Goal: Task Accomplishment & Management: Manage account settings

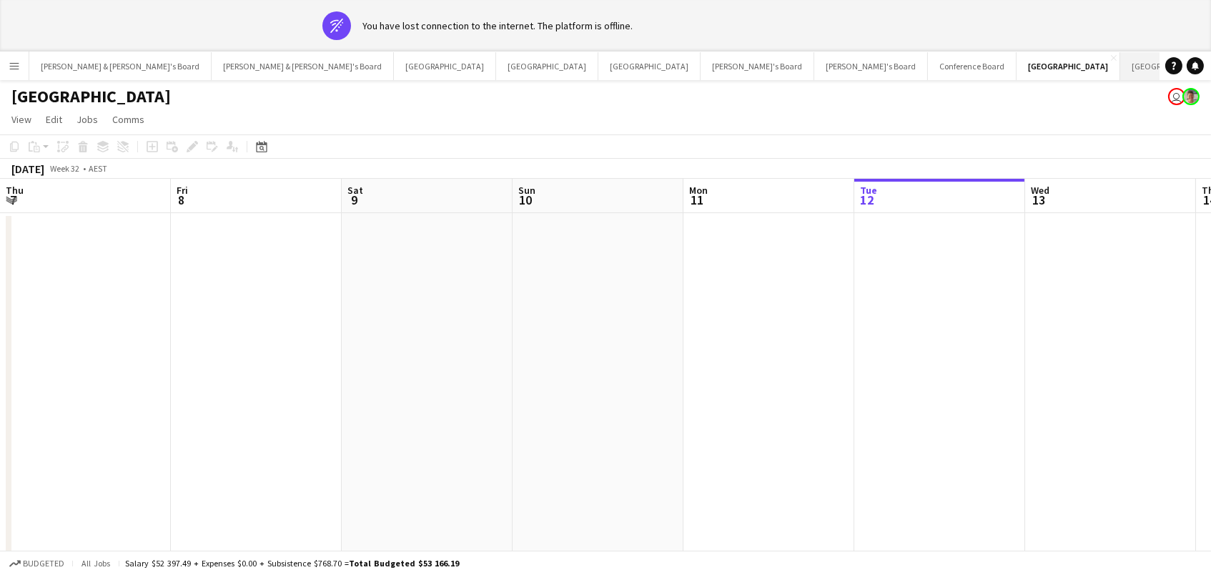
scroll to position [0, 490]
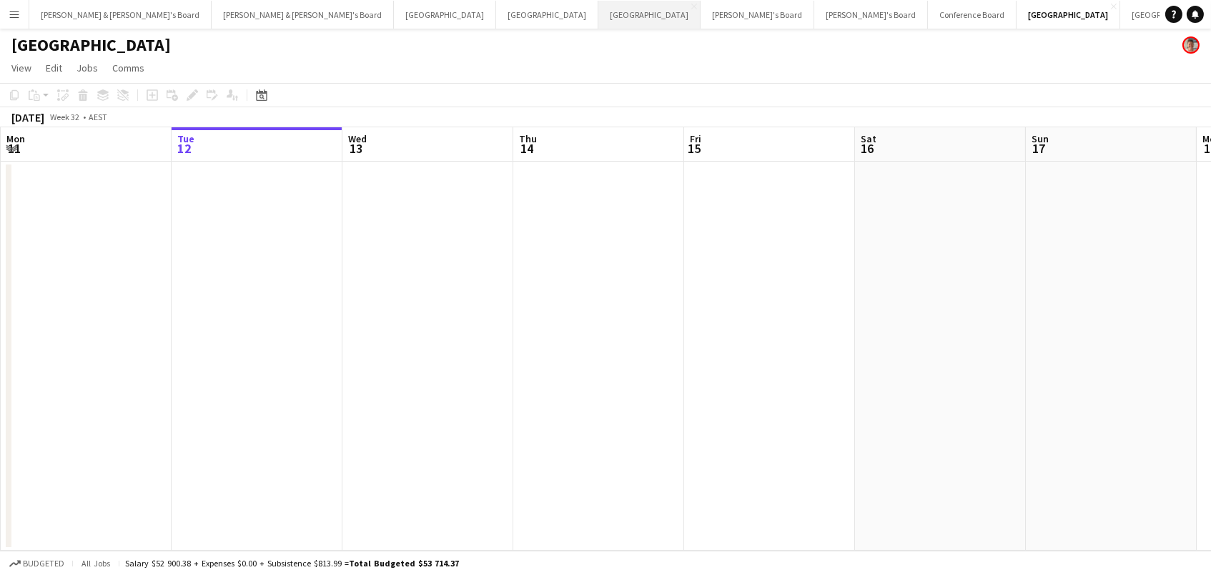
click at [598, 21] on button "Melbourne Close" at bounding box center [649, 15] width 102 height 28
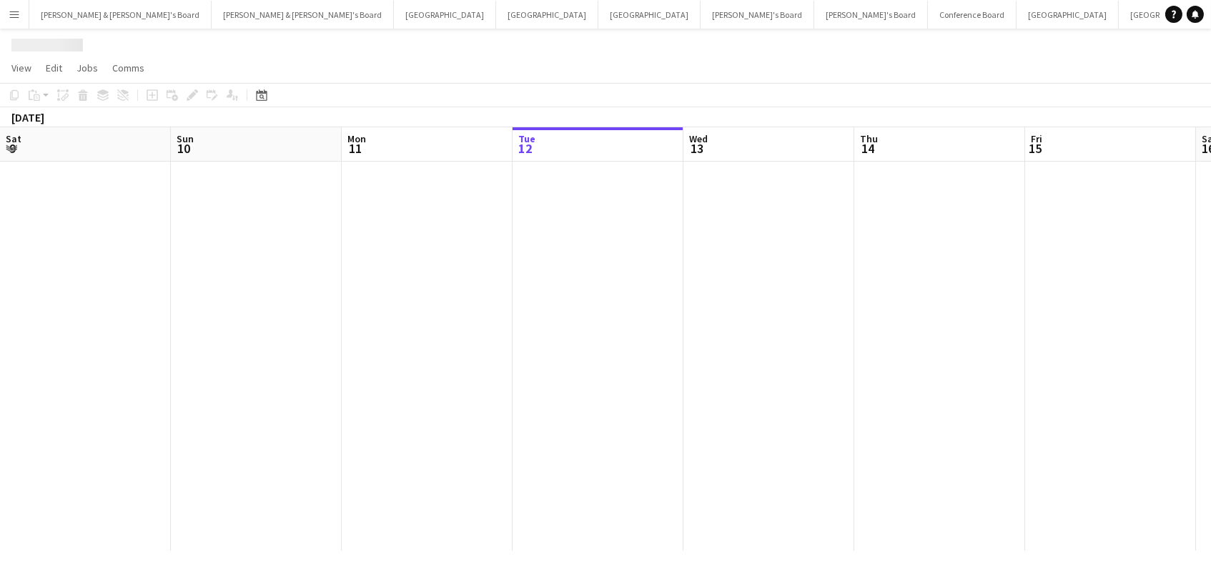
scroll to position [0, 341]
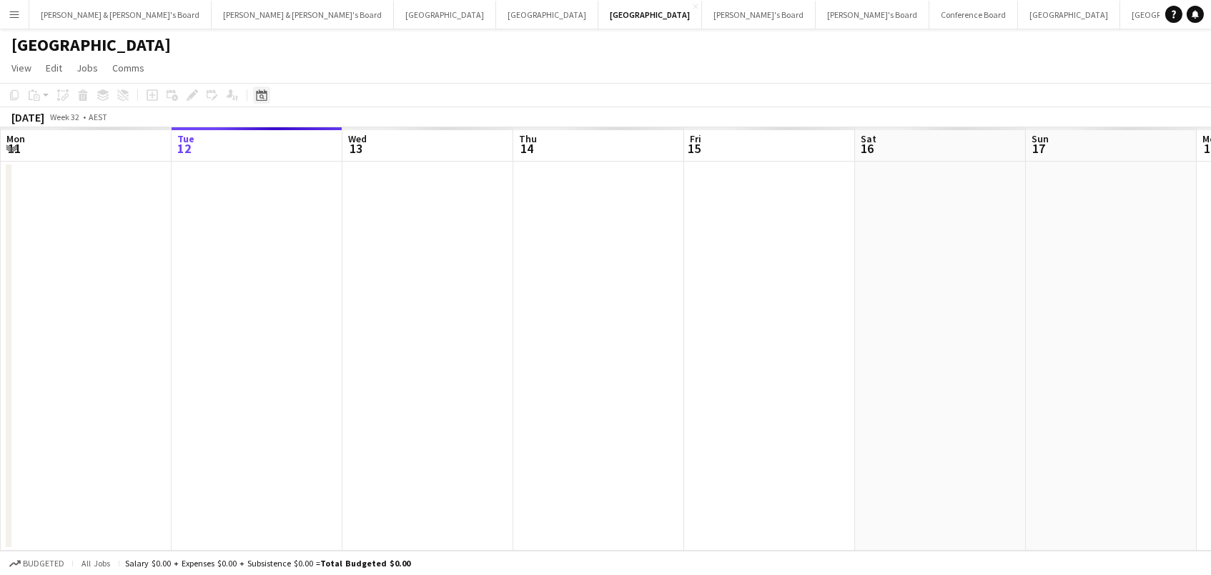
click at [256, 94] on icon "Date picker" at bounding box center [261, 94] width 11 height 11
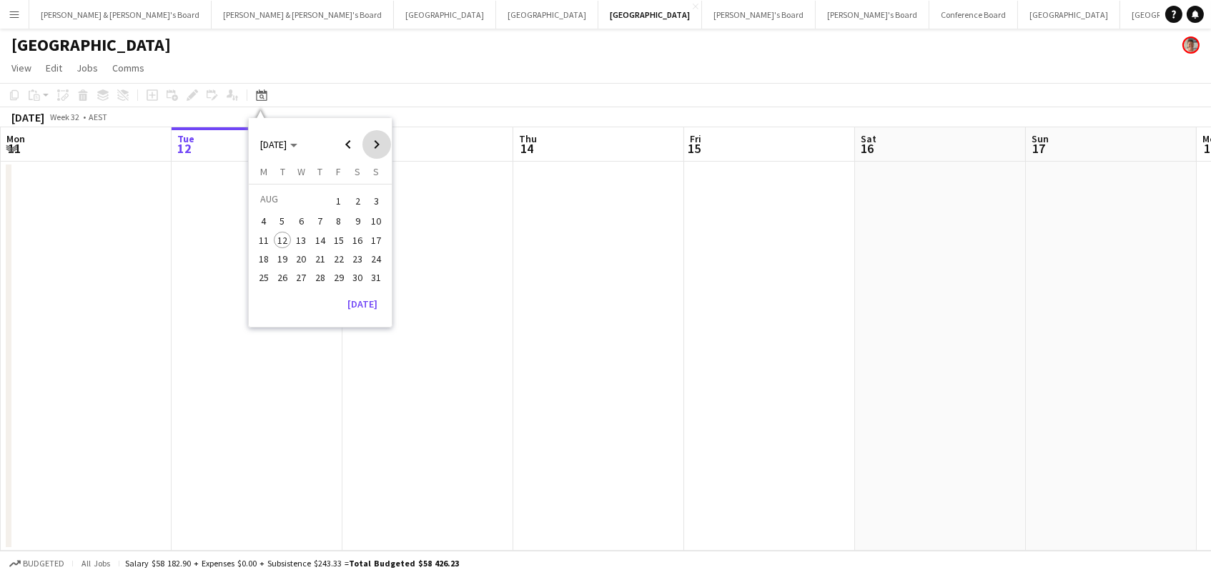
click at [371, 140] on span "Next month" at bounding box center [376, 144] width 29 height 29
click at [371, 139] on span "Next month" at bounding box center [376, 144] width 29 height 29
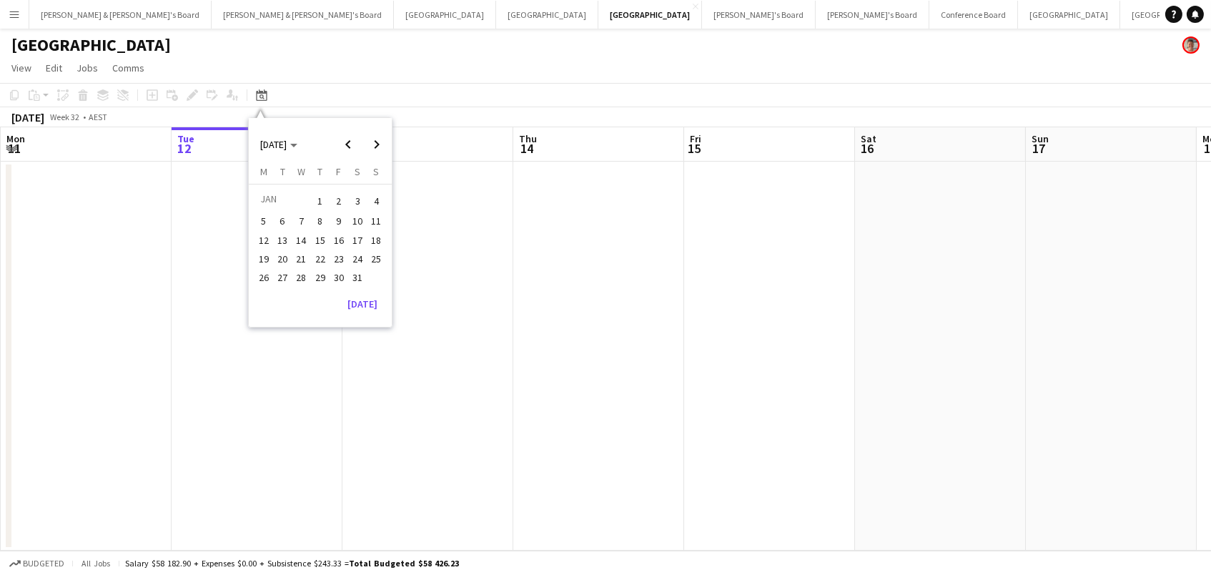
click at [361, 234] on span "17" at bounding box center [357, 240] width 17 height 17
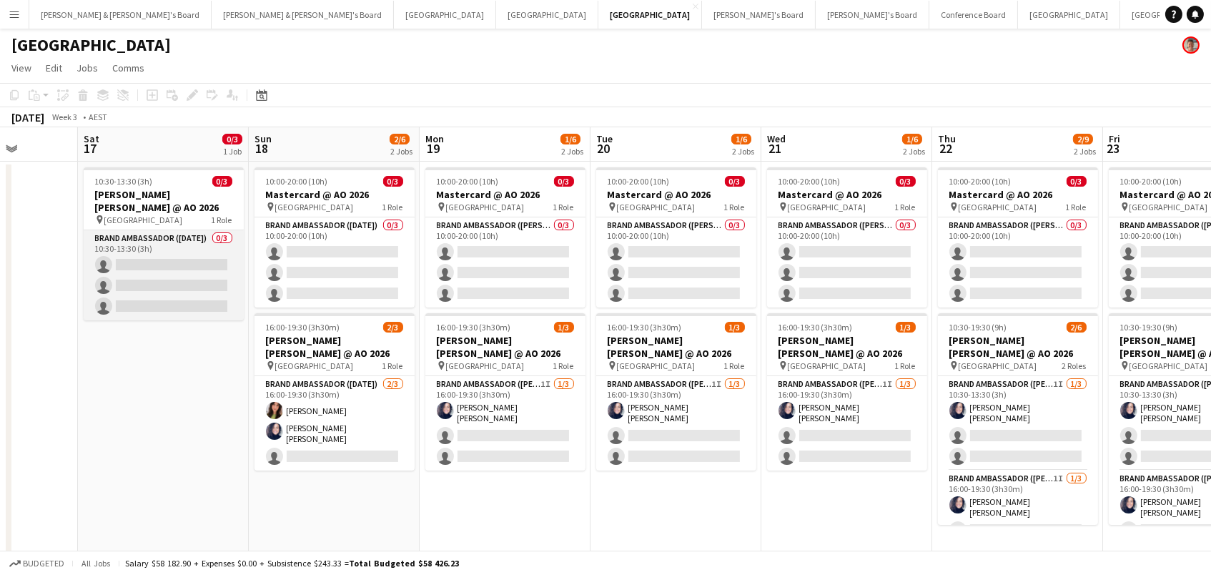
scroll to position [0, 336]
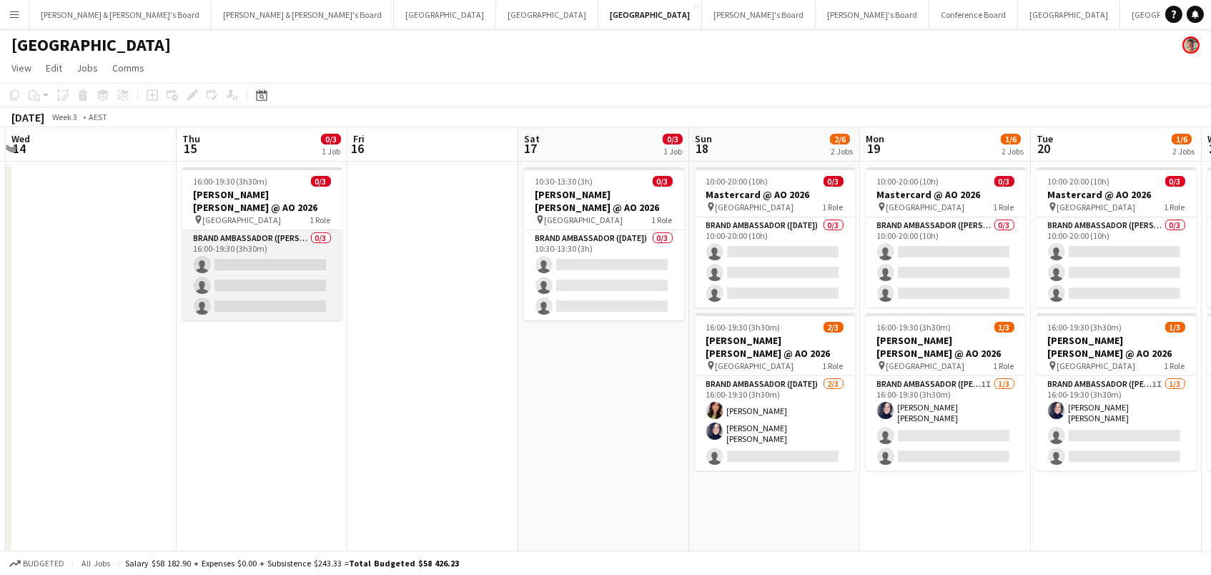
click at [254, 269] on app-card-role "Brand Ambassador (Mon - Fri) 0/3 16:00-19:30 (3h30m) single-neutral-actions sin…" at bounding box center [262, 275] width 160 height 90
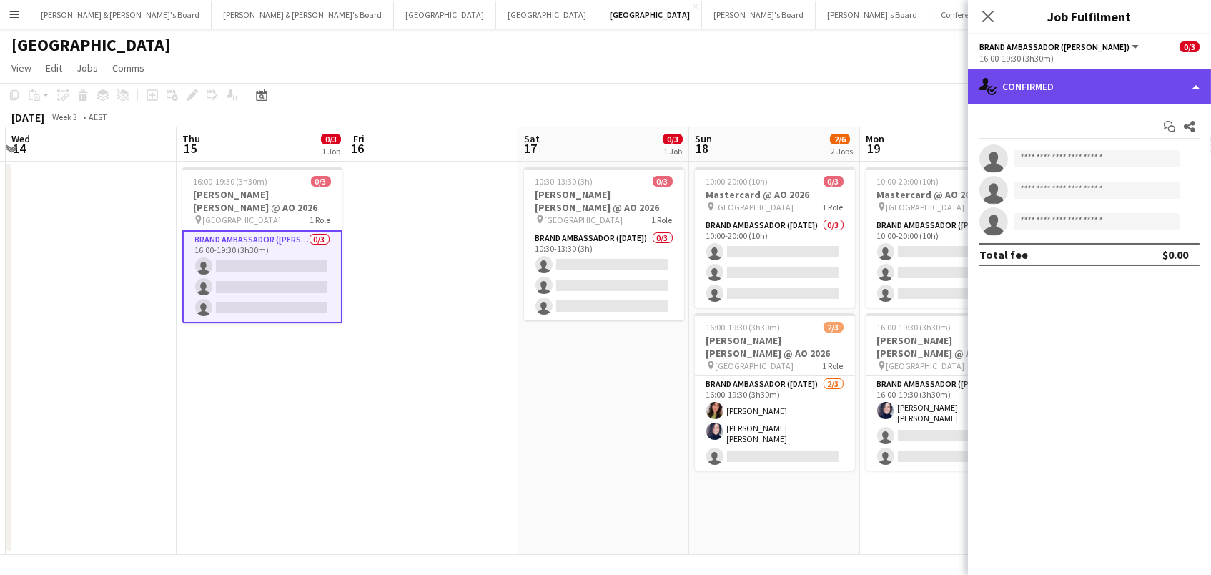
click at [1061, 85] on div "single-neutral-actions-check-2 Confirmed" at bounding box center [1089, 86] width 243 height 34
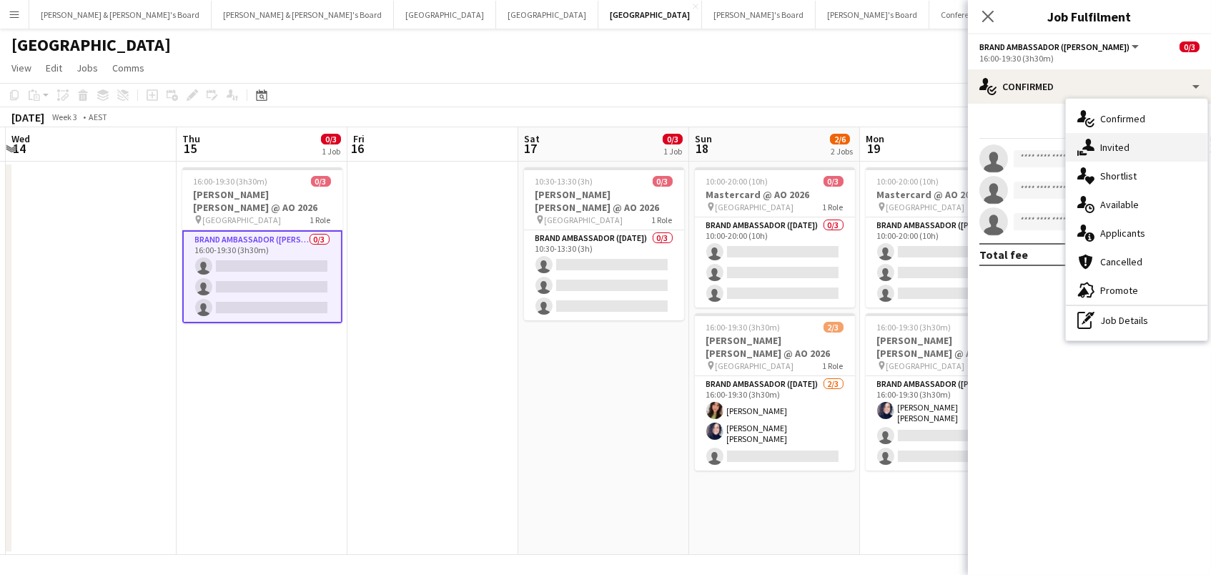
click at [1092, 142] on icon "single-neutral-actions-share-1" at bounding box center [1085, 147] width 17 height 17
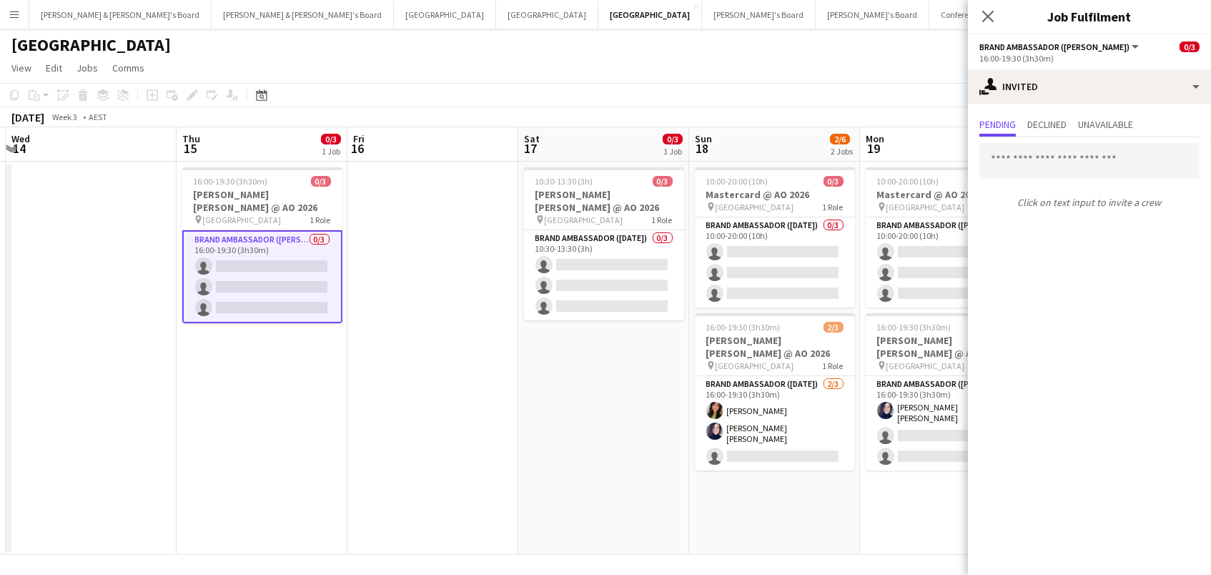
scroll to position [0, 1]
click at [1036, 161] on input "text" at bounding box center [1089, 161] width 220 height 36
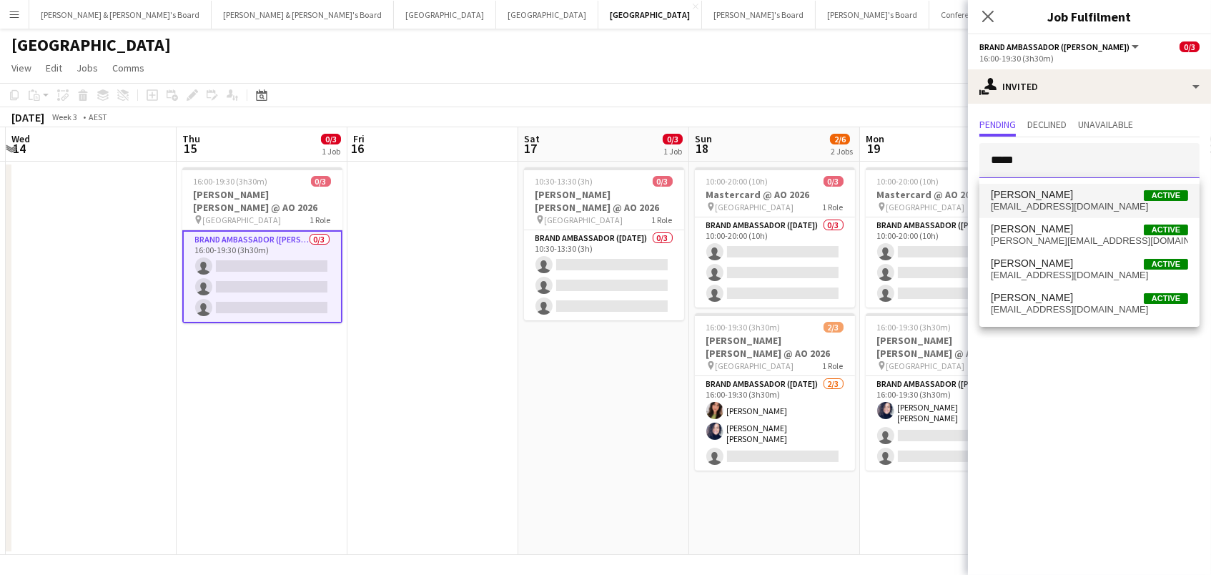
scroll to position [-1, 1]
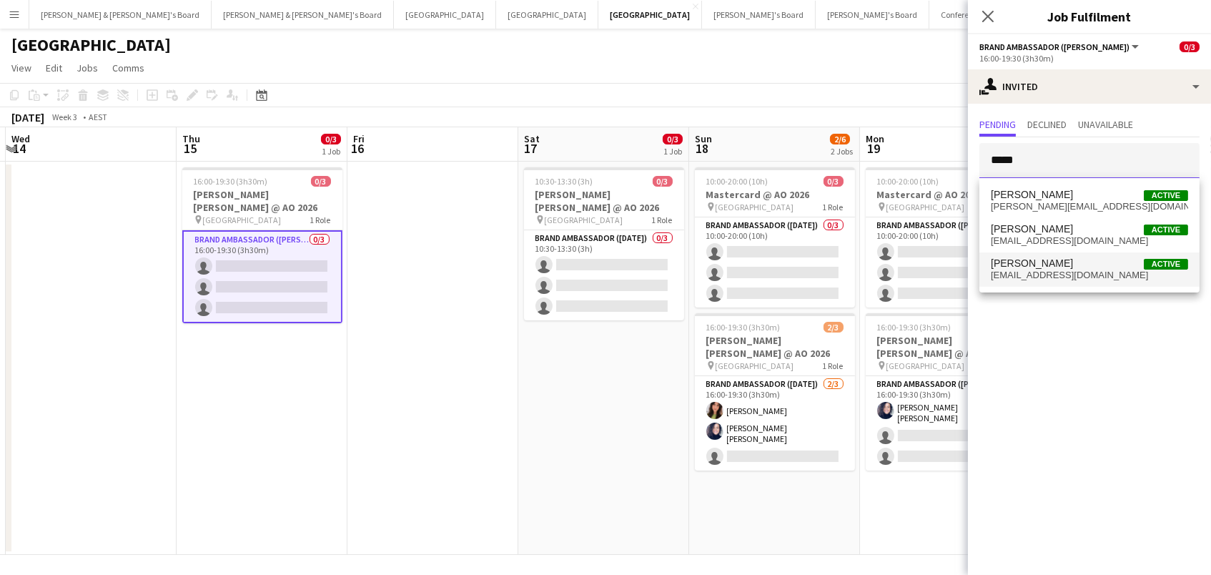
type input "*****"
click at [1103, 264] on span "Emily Pearson Active" at bounding box center [1089, 263] width 197 height 12
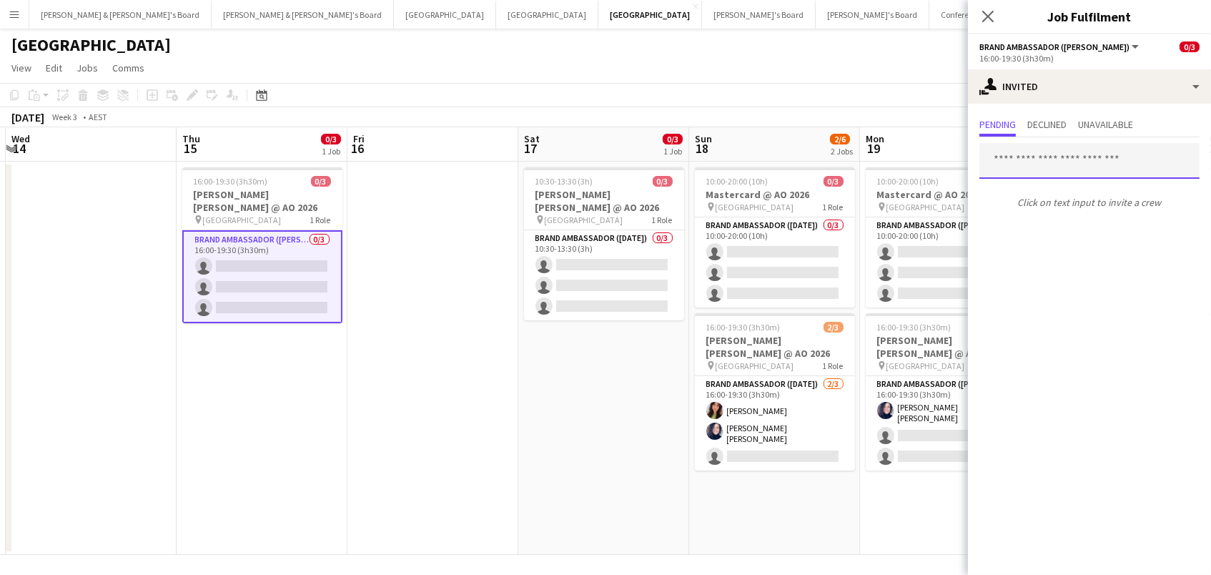
scroll to position [0, 0]
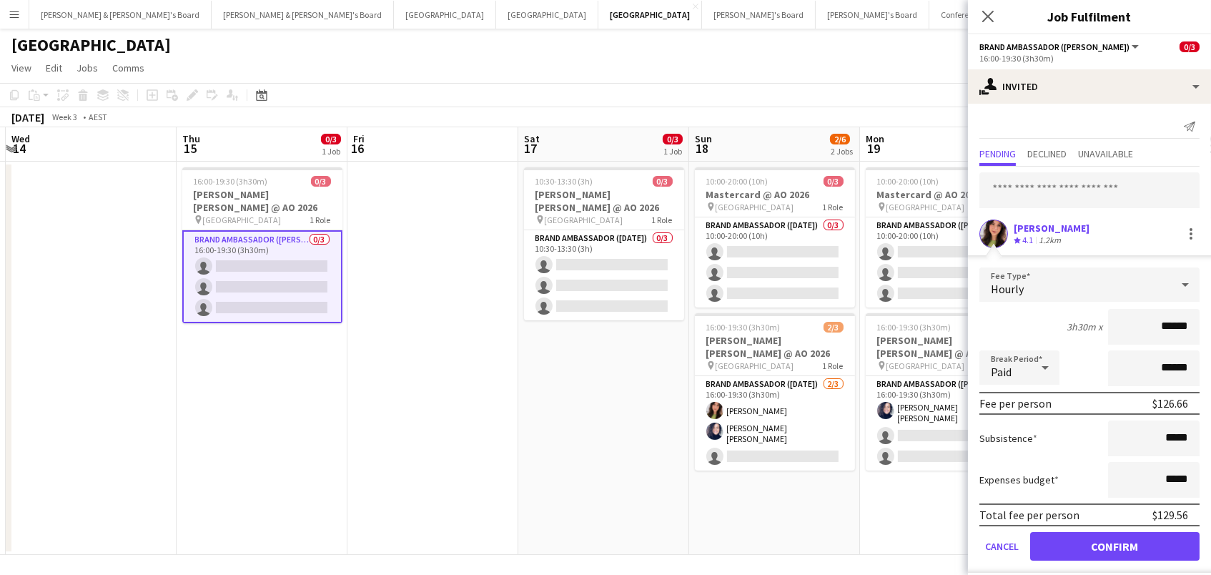
click at [1114, 544] on button "Confirm" at bounding box center [1114, 546] width 169 height 29
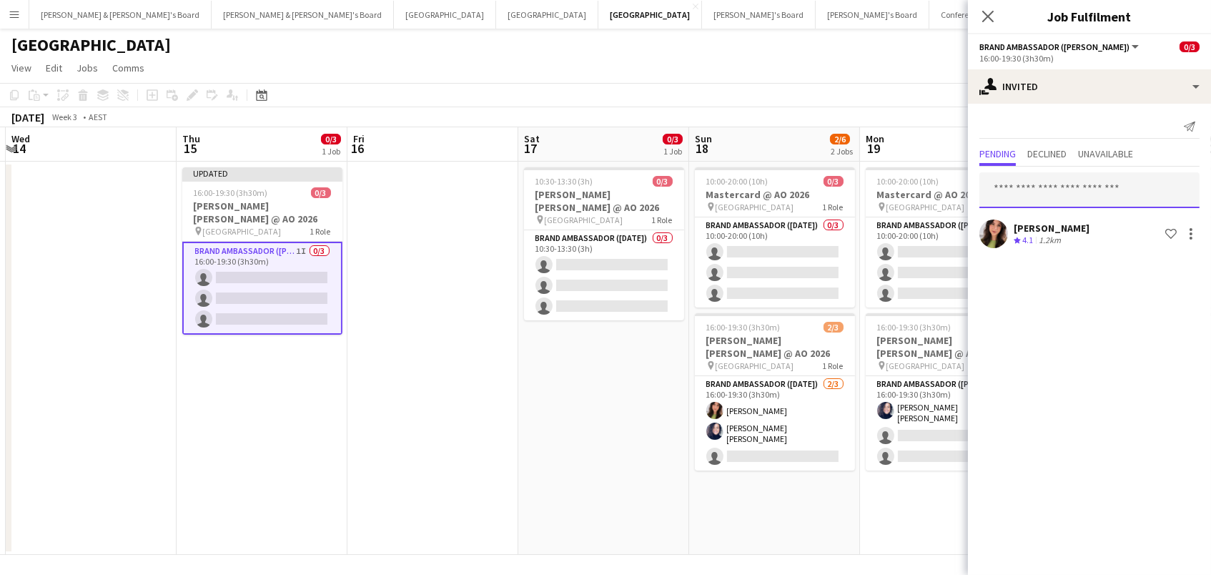
click at [1102, 185] on input "text" at bounding box center [1089, 190] width 220 height 36
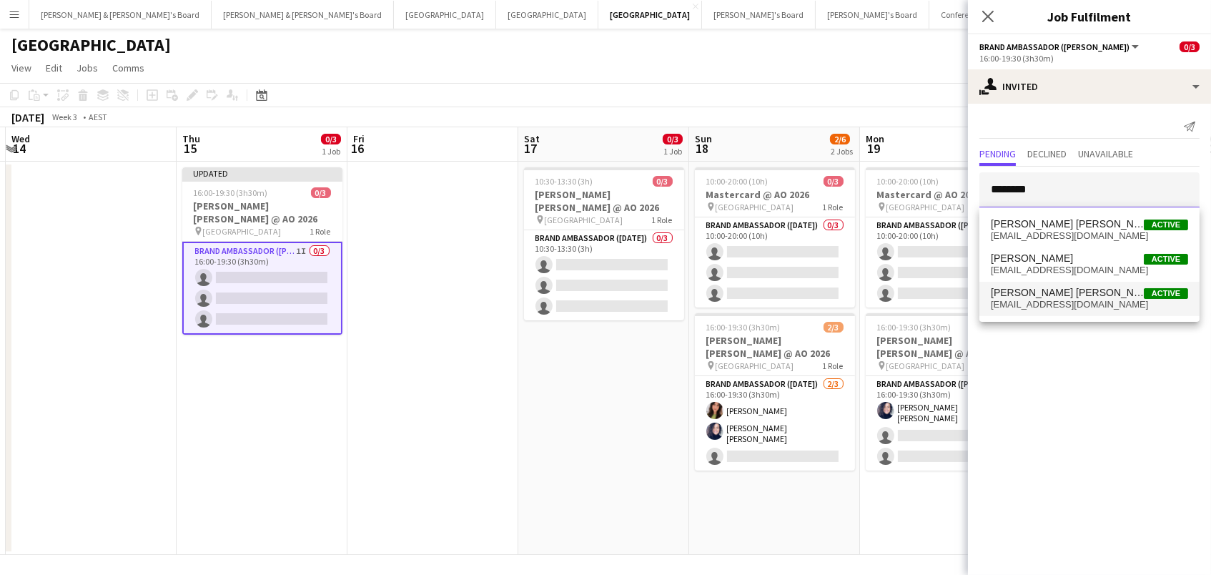
type input "*******"
click at [1064, 297] on span "Natalia Ramires Almeida Rosa" at bounding box center [1067, 293] width 153 height 12
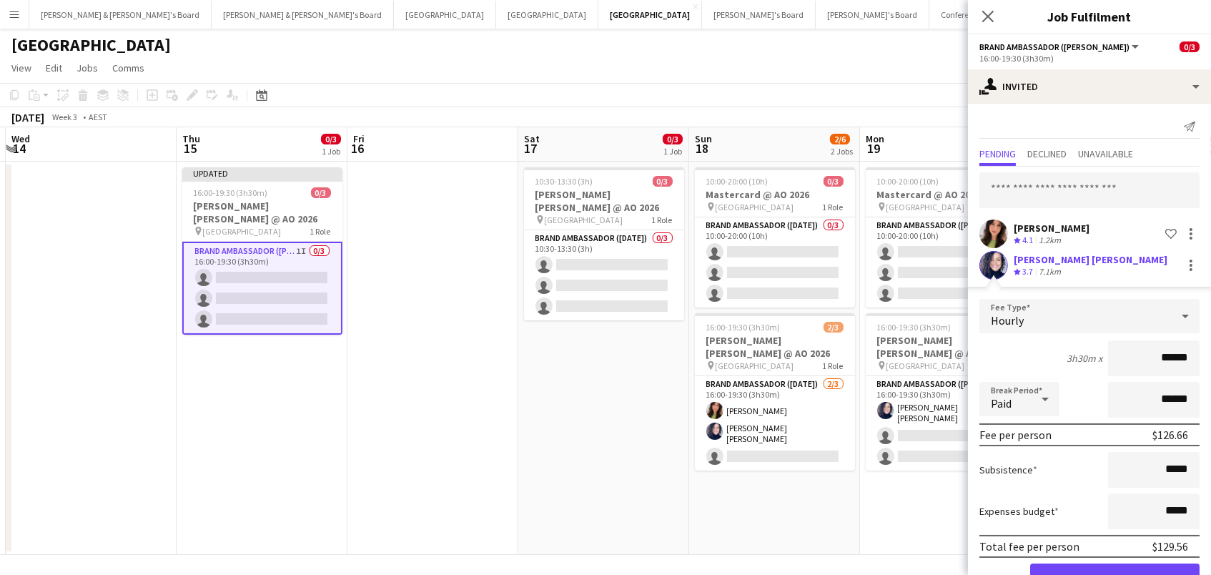
click at [1114, 574] on button "Confirm" at bounding box center [1114, 577] width 169 height 29
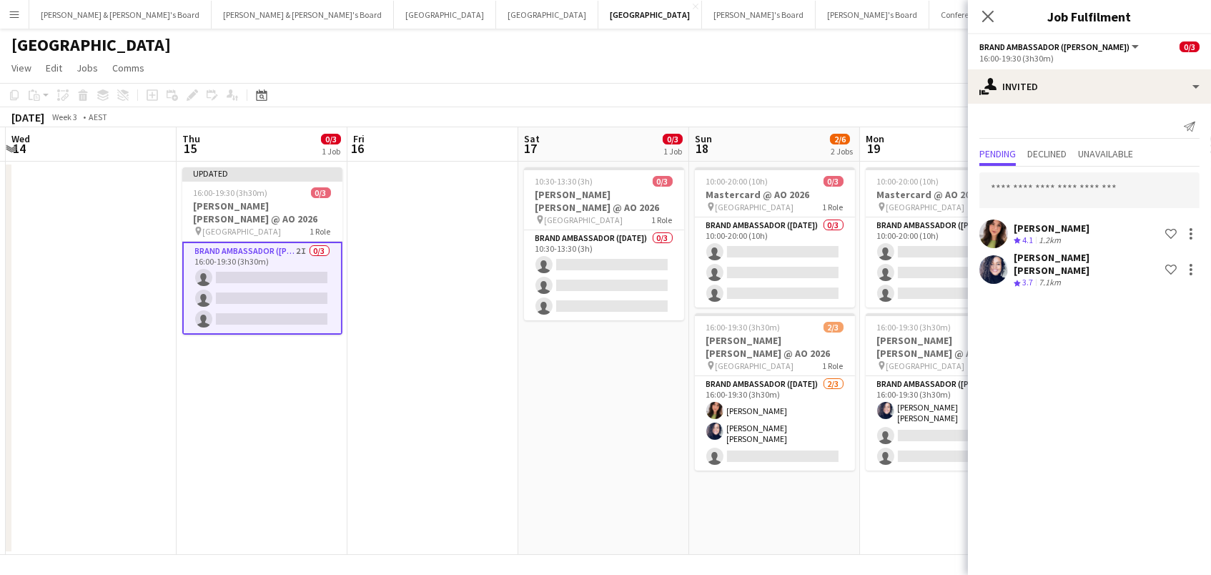
click at [1045, 169] on div "Emily Pearson Crew rating 4.1 1.2km Shortlist crew Natalia Ramires Almeida Rosa…" at bounding box center [1089, 229] width 243 height 125
click at [1041, 187] on input "text" at bounding box center [1089, 190] width 220 height 36
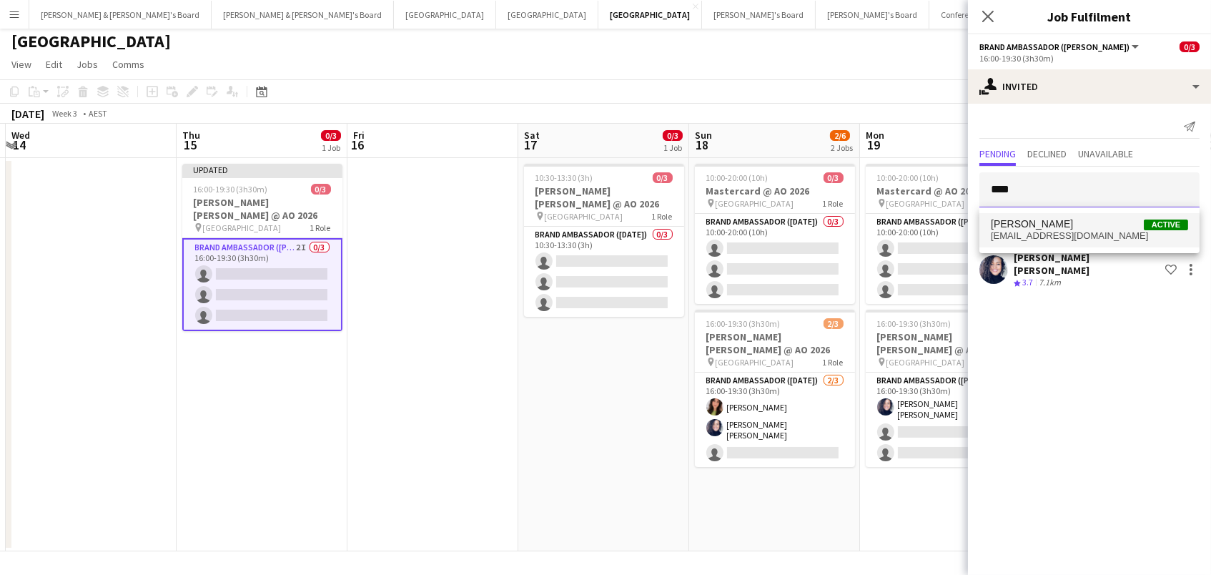
scroll to position [3, 0]
type input "****"
click at [1040, 231] on span "kiahlucey@gmail.com" at bounding box center [1089, 235] width 197 height 11
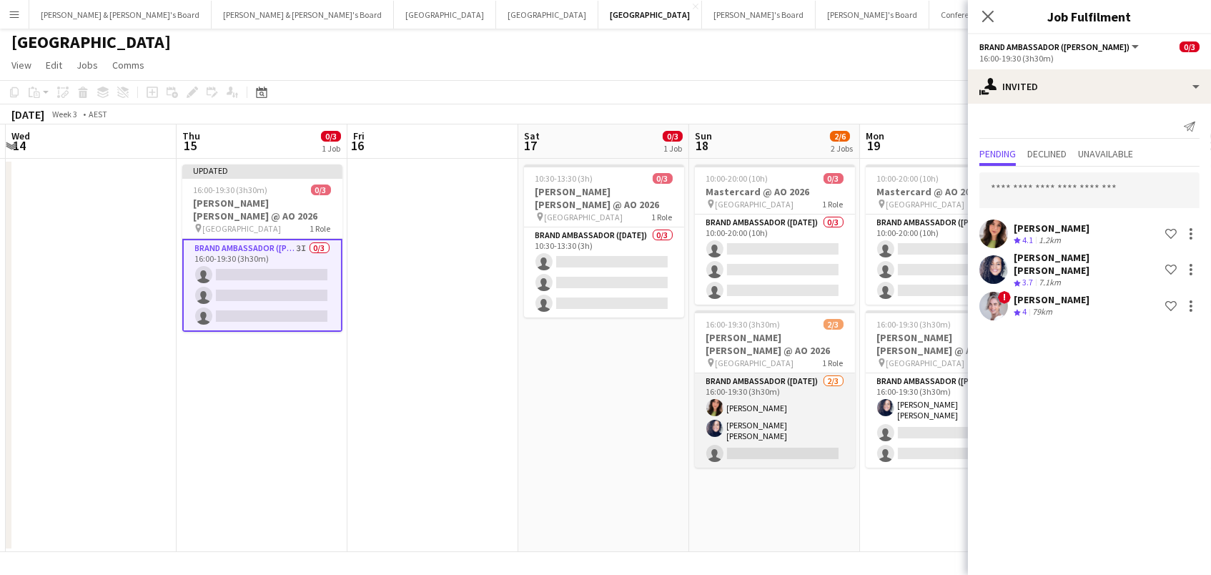
click at [802, 388] on app-card-role "Brand Ambassador (Sunday) 2/3 16:00-19:30 (3h30m) Emily Pearson Natalia Ramires…" at bounding box center [775, 420] width 160 height 94
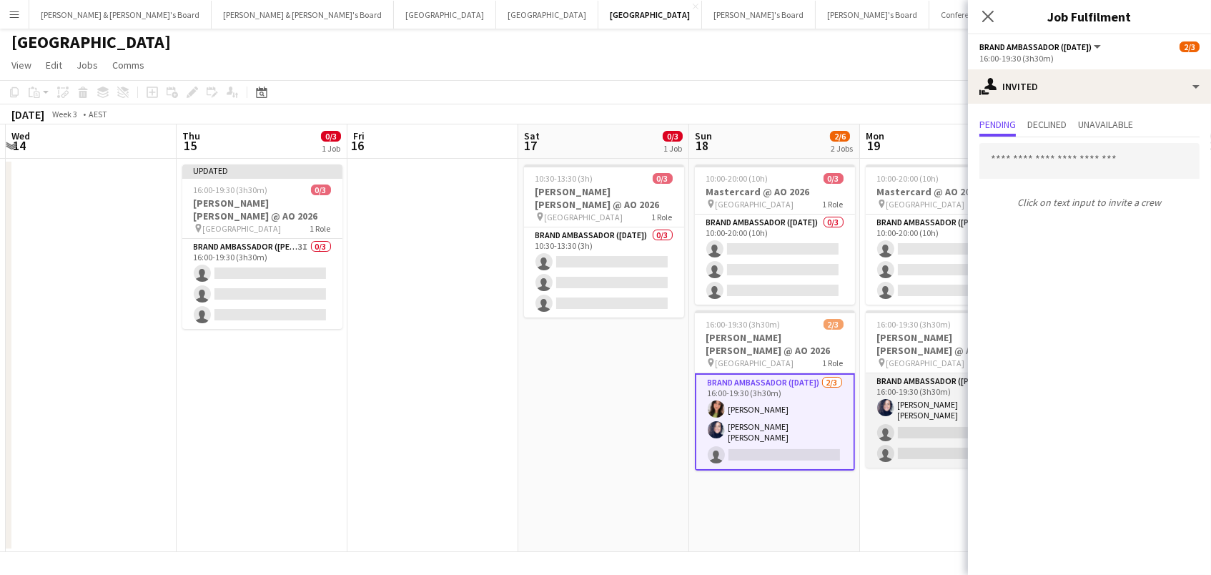
click at [906, 393] on app-card-role "Brand Ambassador (Mon - Fri) 1I 1/3 16:00-19:30 (3h30m) Natalia Ramires Almeida…" at bounding box center [946, 420] width 160 height 94
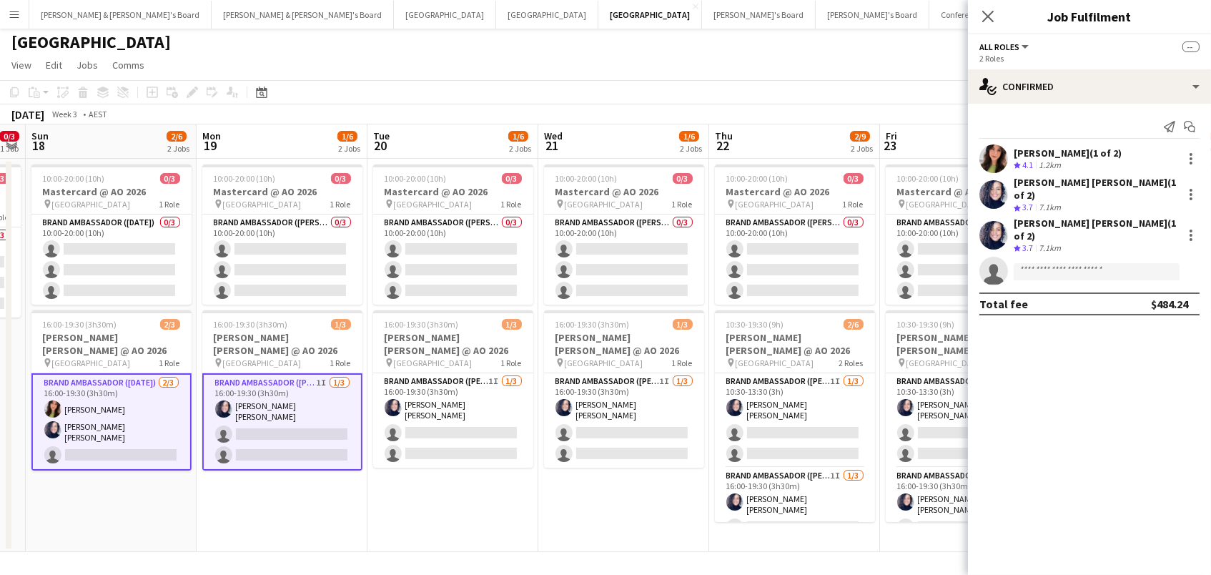
scroll to position [0, 642]
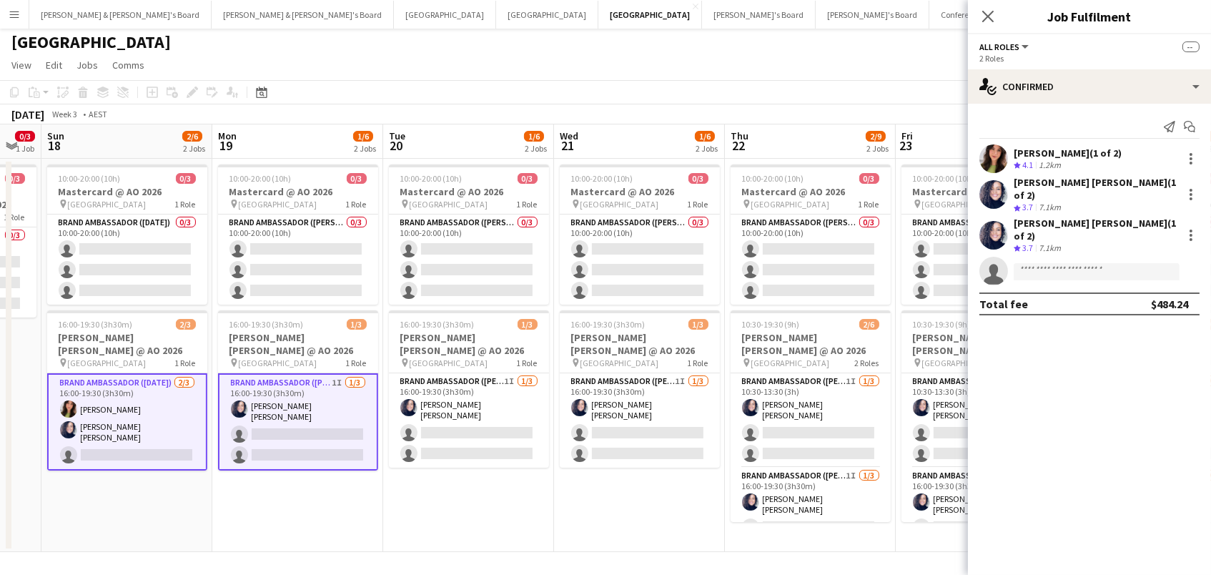
click at [137, 427] on app-card-role "Brand Ambassador (Sunday) 2/3 16:00-19:30 (3h30m) Emily Pearson Natalia Ramires…" at bounding box center [127, 421] width 160 height 97
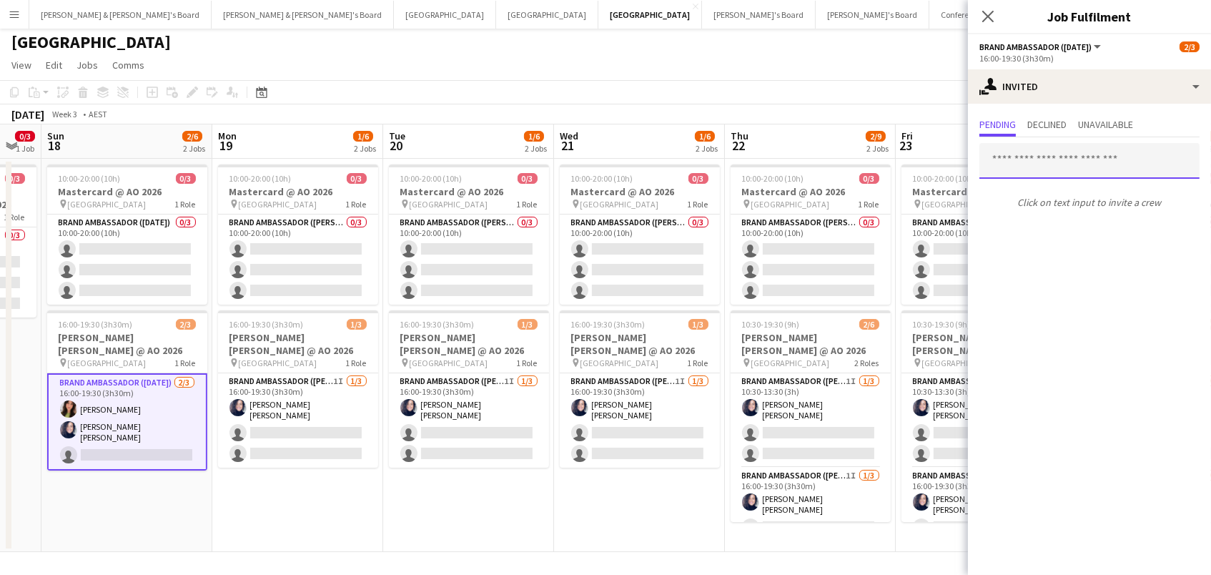
click at [1041, 156] on input "text" at bounding box center [1089, 161] width 220 height 36
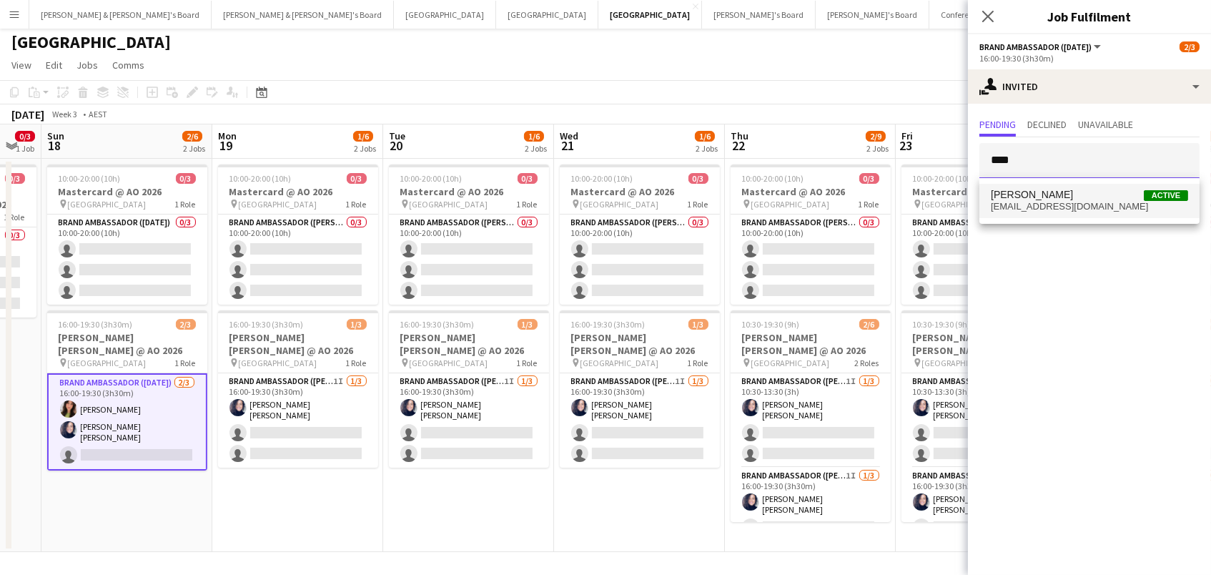
type input "****"
click at [1035, 197] on span "Kiah Lucey" at bounding box center [1032, 195] width 82 height 12
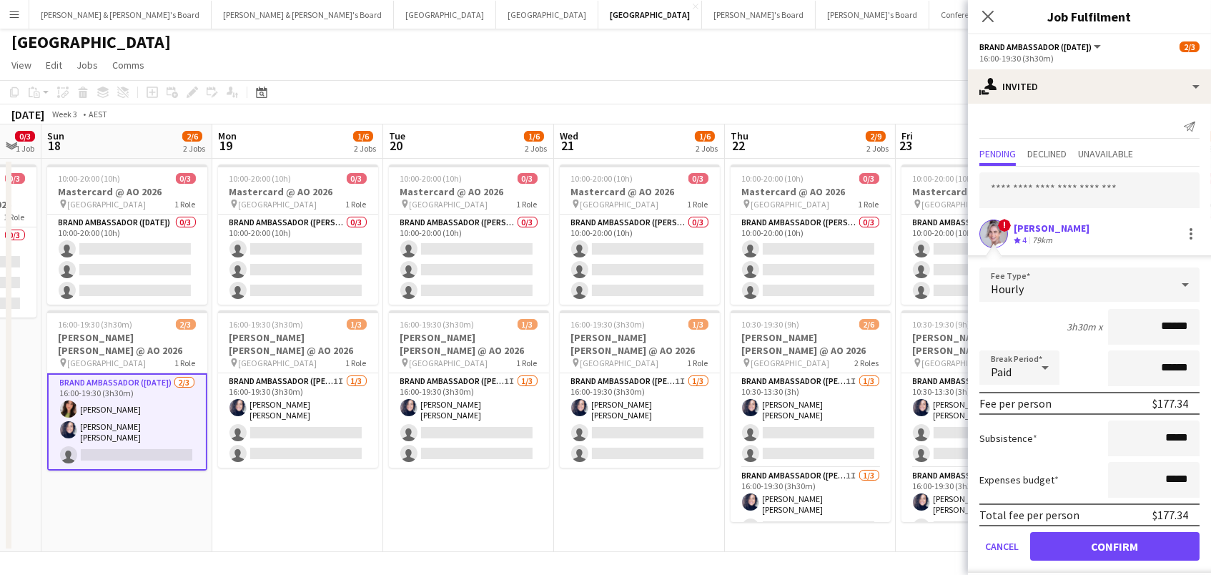
click at [1114, 544] on button "Confirm" at bounding box center [1114, 546] width 169 height 29
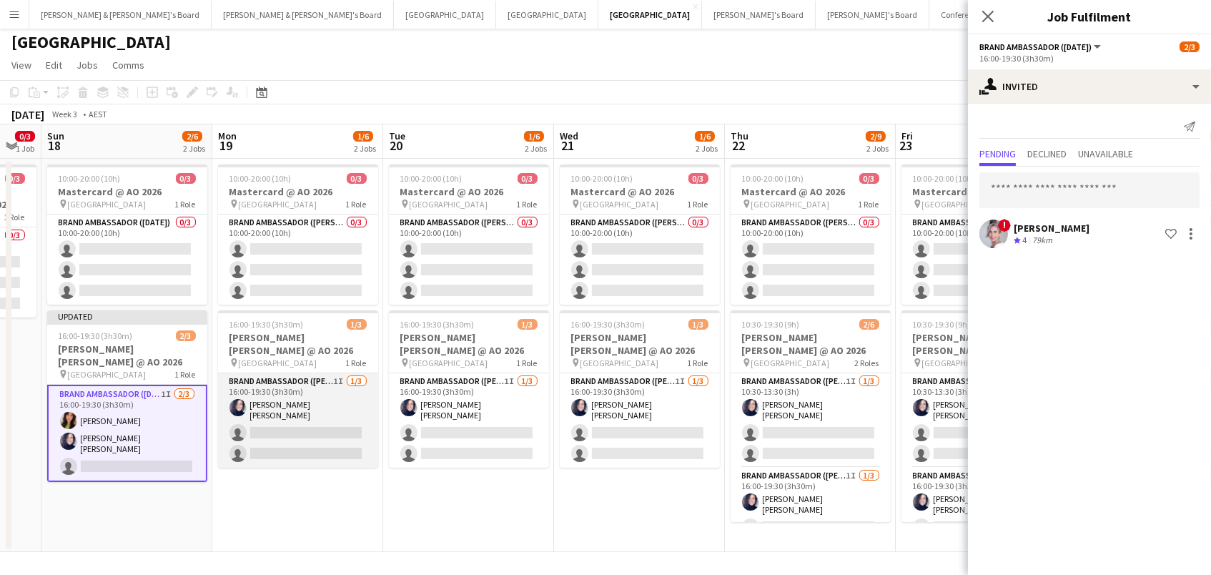
click at [314, 405] on app-card-role "Brand Ambassador (Mon - Fri) 1I 1/3 16:00-19:30 (3h30m) Natalia Ramires Almeida…" at bounding box center [298, 420] width 160 height 94
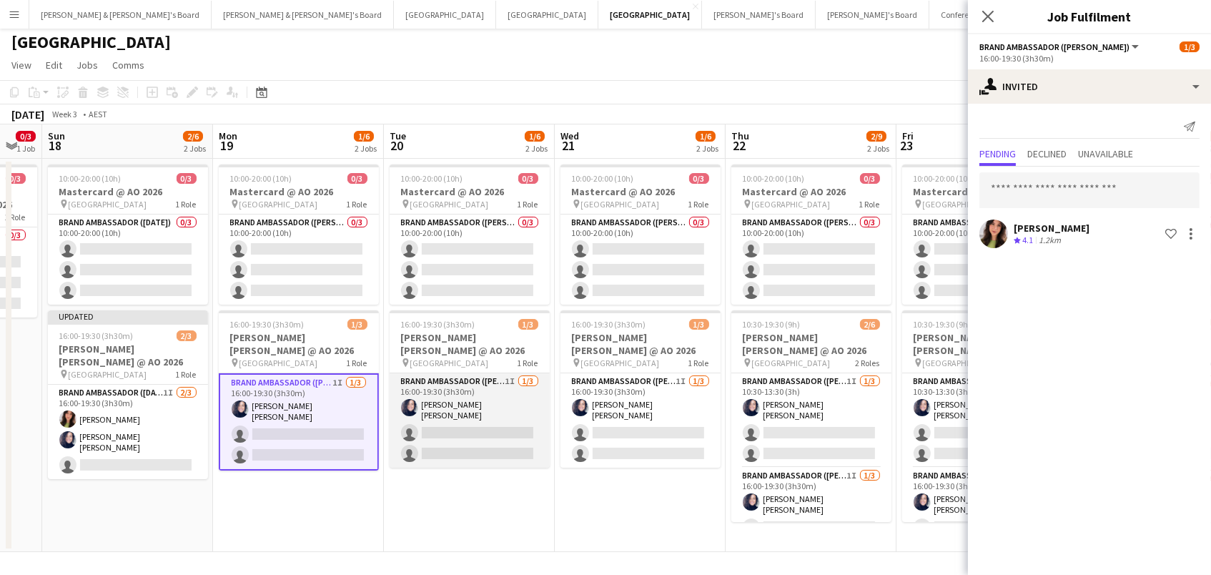
click at [442, 403] on app-card-role "Brand Ambassador (Mon - Fri) 1I 1/3 16:00-19:30 (3h30m) Natalia Ramires Almeida…" at bounding box center [470, 420] width 160 height 94
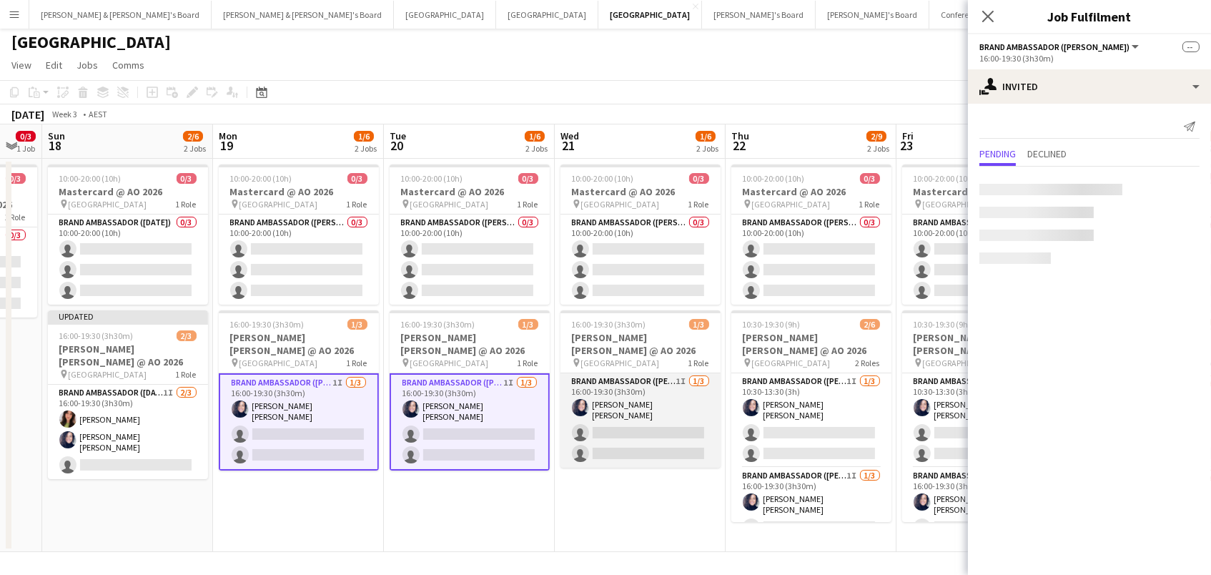
click at [634, 406] on app-card-role "Brand Ambassador (Mon - Fri) 1I 1/3 16:00-19:30 (3h30m) Natalia Ramires Almeida…" at bounding box center [640, 420] width 160 height 94
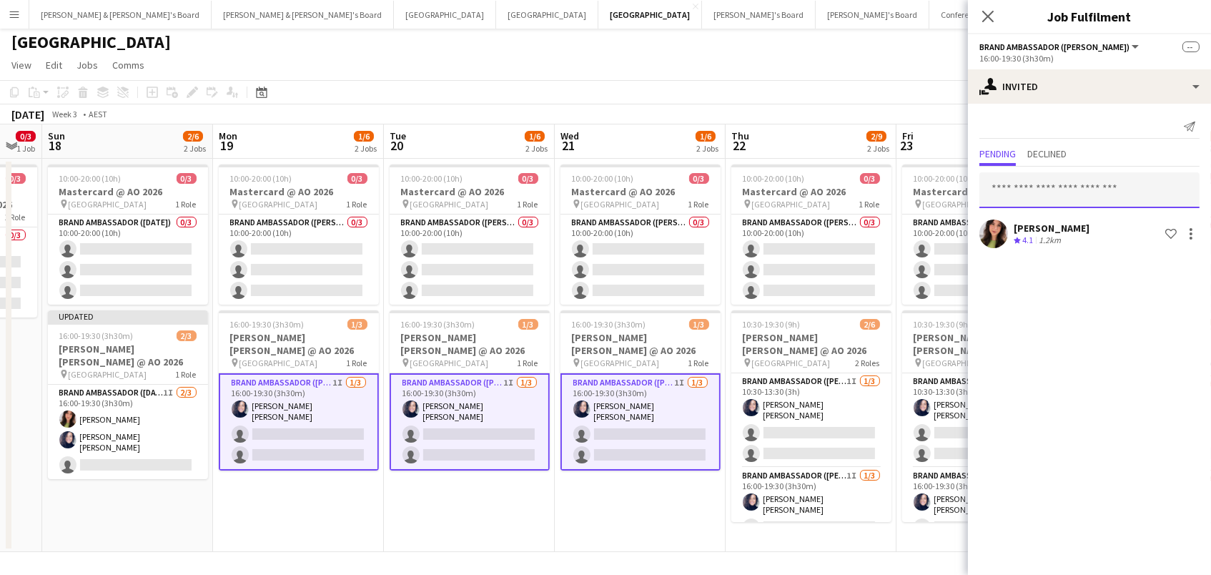
click at [1026, 183] on input "text" at bounding box center [1089, 190] width 220 height 36
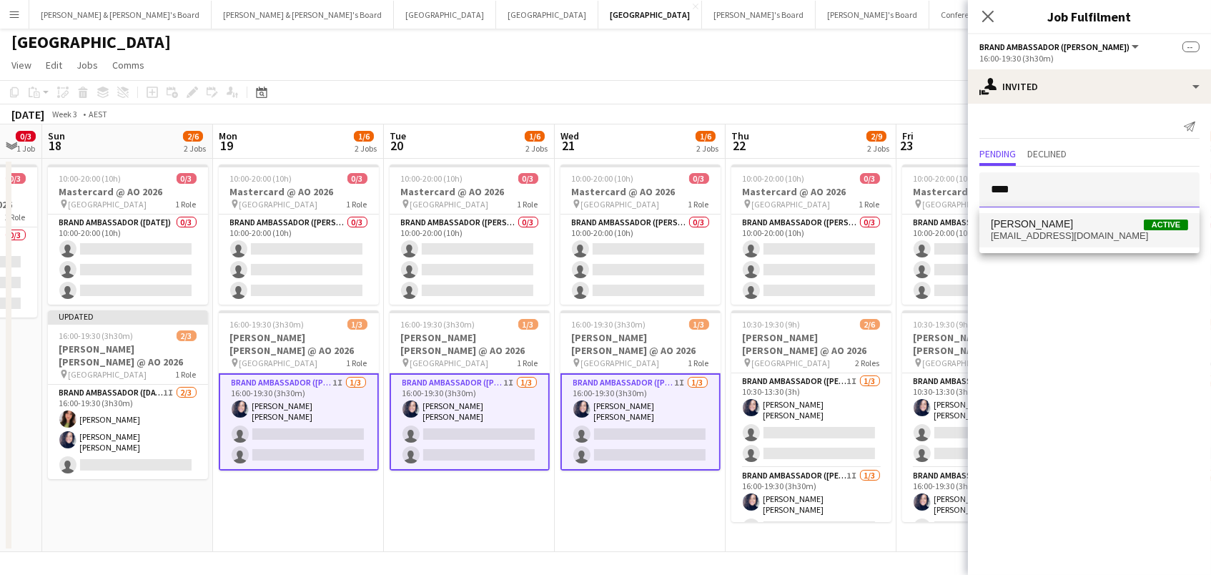
type input "****"
click at [1030, 231] on span "kiahlucey@gmail.com" at bounding box center [1089, 235] width 197 height 11
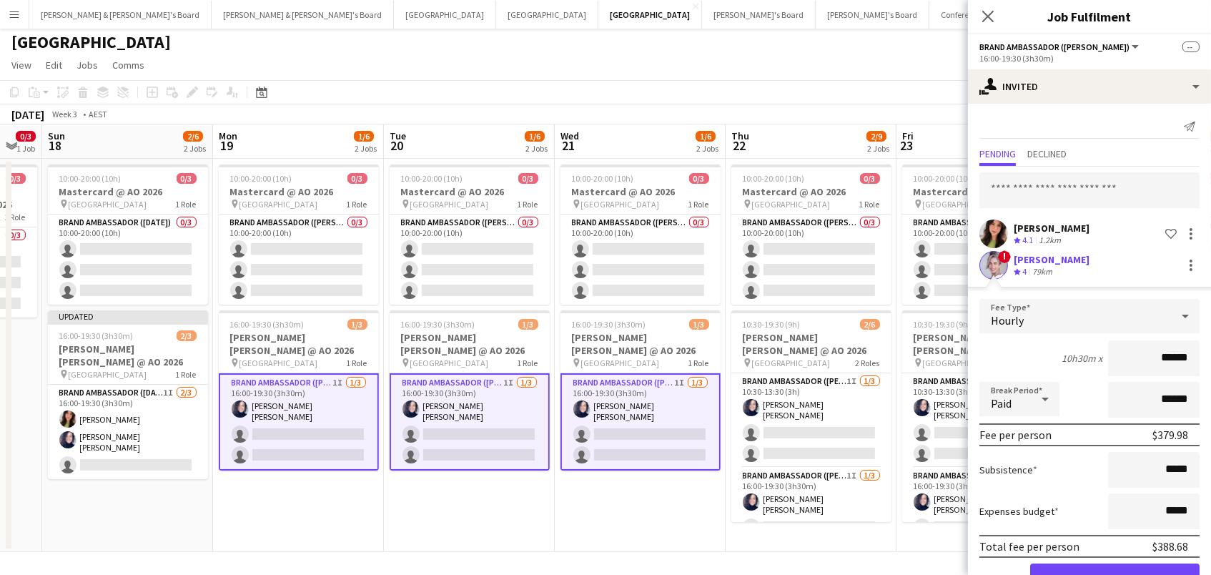
click at [1066, 564] on button "Confirm" at bounding box center [1114, 577] width 169 height 29
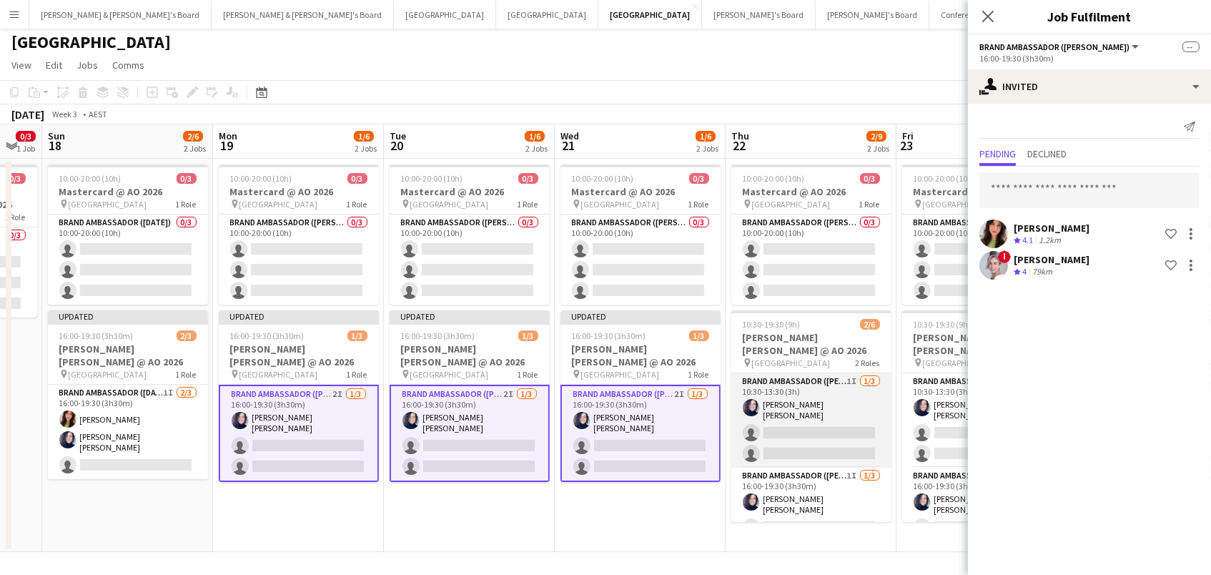
click at [803, 416] on app-card-role "Brand Ambassador (Mon - Fri) 1I 1/3 10:30-13:30 (3h) Natalia Ramires Almeida Ro…" at bounding box center [811, 420] width 160 height 94
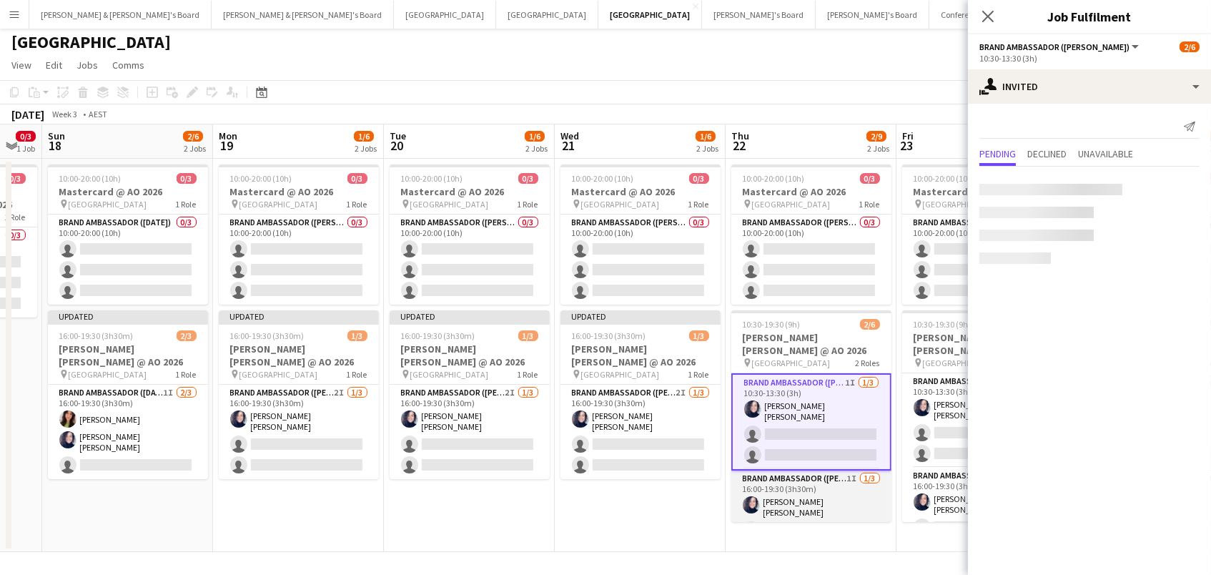
click at [804, 477] on app-card-role "Brand Ambassador (Mon - Fri) 1I 1/3 16:00-19:30 (3h30m) Natalia Ramires Almeida…" at bounding box center [811, 517] width 160 height 94
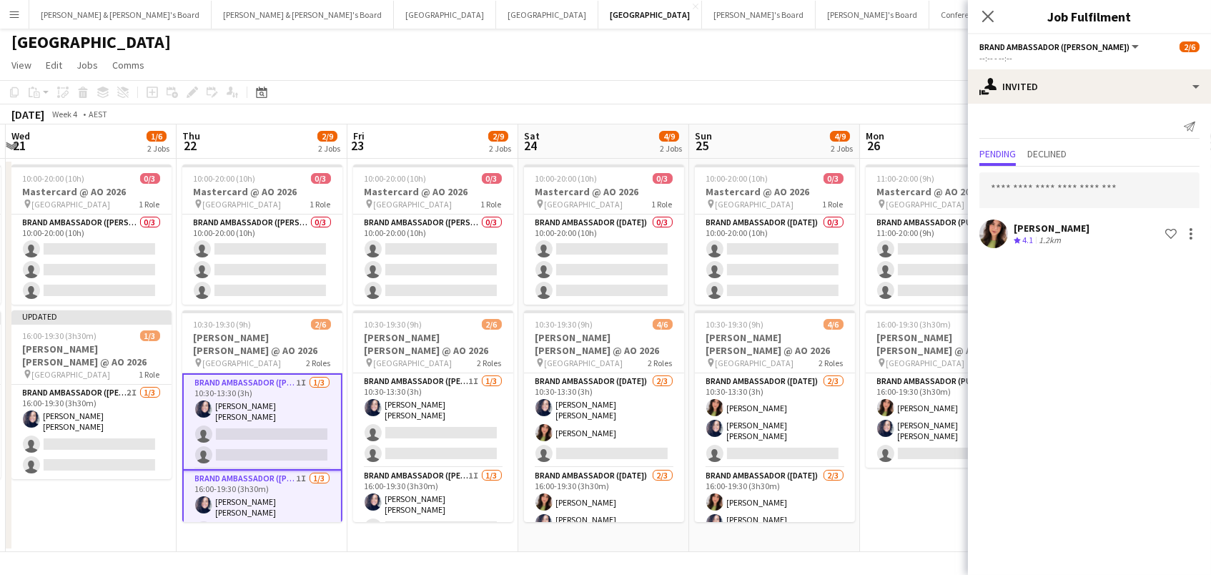
scroll to position [0, 549]
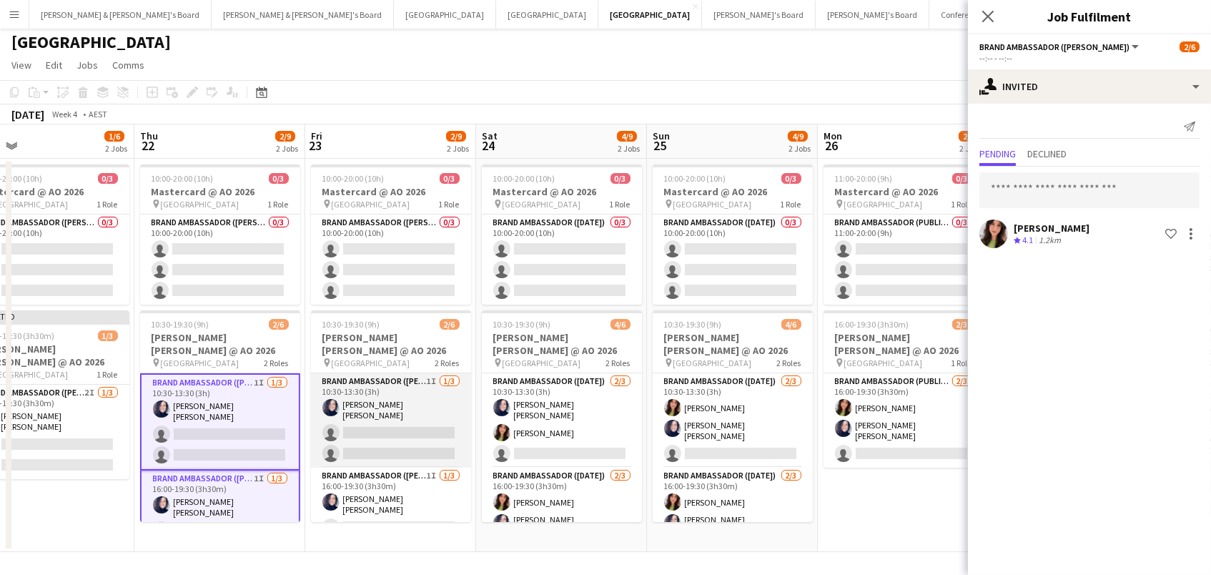
click at [394, 379] on app-card-role "Brand Ambassador (Mon - Fri) 1I 1/3 10:30-13:30 (3h) Natalia Ramires Almeida Ro…" at bounding box center [391, 420] width 160 height 94
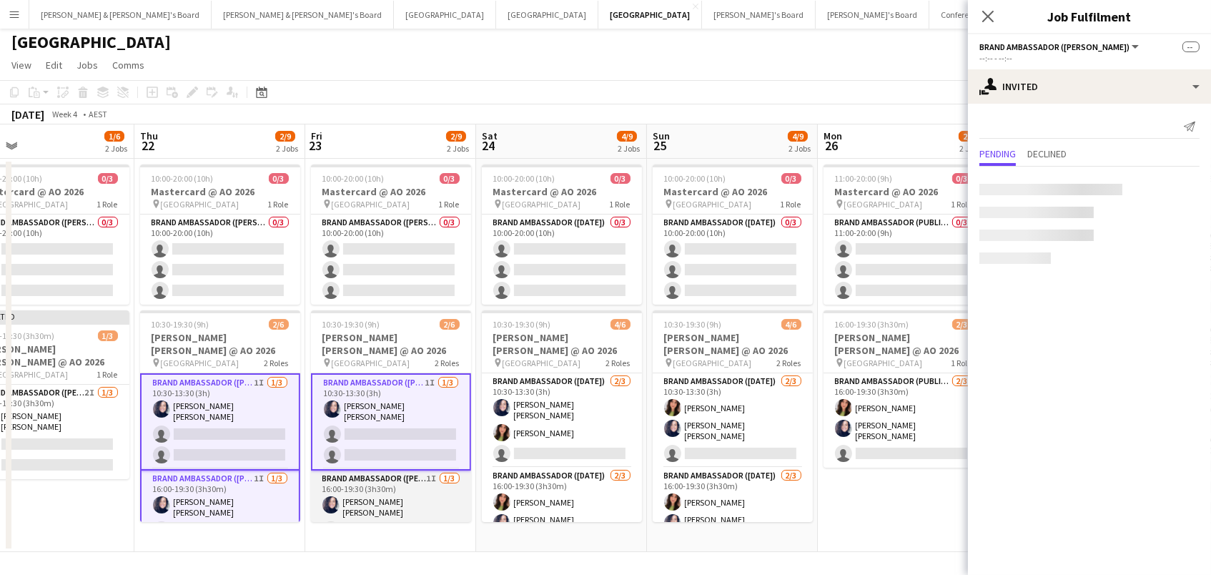
click at [379, 480] on app-card-role "Brand Ambassador (Mon - Fri) 1I 1/3 16:00-19:30 (3h30m) Natalia Ramires Almeida…" at bounding box center [391, 517] width 160 height 94
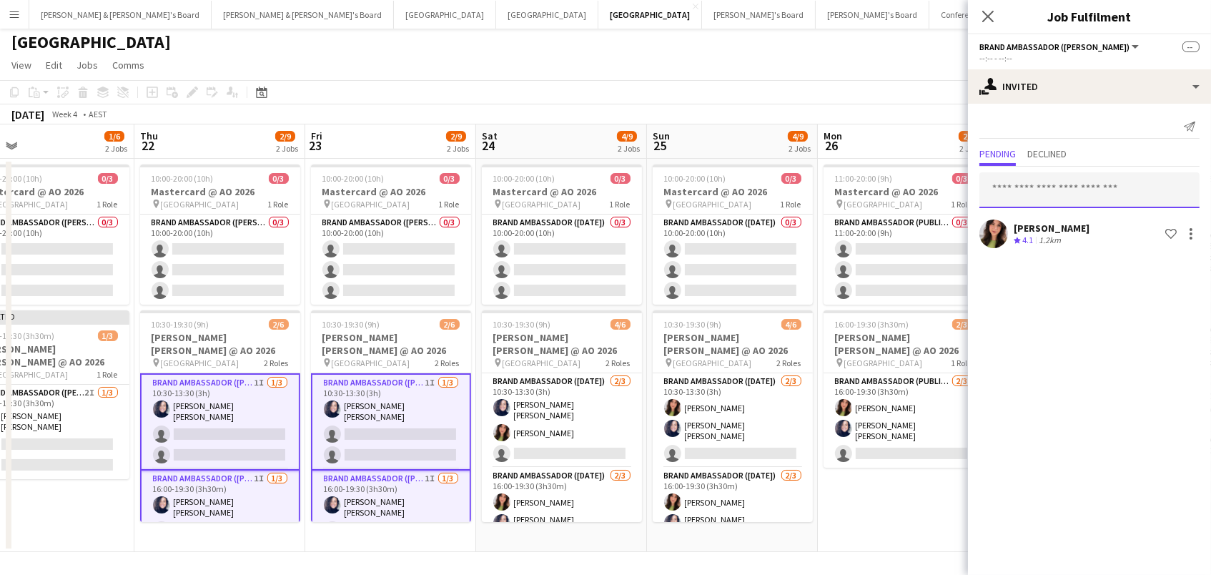
click at [1026, 175] on input "text" at bounding box center [1089, 190] width 220 height 36
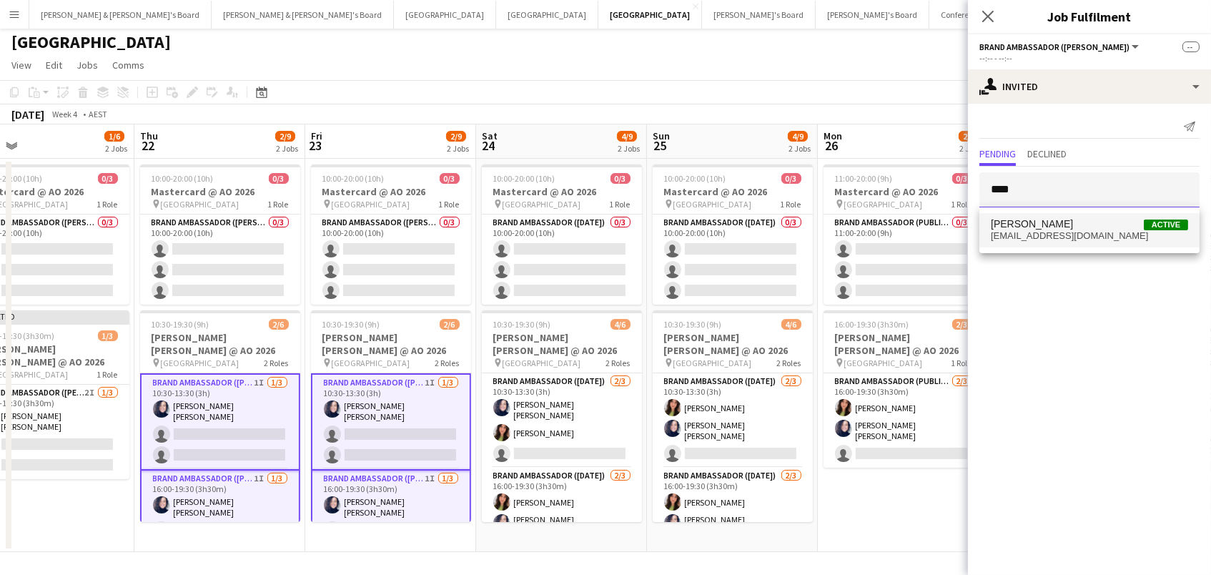
type input "****"
click at [1040, 215] on mat-option "Kiah Lucey Active kiahlucey@gmail.com" at bounding box center [1089, 230] width 220 height 34
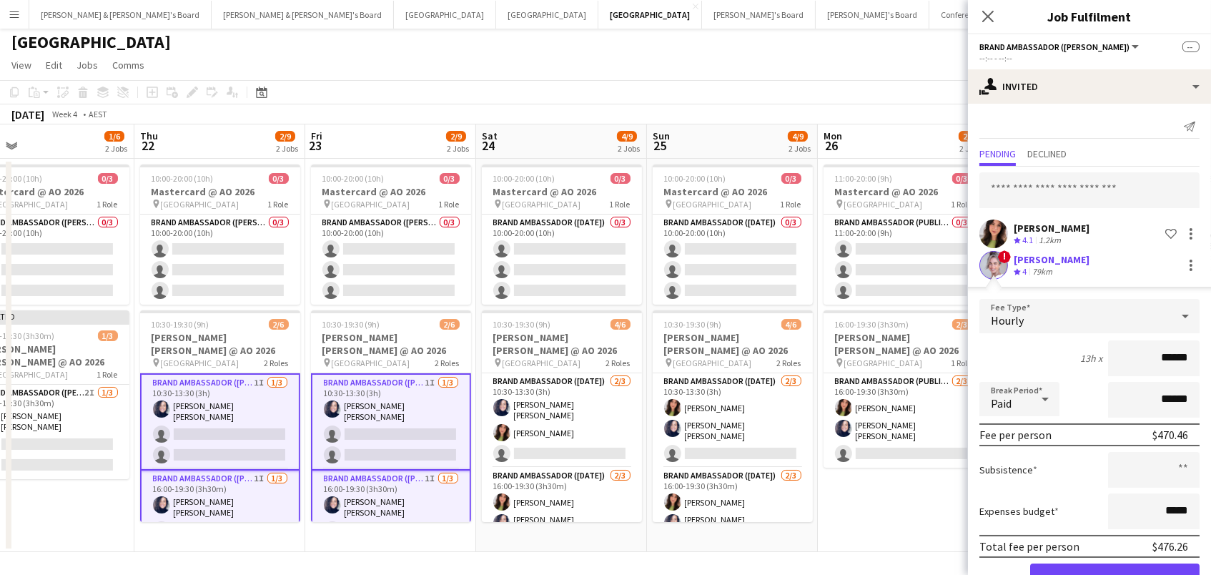
click at [1114, 574] on button "Confirm" at bounding box center [1114, 577] width 169 height 29
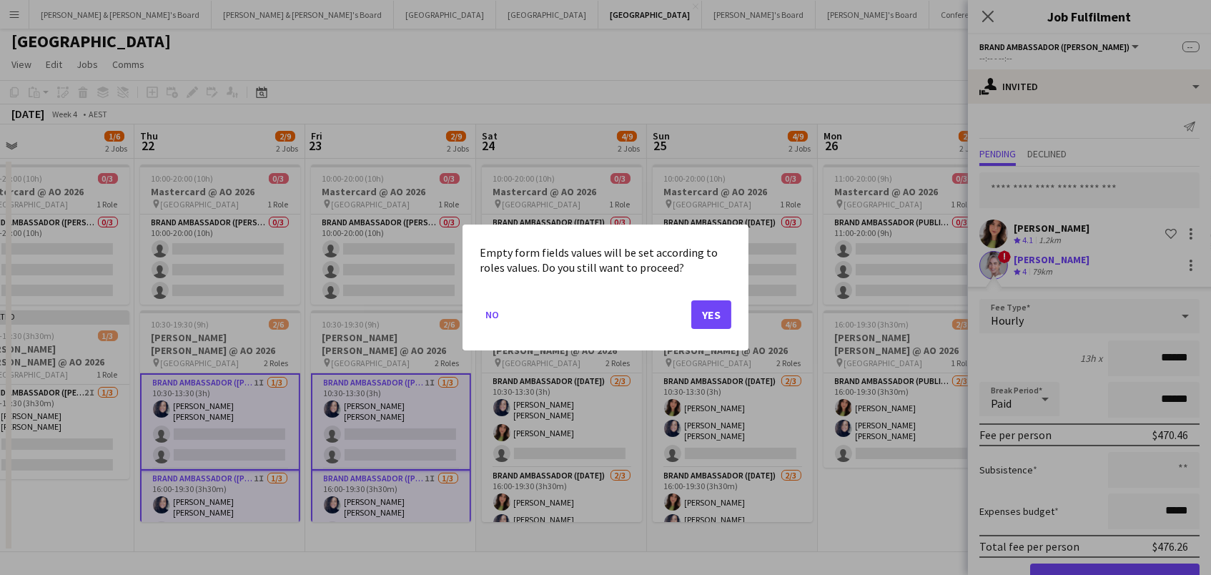
click at [708, 308] on button "Yes" at bounding box center [711, 314] width 40 height 29
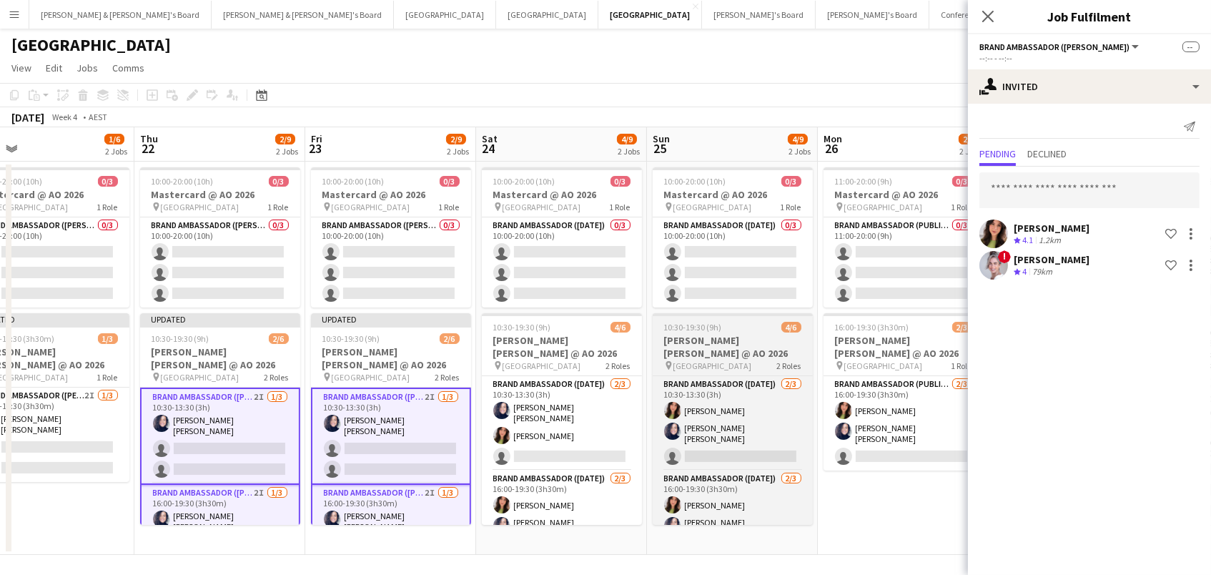
scroll to position [2, 0]
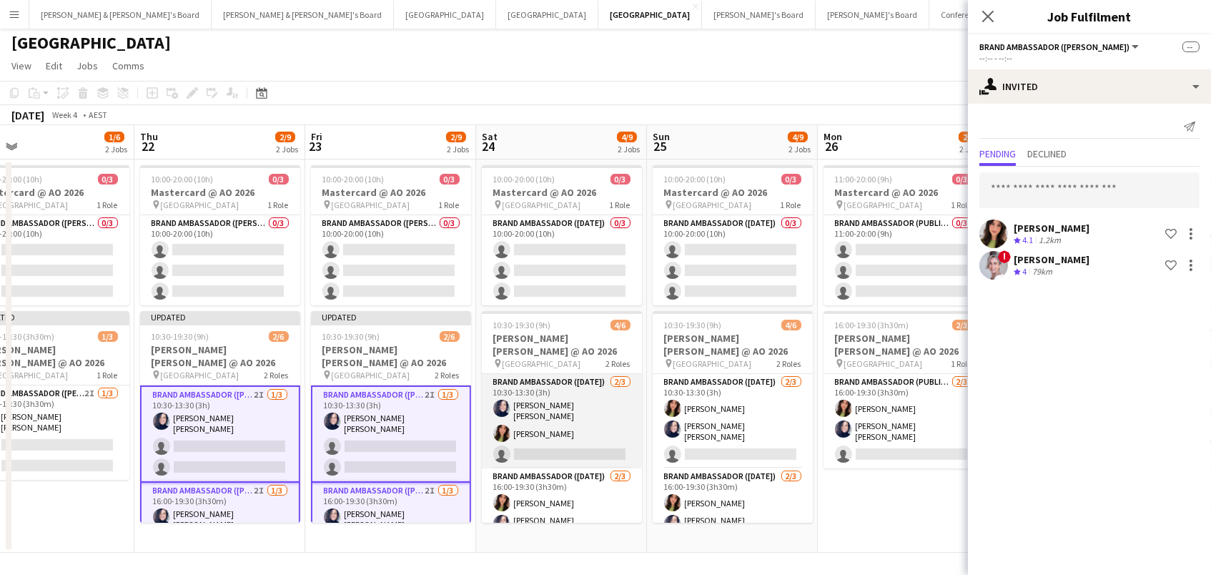
click at [601, 391] on app-card-role "Brand Ambassador (Saturday) 2/3 10:30-13:30 (3h) Natalia Ramires Almeida Rosa E…" at bounding box center [562, 421] width 160 height 94
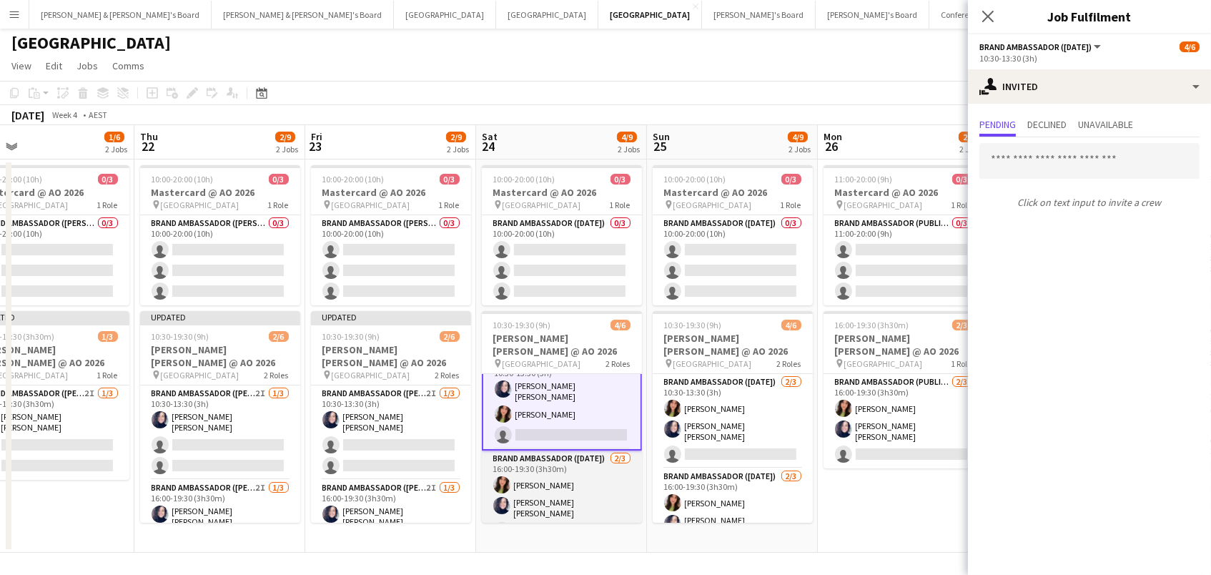
scroll to position [20, 0]
click at [597, 468] on app-card-role "Brand Ambassador (Saturday) 2/3 16:00-19:30 (3h30m) Emily Pearson Natalia Ramir…" at bounding box center [562, 498] width 160 height 94
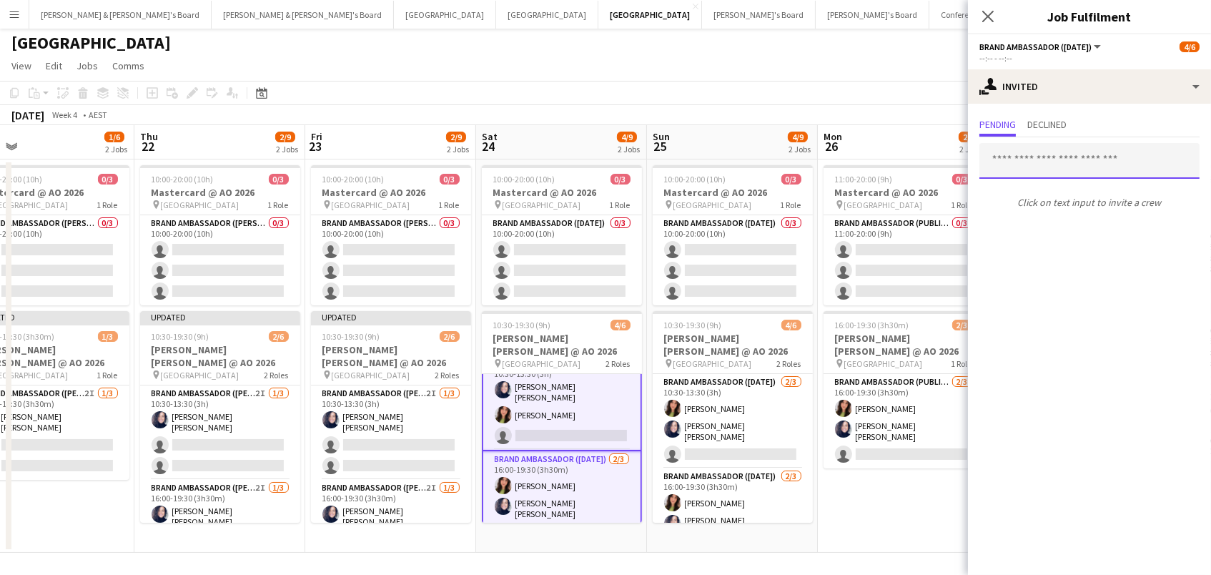
click at [1123, 154] on input "text" at bounding box center [1089, 161] width 220 height 36
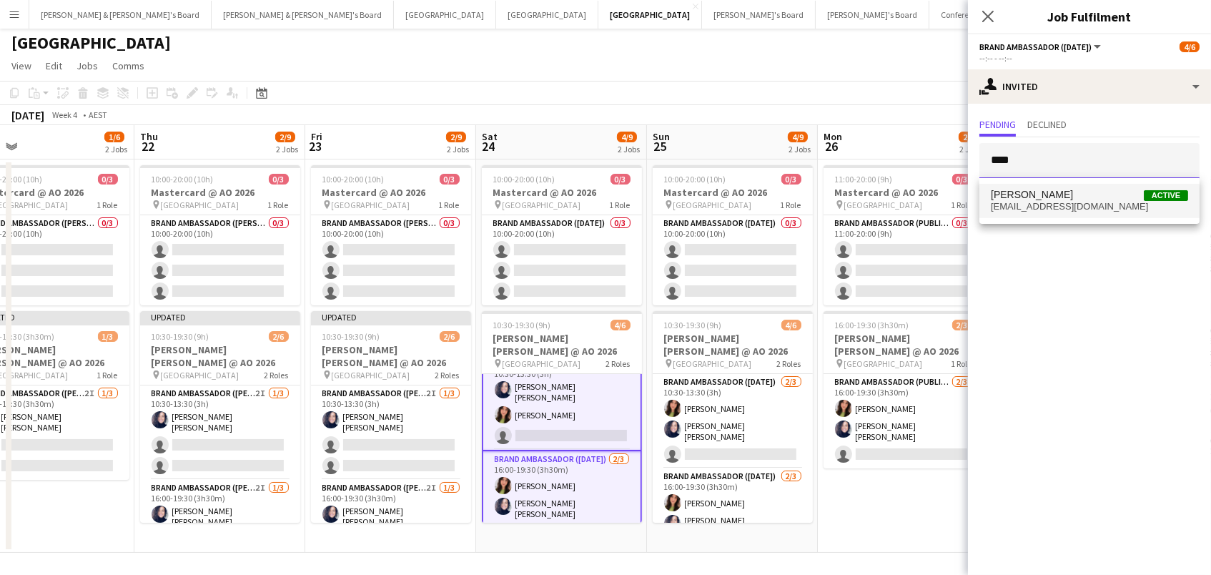
type input "****"
click at [1122, 201] on span "Kiah Lucey Active" at bounding box center [1089, 195] width 197 height 12
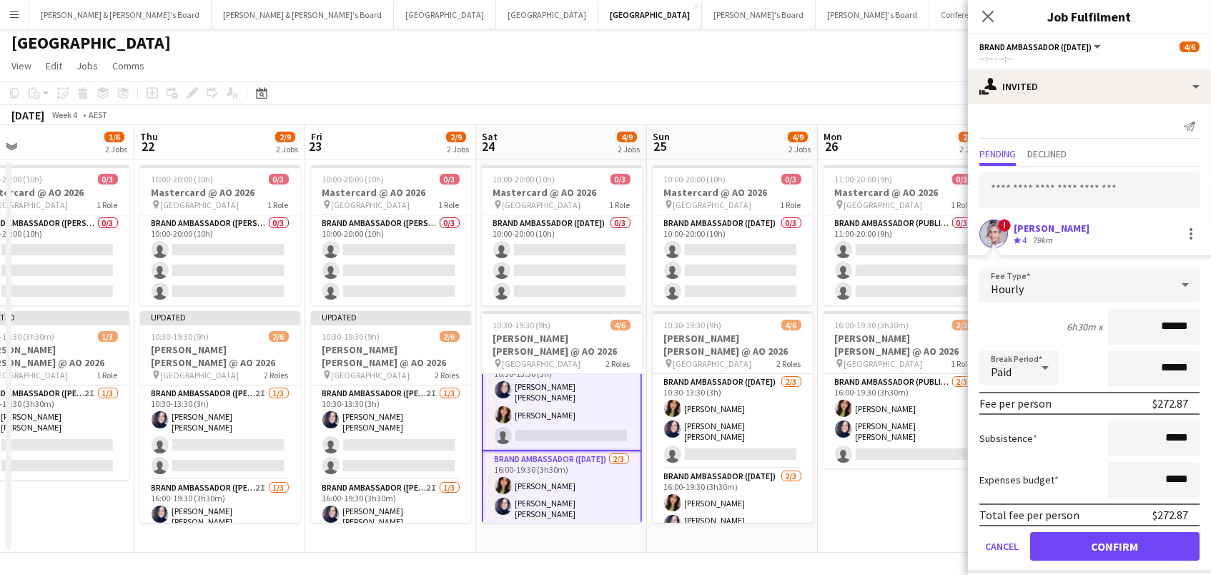
click at [1114, 544] on button "Confirm" at bounding box center [1114, 546] width 169 height 29
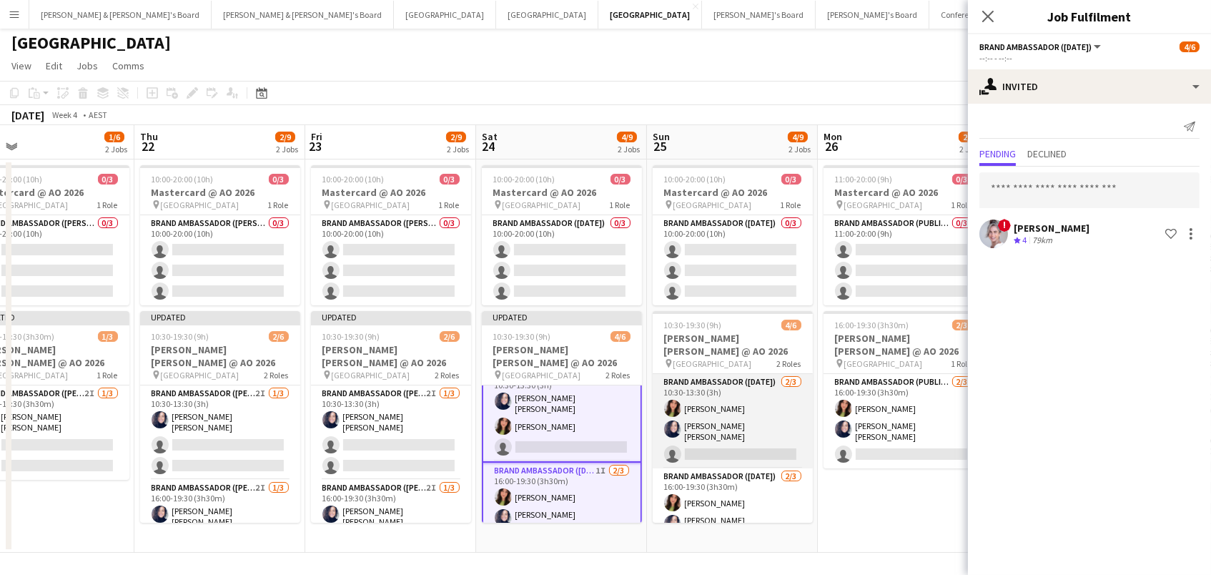
click at [694, 402] on app-card-role "Brand Ambassador (Sunday) 2/3 10:30-13:30 (3h) Emily Pearson Natalia Ramires Al…" at bounding box center [733, 421] width 160 height 94
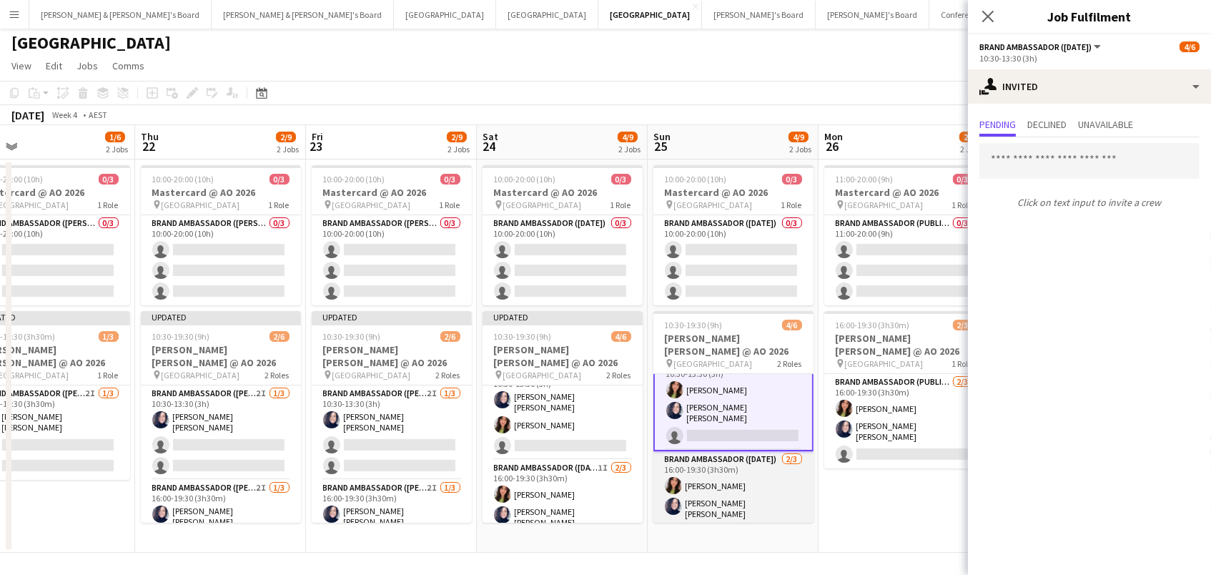
click at [726, 472] on app-card-role "Brand Ambassador (Sunday) 2/3 16:00-19:30 (3h30m) Emily Pearson Natalia Ramires…" at bounding box center [733, 498] width 160 height 94
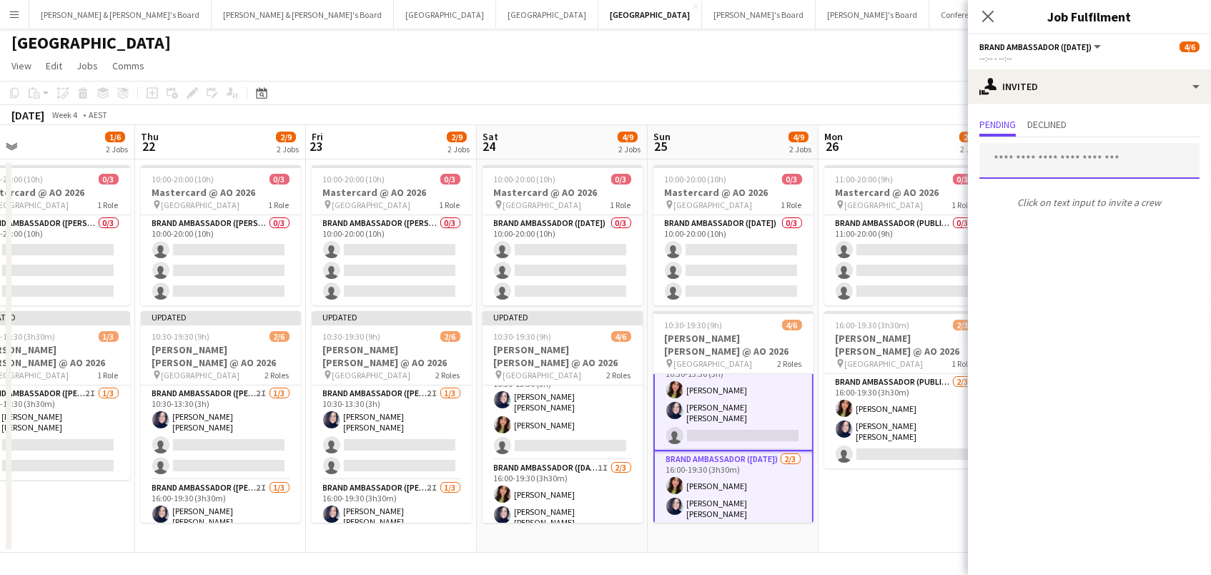
click at [1049, 164] on input "text" at bounding box center [1089, 161] width 220 height 36
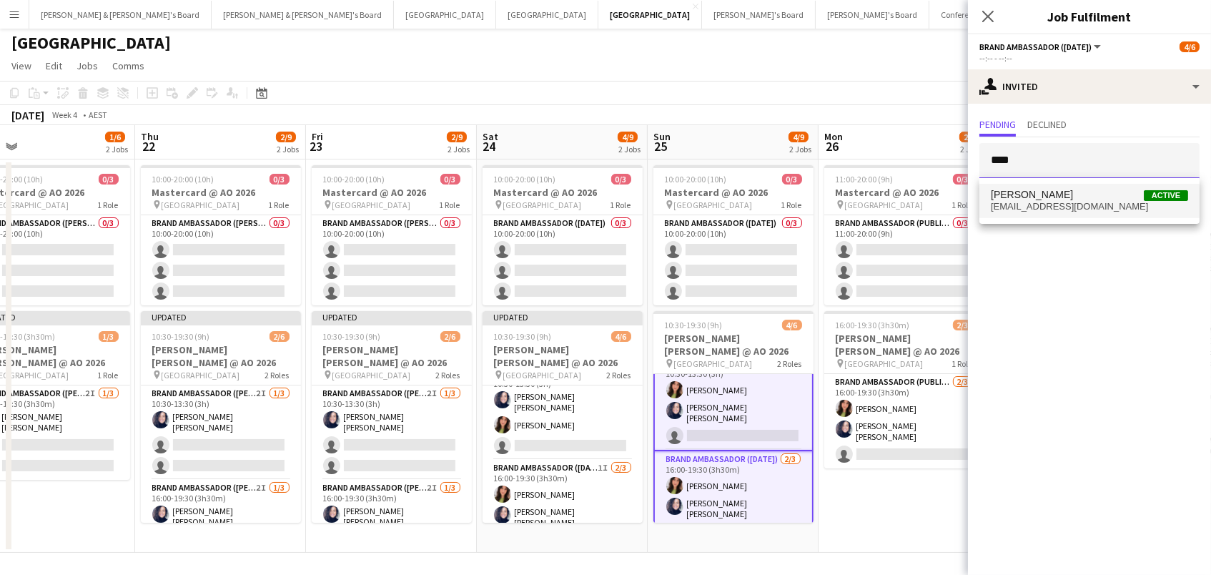
type input "****"
click at [1049, 203] on span "kiahlucey@gmail.com" at bounding box center [1089, 206] width 197 height 11
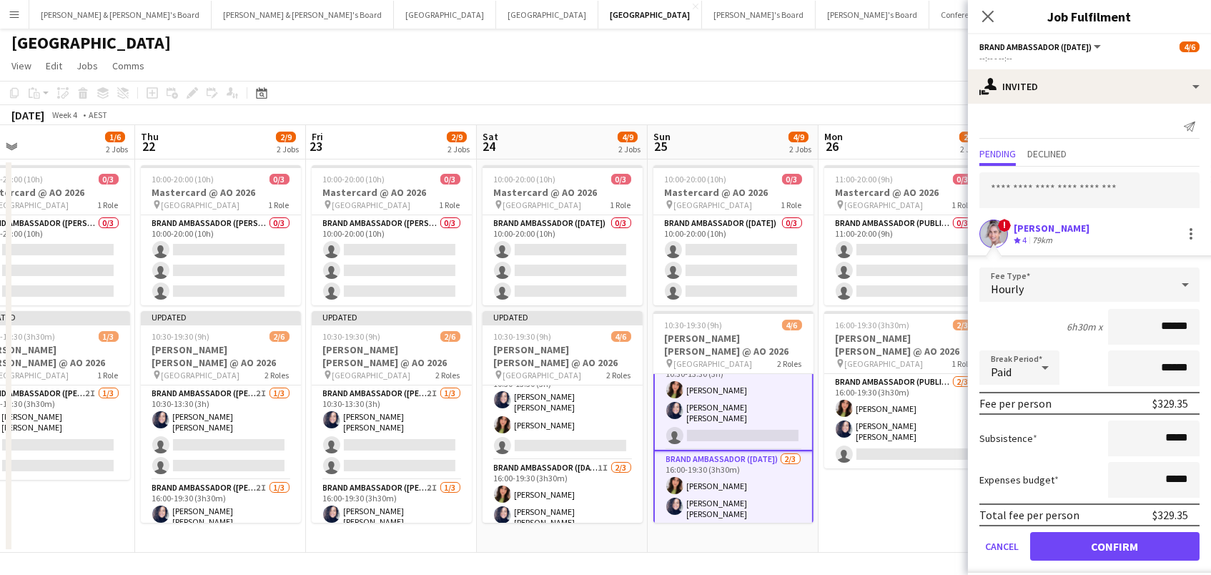
click at [1114, 544] on button "Confirm" at bounding box center [1114, 546] width 169 height 29
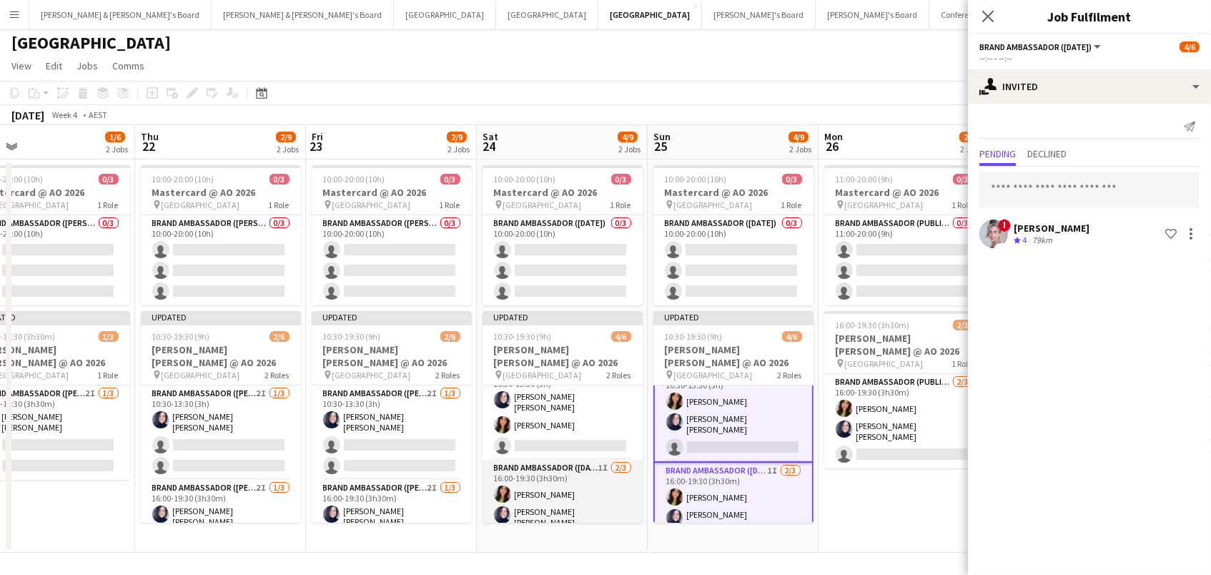
scroll to position [0, 533]
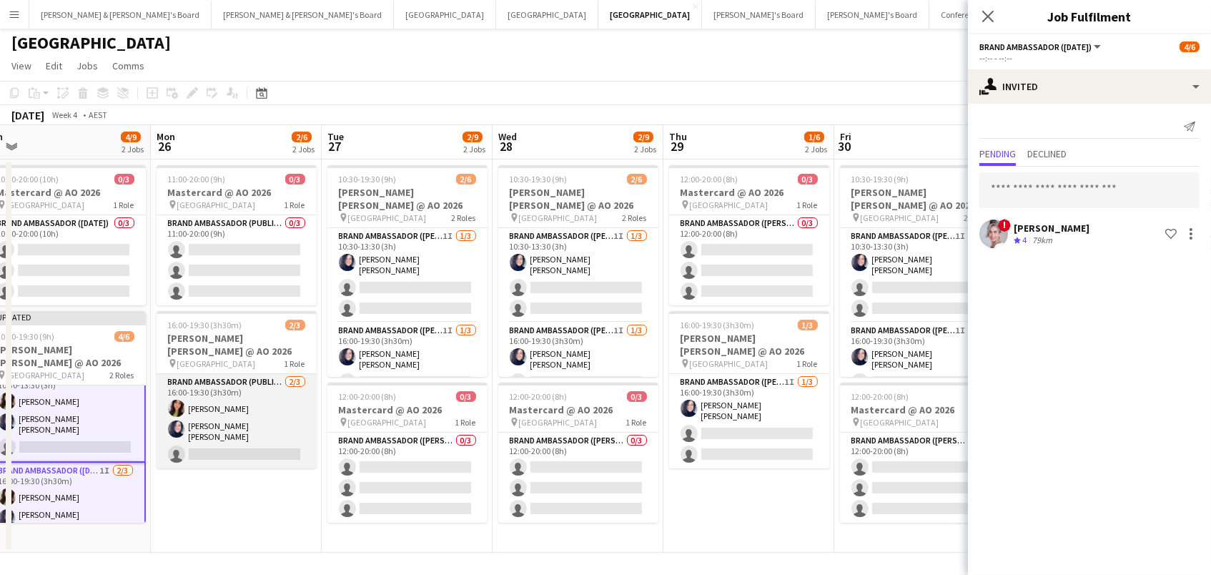
click at [296, 425] on app-card-role "Brand Ambassador (Public Holiday) 2/3 16:00-19:30 (3h30m) Emily Pearson Natalia…" at bounding box center [237, 421] width 160 height 94
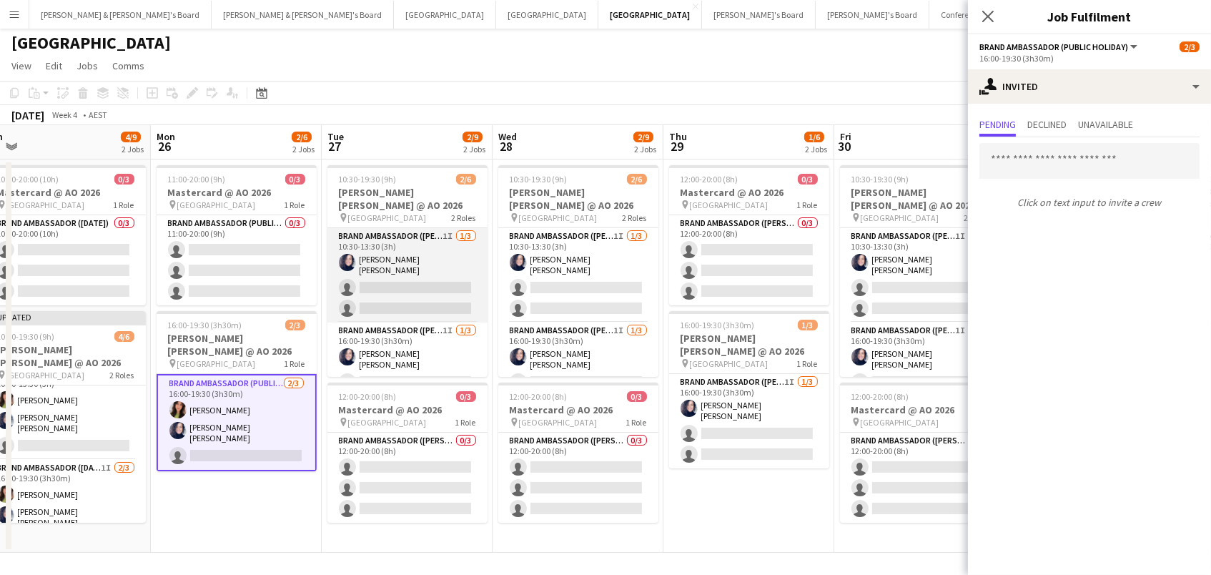
click at [430, 269] on app-card-role "Brand Ambassador (Mon - Fri) 1I 1/3 10:30-13:30 (3h) Natalia Ramires Almeida Ro…" at bounding box center [407, 275] width 160 height 94
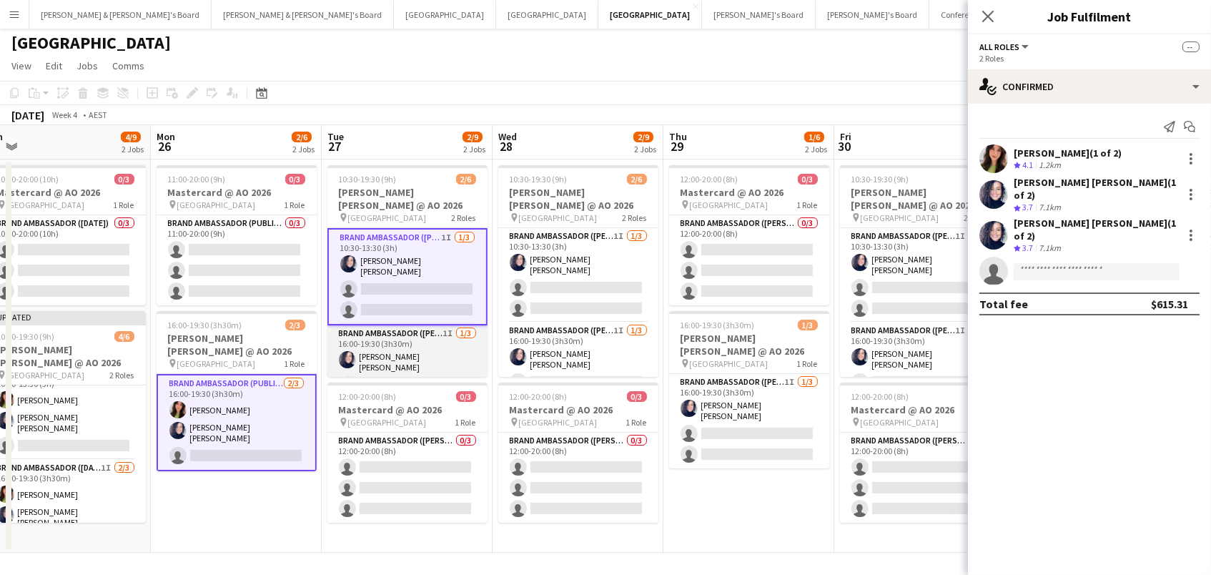
click at [430, 340] on app-card-role "Brand Ambassador (Mon - Fri) 1I 1/3 16:00-19:30 (3h30m) Natalia Ramires Almeida…" at bounding box center [407, 372] width 160 height 94
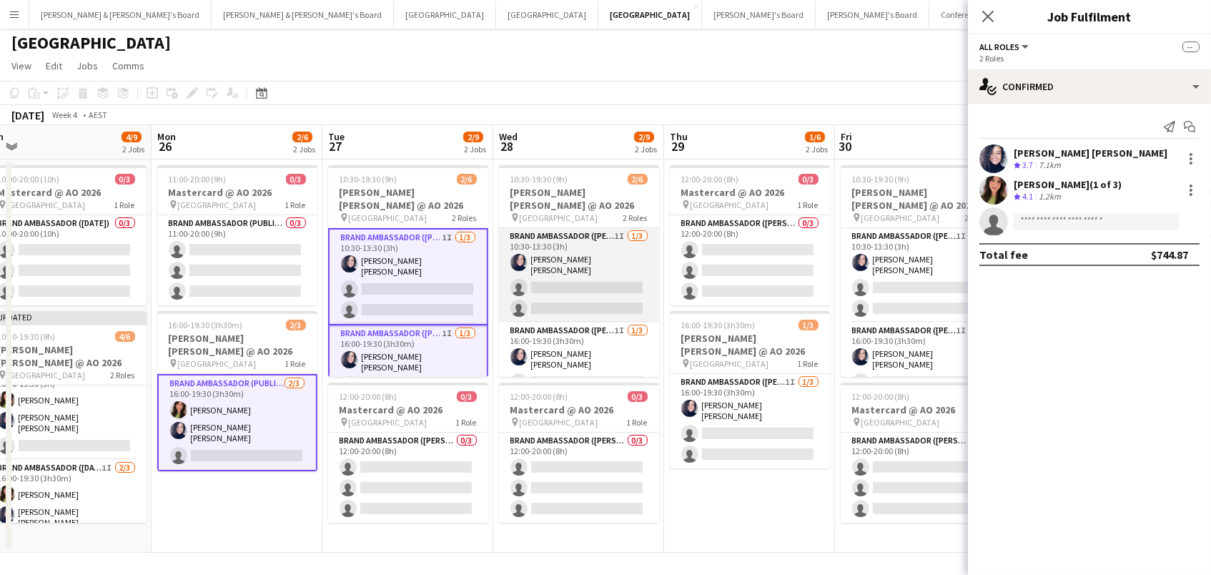
click at [559, 267] on app-card-role "Brand Ambassador (Mon - Fri) 1I 1/3 10:30-13:30 (3h) Natalia Ramires Almeida Ro…" at bounding box center [579, 275] width 160 height 94
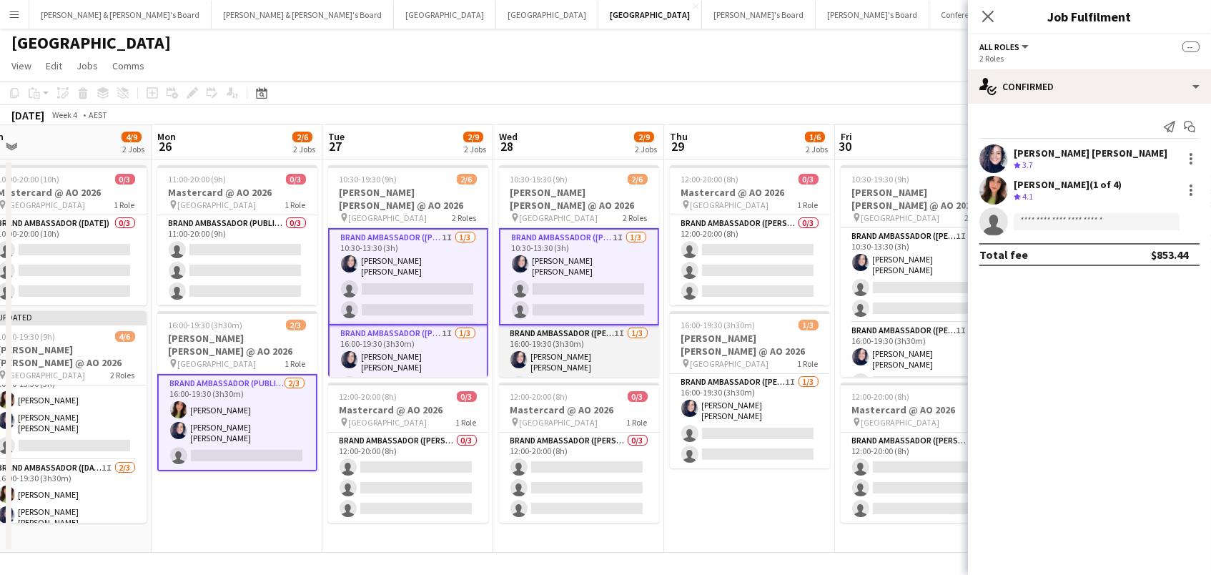
click at [565, 341] on app-card-role "Brand Ambassador (Mon - Fri) 1I 1/3 16:00-19:30 (3h30m) Natalia Ramires Almeida…" at bounding box center [579, 372] width 160 height 94
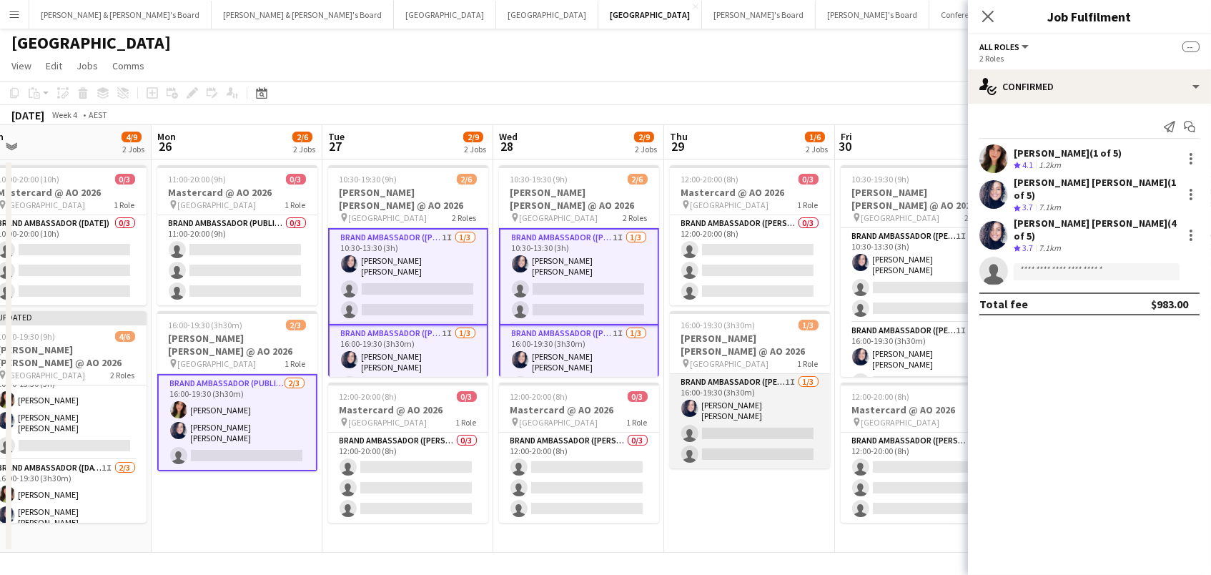
click at [704, 382] on app-card-role "Brand Ambassador (Mon - Fri) 1I 1/3 16:00-19:30 (3h30m) Natalia Ramires Almeida…" at bounding box center [750, 421] width 160 height 94
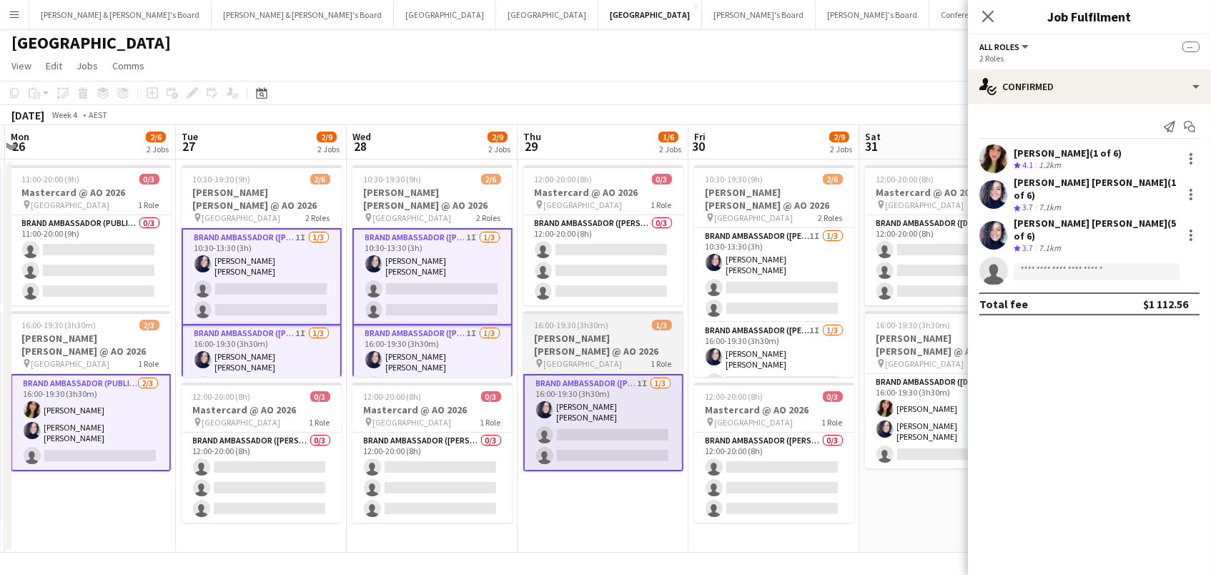
scroll to position [0, 683]
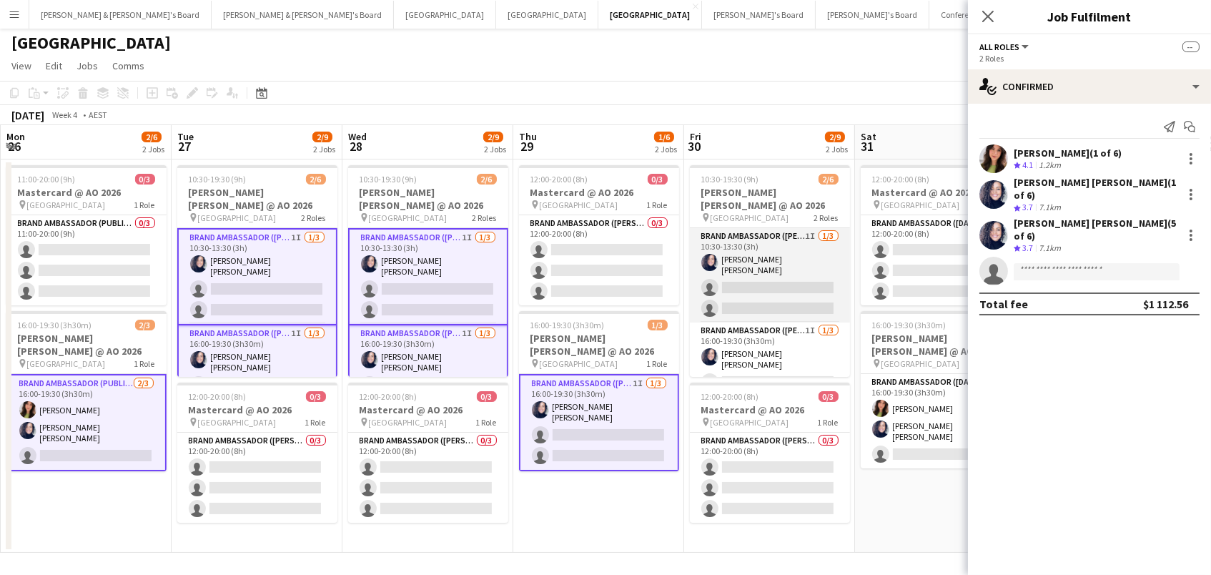
click at [726, 259] on app-card-role "Brand Ambassador (Mon - Fri) 1I 1/3 10:30-13:30 (3h) Natalia Ramires Almeida Ro…" at bounding box center [770, 275] width 160 height 94
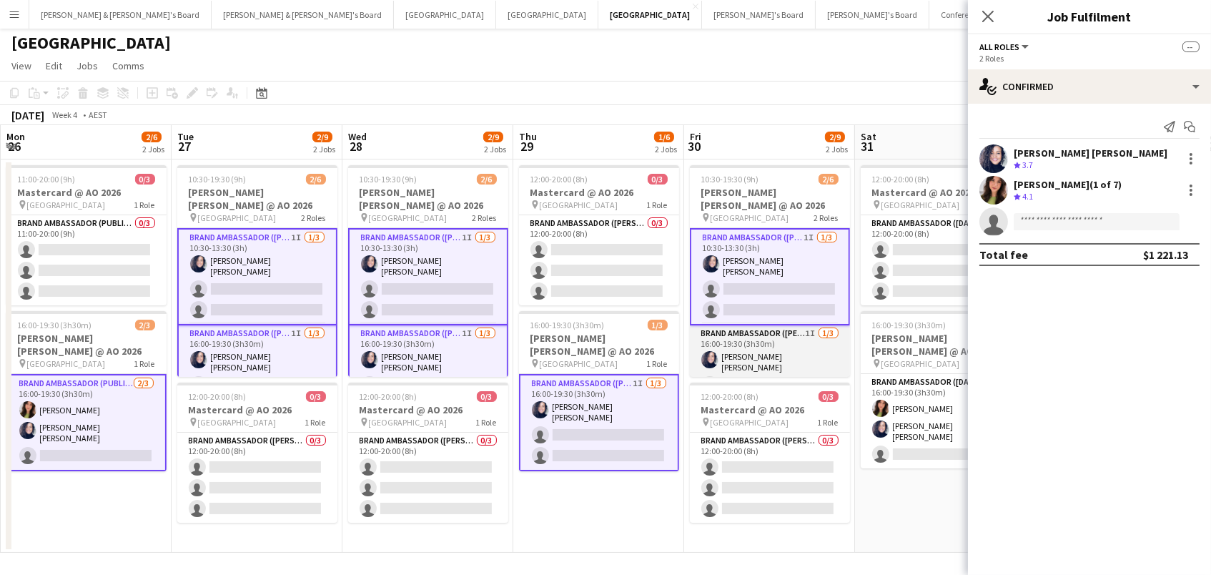
click at [739, 335] on app-card-role "Brand Ambassador (Mon - Fri) 1I 1/3 16:00-19:30 (3h30m) Natalia Ramires Almeida…" at bounding box center [770, 372] width 160 height 94
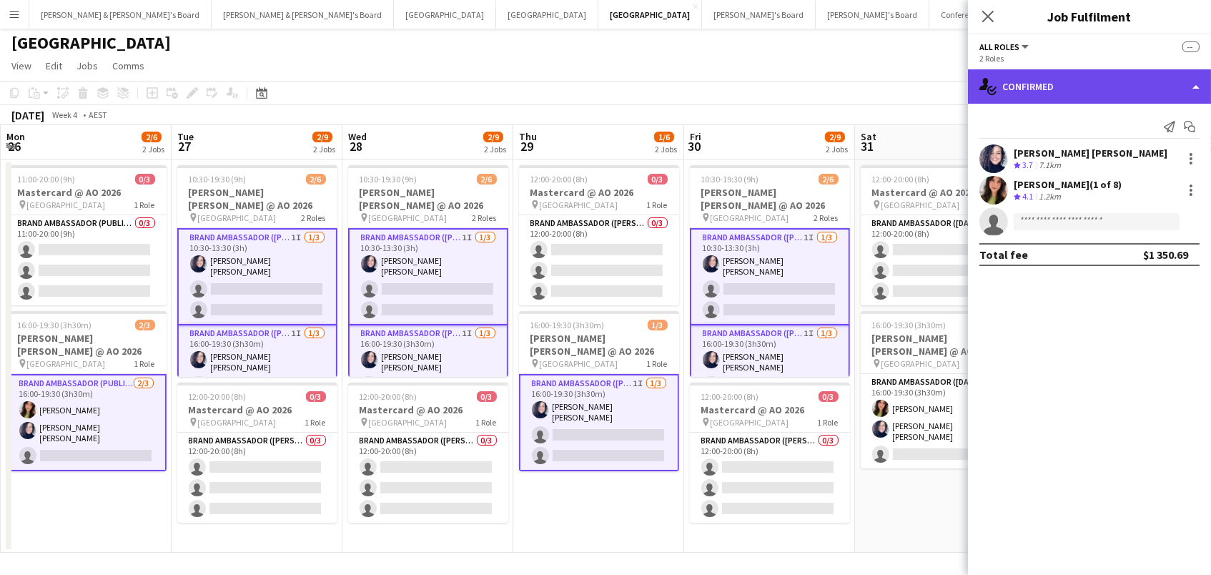
click at [1061, 83] on div "single-neutral-actions-check-2 Confirmed" at bounding box center [1089, 86] width 243 height 34
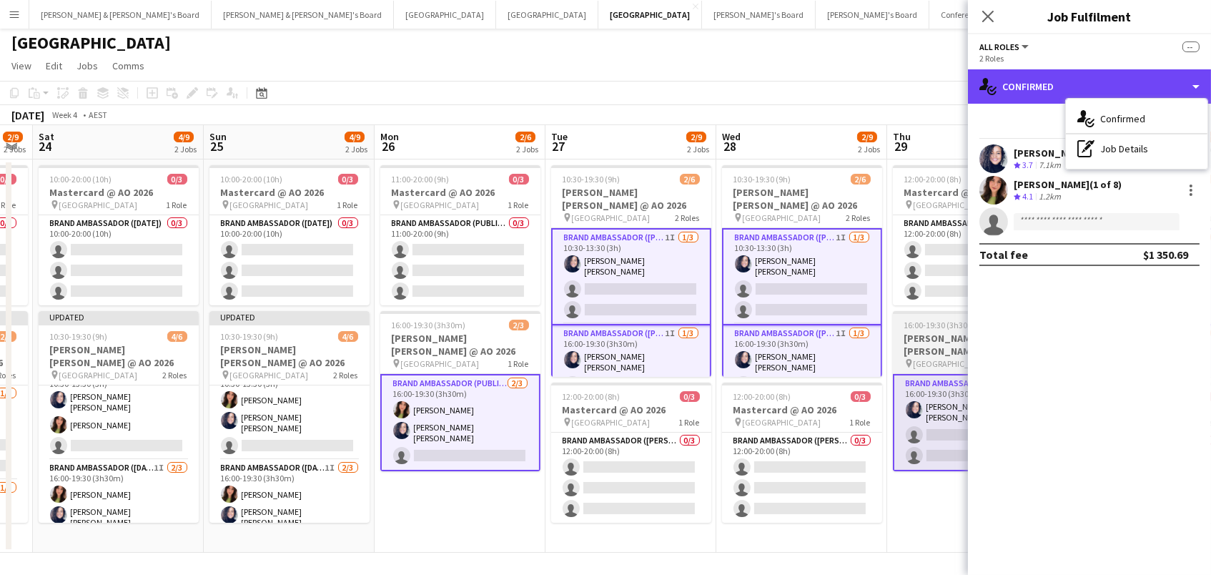
scroll to position [0, 300]
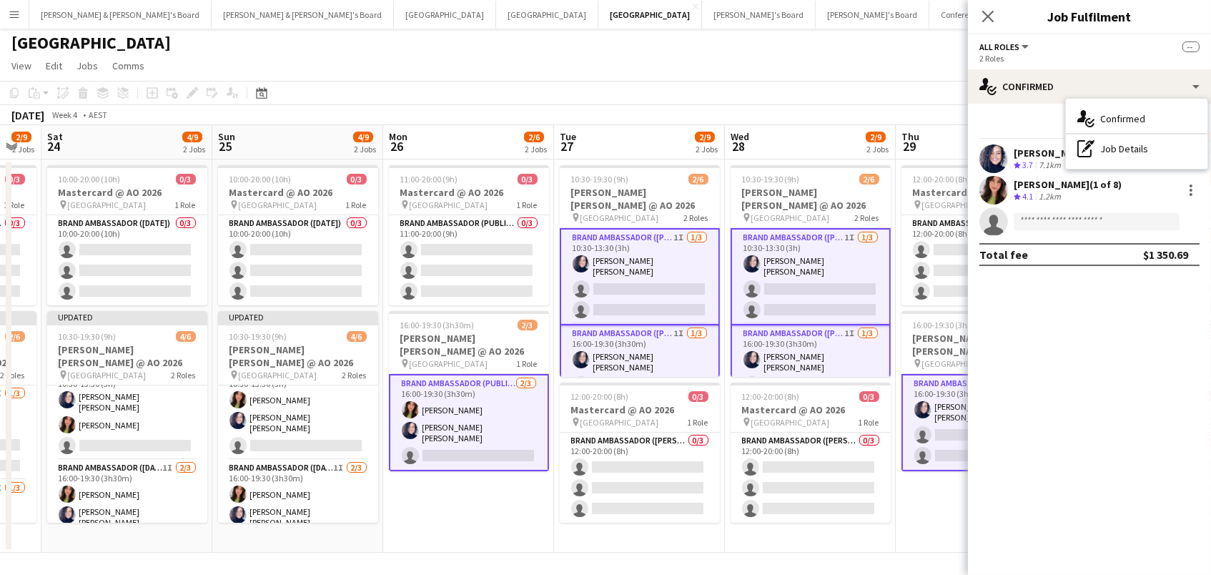
click at [794, 85] on app-toolbar "Copy Paste Paste Command V Paste with crew Command Shift V Paste linked Job Del…" at bounding box center [605, 93] width 1211 height 24
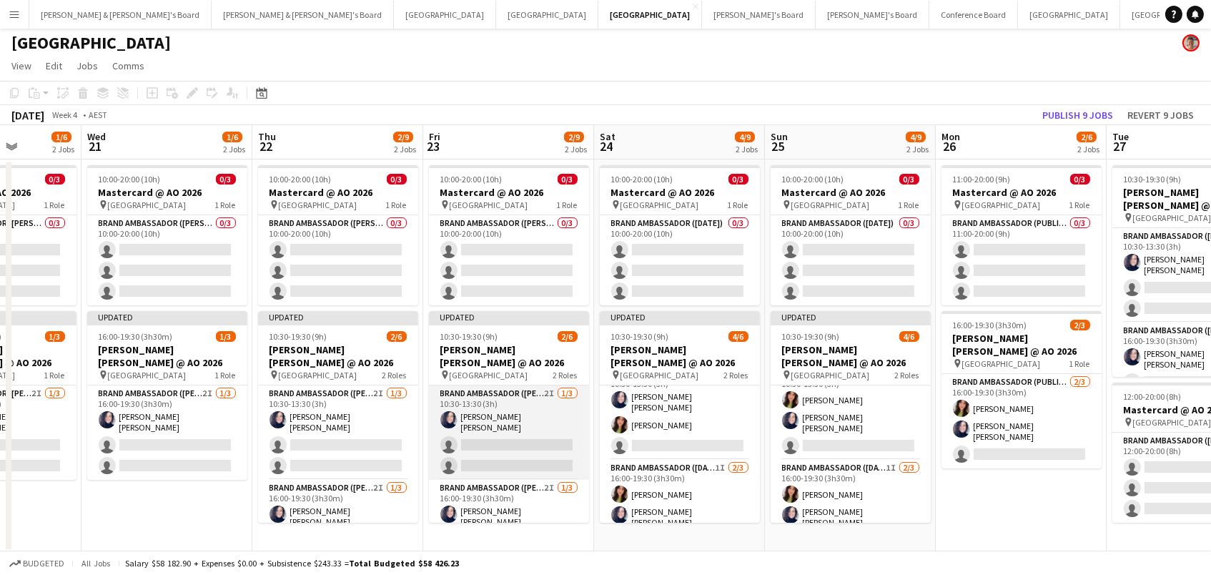
scroll to position [0, 584]
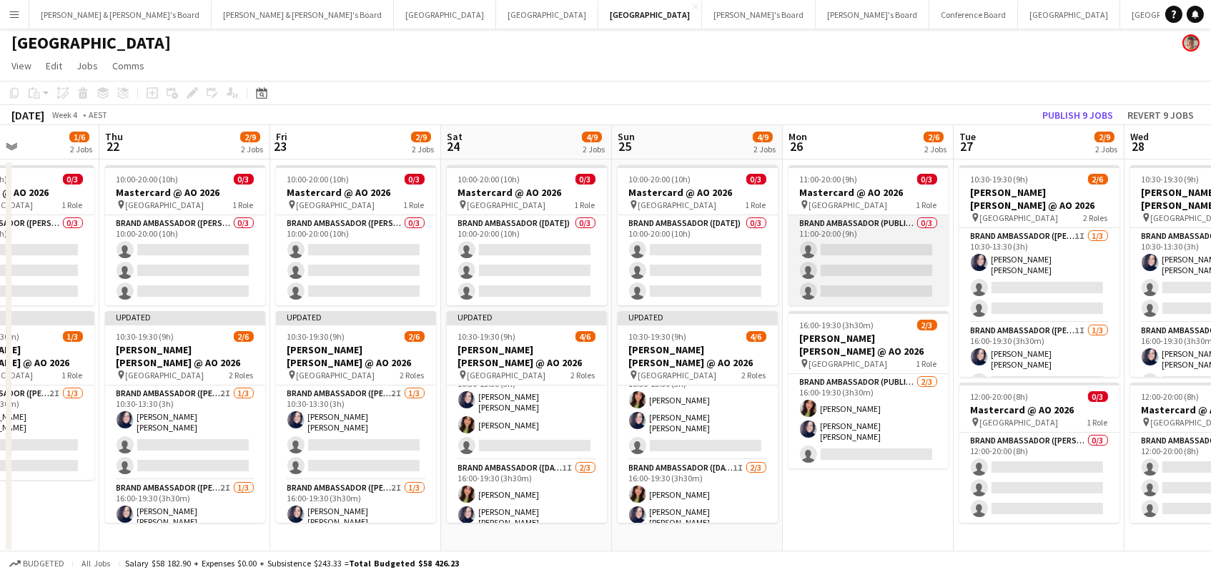
click at [826, 266] on app-card-role "Brand Ambassador (Public Holiday) 0/3 11:00-20:00 (9h) single-neutral-actions s…" at bounding box center [868, 260] width 160 height 90
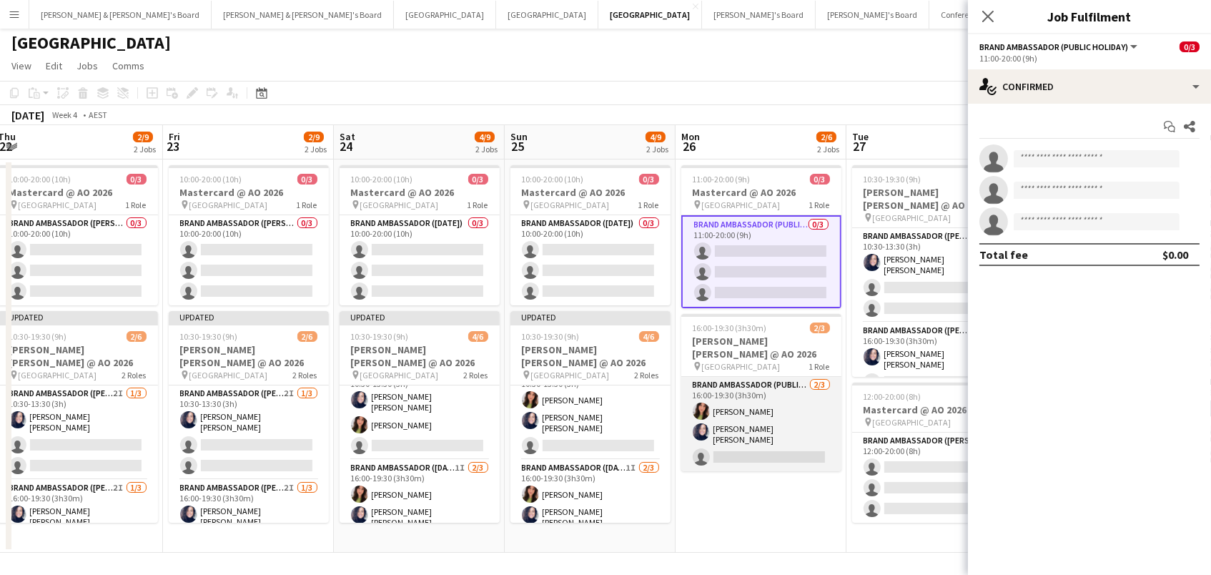
scroll to position [0, 388]
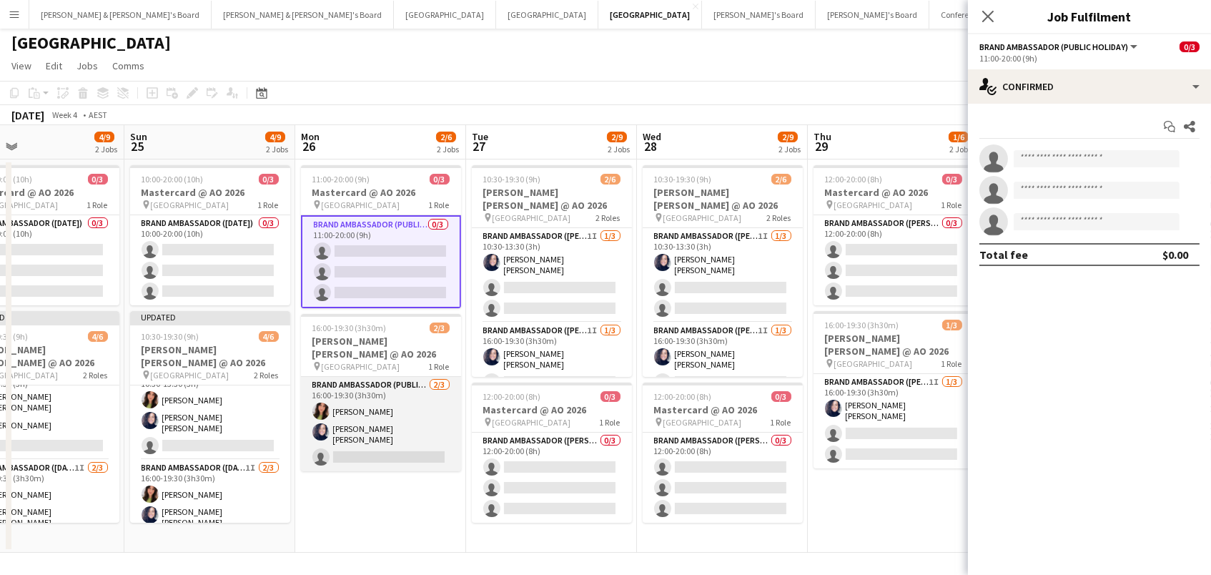
click at [407, 410] on app-card-role "Brand Ambassador (Public Holiday) 2/3 16:00-19:30 (3h30m) Emily Pearson Natalia…" at bounding box center [381, 424] width 160 height 94
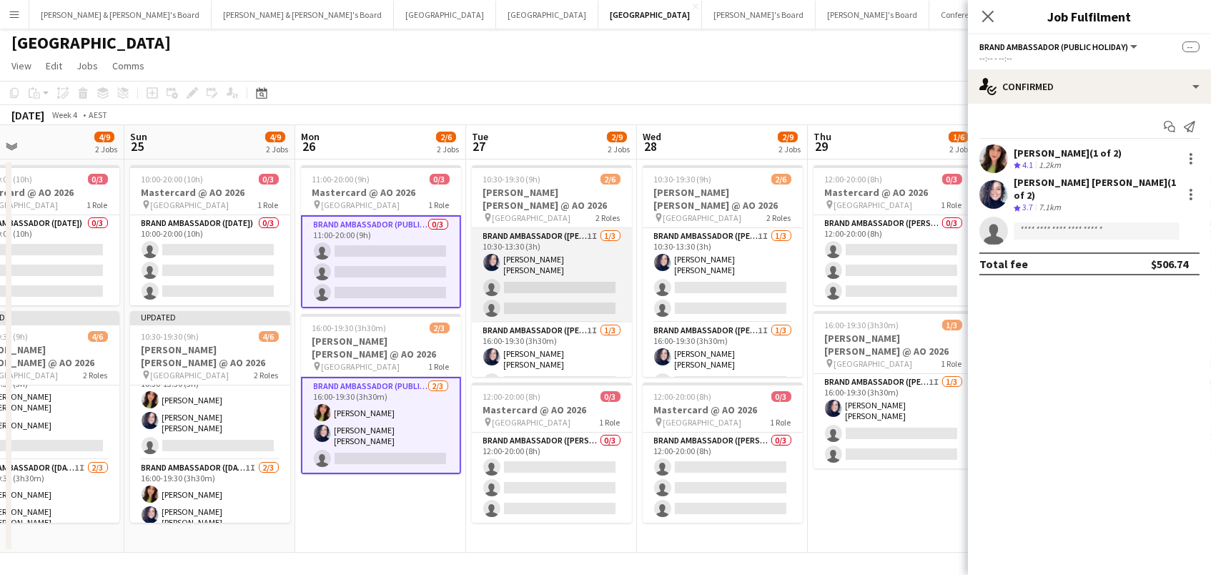
click at [525, 269] on app-card-role "Brand Ambassador (Mon - Fri) 1I 1/3 10:30-13:30 (3h) Natalia Ramires Almeida Ro…" at bounding box center [552, 275] width 160 height 94
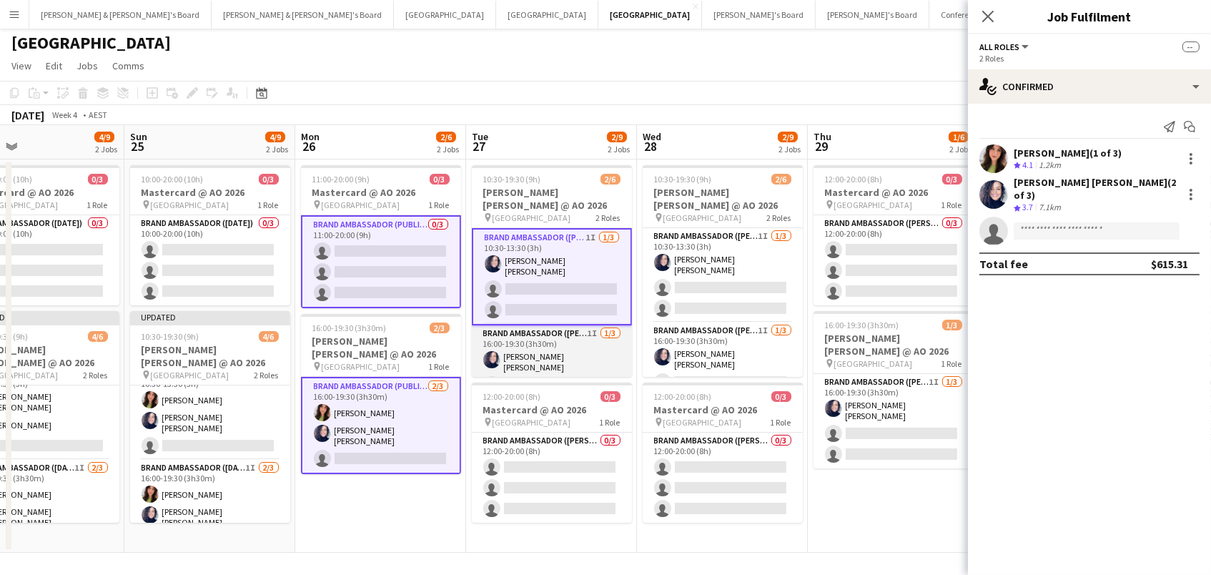
click at [530, 341] on app-card-role "Brand Ambassador (Mon - Fri) 1I 1/3 16:00-19:30 (3h30m) Natalia Ramires Almeida…" at bounding box center [552, 372] width 160 height 94
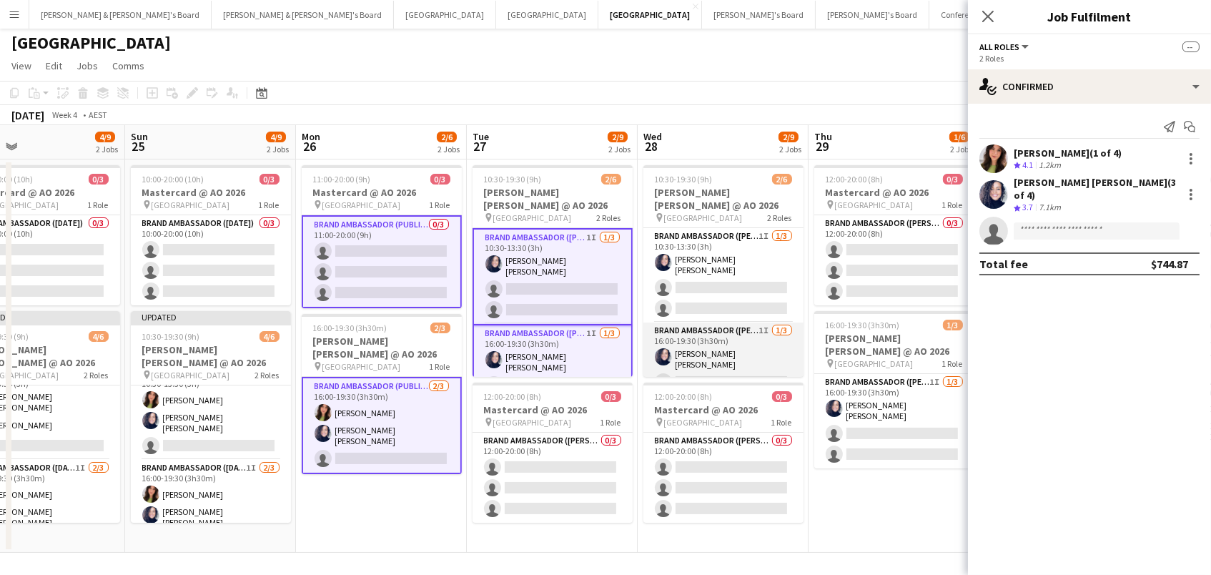
click at [688, 341] on app-card-role "Brand Ambassador (Mon - Fri) 1I 1/3 16:00-19:30 (3h30m) Natalia Ramires Almeida…" at bounding box center [723, 369] width 160 height 94
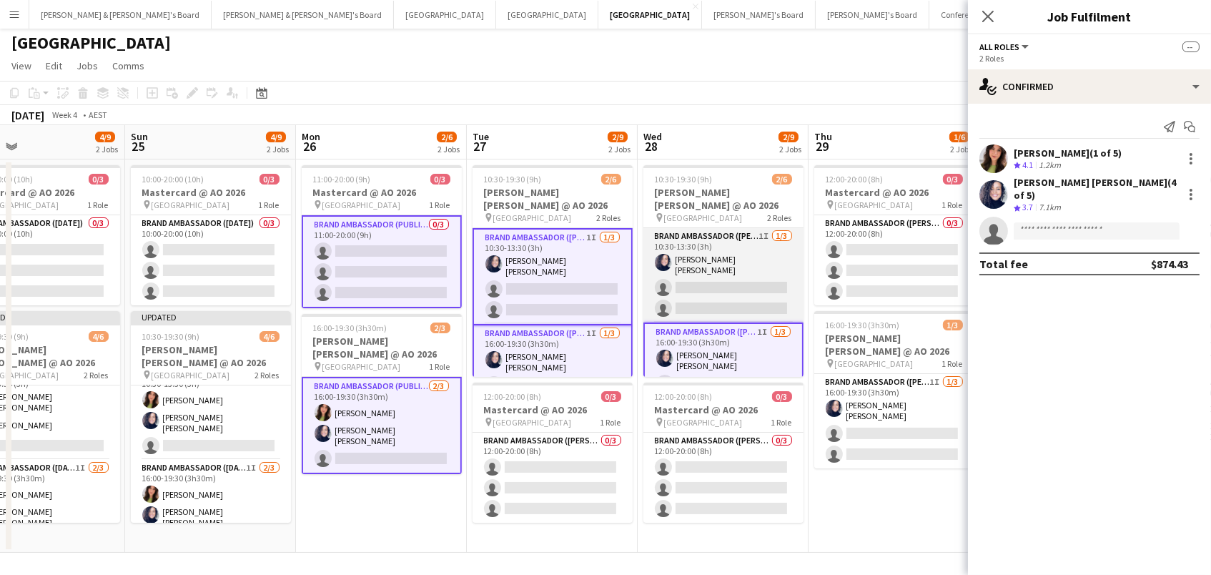
click at [688, 256] on app-card-role "Brand Ambassador (Mon - Fri) 1I 1/3 10:30-13:30 (3h) Natalia Ramires Almeida Ro…" at bounding box center [723, 275] width 160 height 94
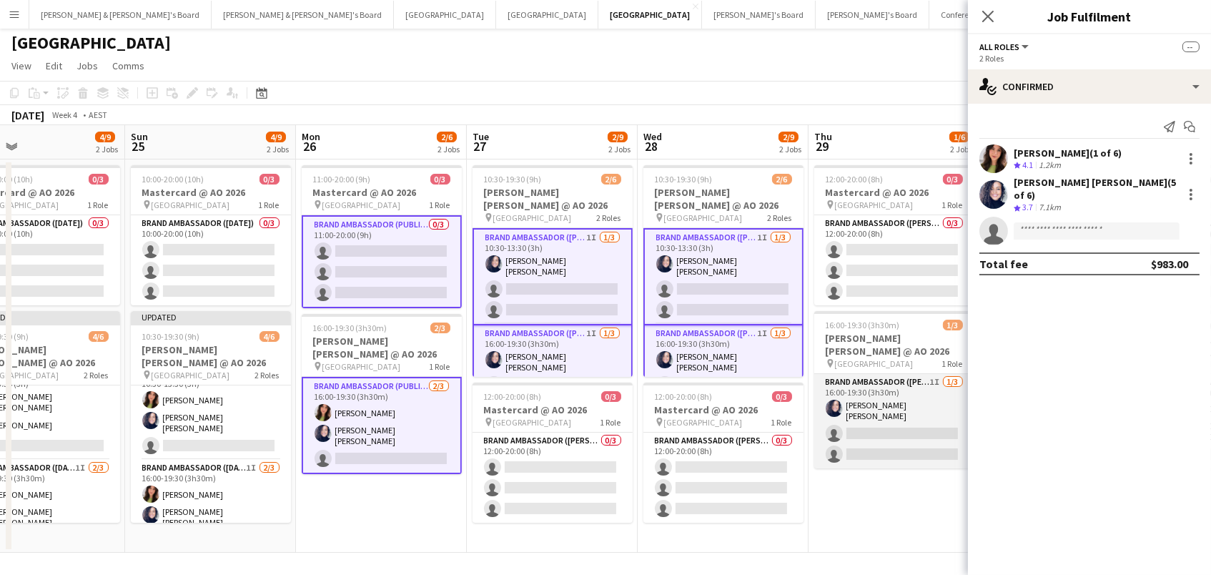
click at [831, 435] on app-card-role "Brand Ambassador (Mon - Fri) 1I 1/3 16:00-19:30 (3h30m) Natalia Ramires Almeida…" at bounding box center [894, 421] width 160 height 94
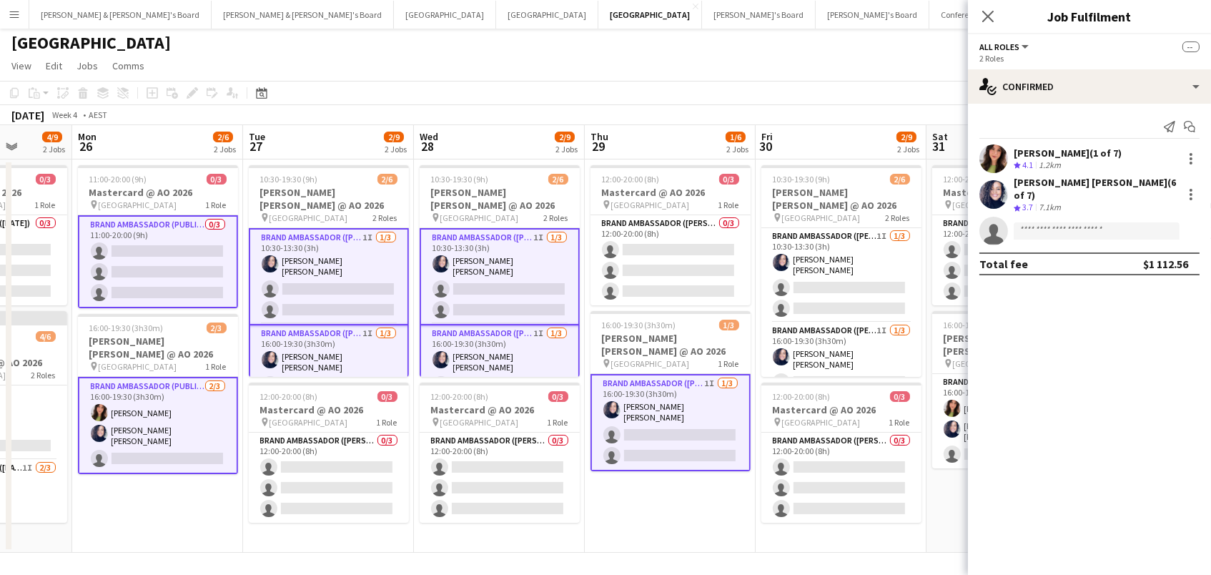
scroll to position [0, 628]
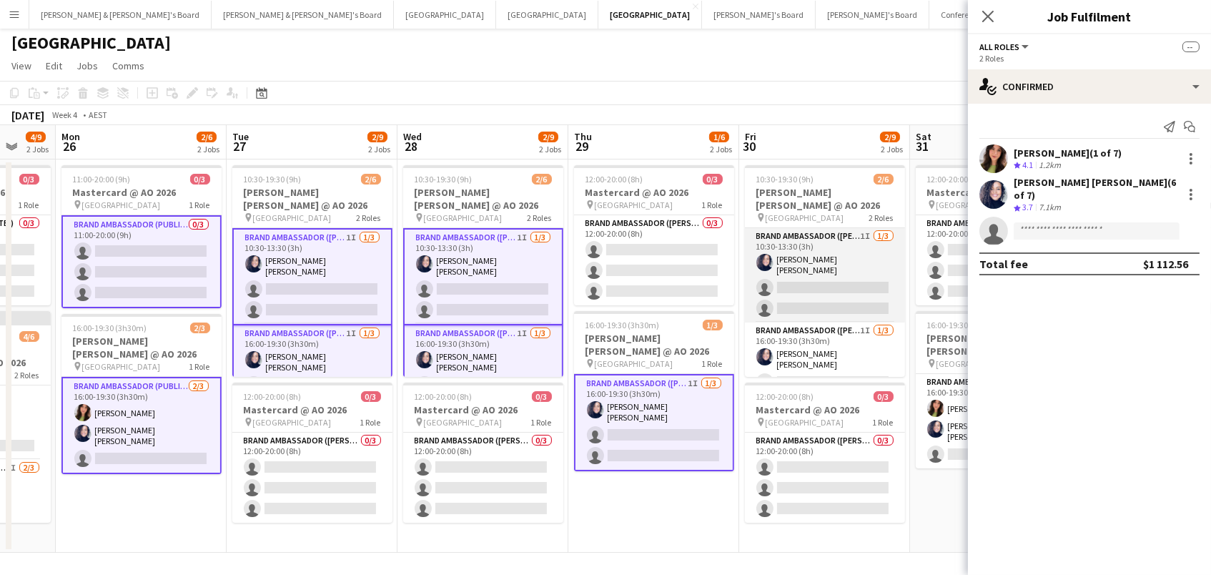
click at [799, 262] on app-card-role "Brand Ambassador (Mon - Fri) 1I 1/3 10:30-13:30 (3h) Natalia Ramires Almeida Ro…" at bounding box center [825, 275] width 160 height 94
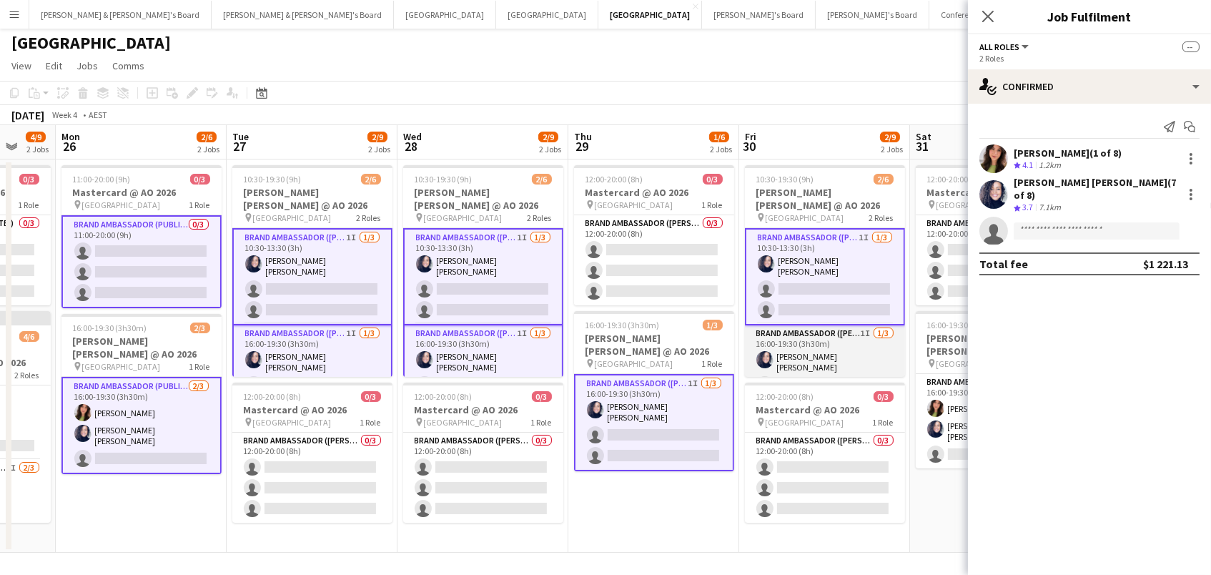
click at [813, 345] on app-card-role "Brand Ambassador (Mon - Fri) 1I 1/3 16:00-19:30 (3h30m) Natalia Ramires Almeida…" at bounding box center [825, 372] width 160 height 94
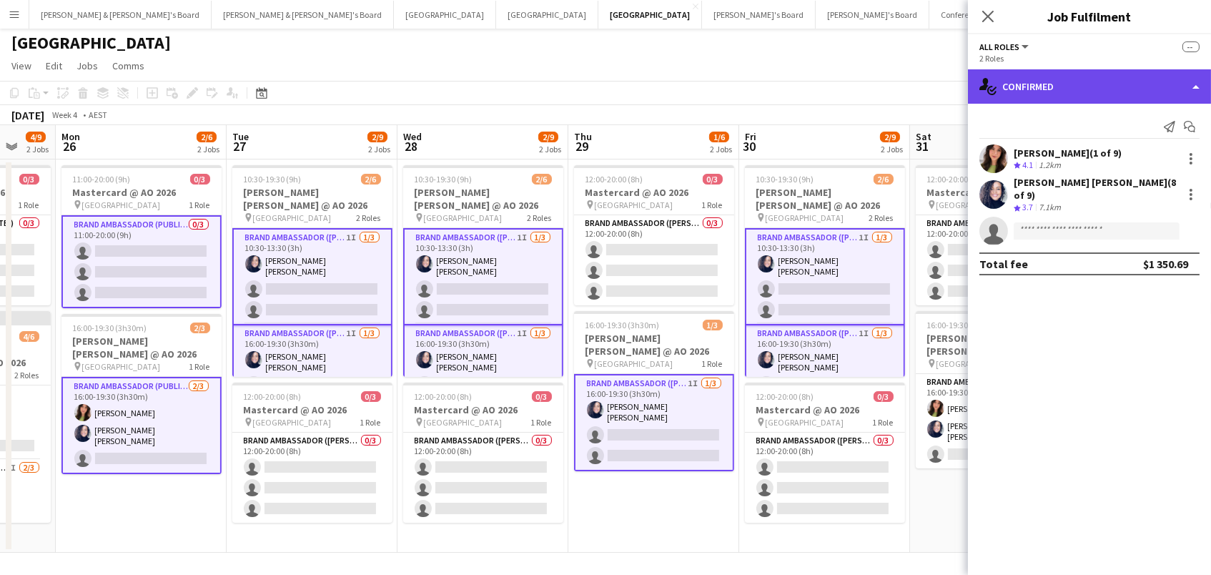
click at [1031, 96] on div "single-neutral-actions-check-2 Confirmed" at bounding box center [1089, 86] width 243 height 34
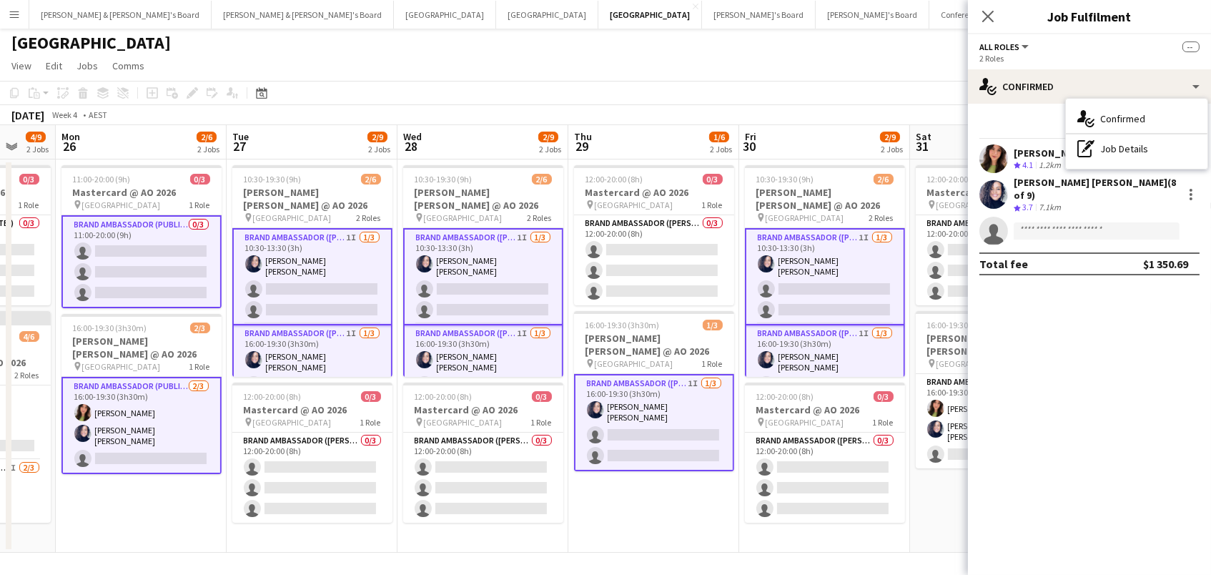
click at [841, 353] on app-card-role "Brand Ambassador (Mon - Fri) 1I 1/3 16:00-19:30 (3h30m) Natalia Ramires Almeida…" at bounding box center [825, 373] width 160 height 96
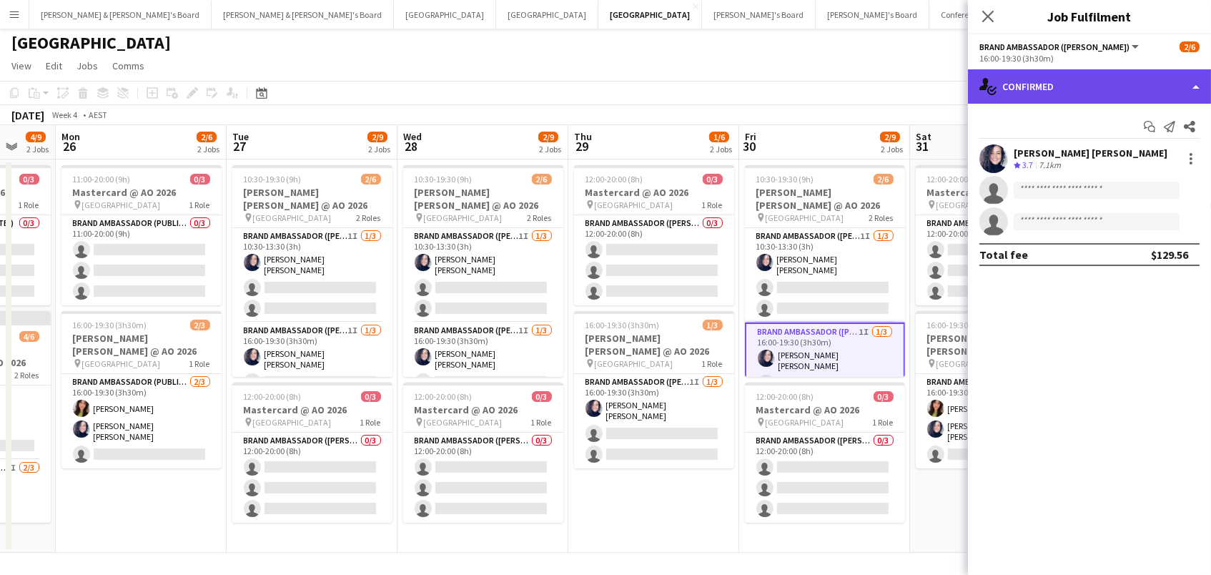
click at [1035, 84] on div "single-neutral-actions-check-2 Confirmed" at bounding box center [1089, 86] width 243 height 34
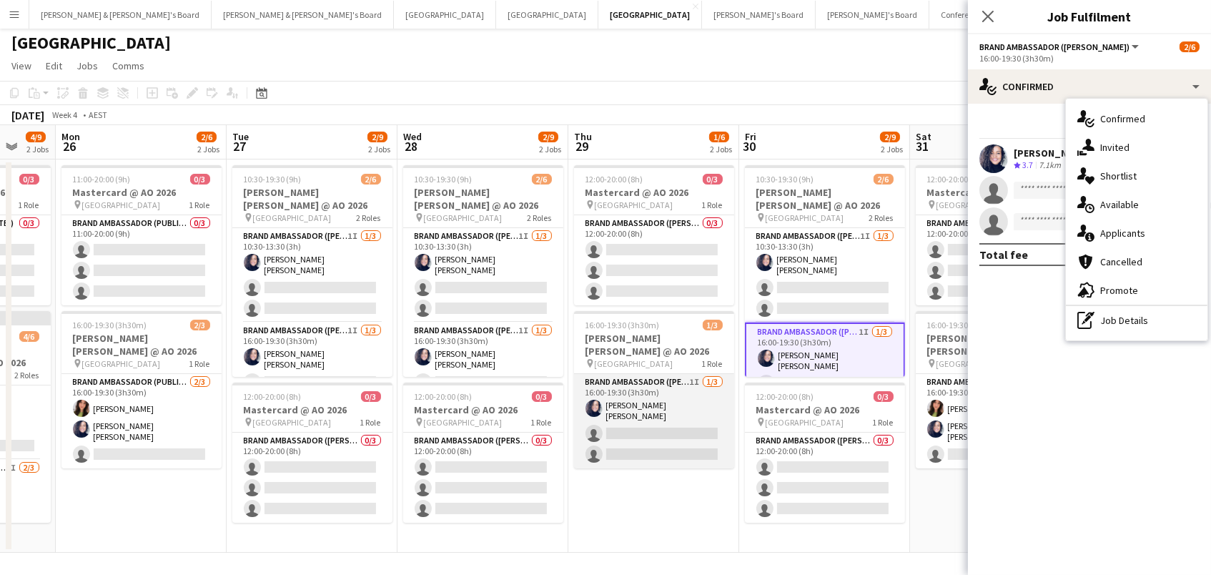
click at [707, 409] on app-card-role "Brand Ambassador (Mon - Fri) 1I 1/3 16:00-19:30 (3h30m) Natalia Ramires Almeida…" at bounding box center [654, 421] width 160 height 94
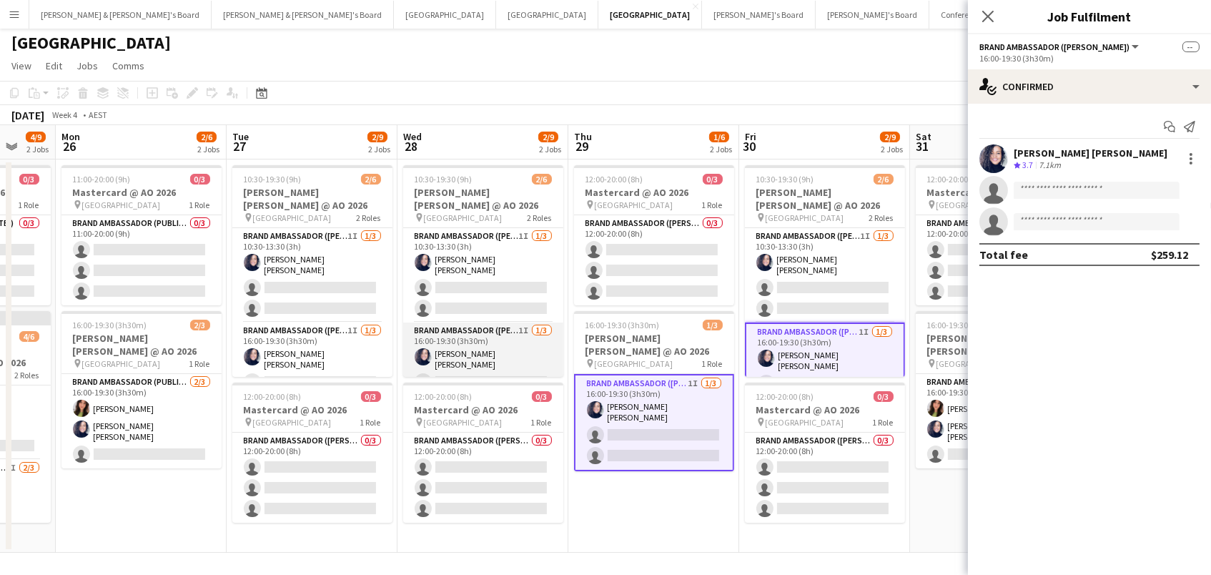
click at [507, 332] on app-card-role "Brand Ambassador (Mon - Fri) 1I 1/3 16:00-19:30 (3h30m) Natalia Ramires Almeida…" at bounding box center [483, 369] width 160 height 94
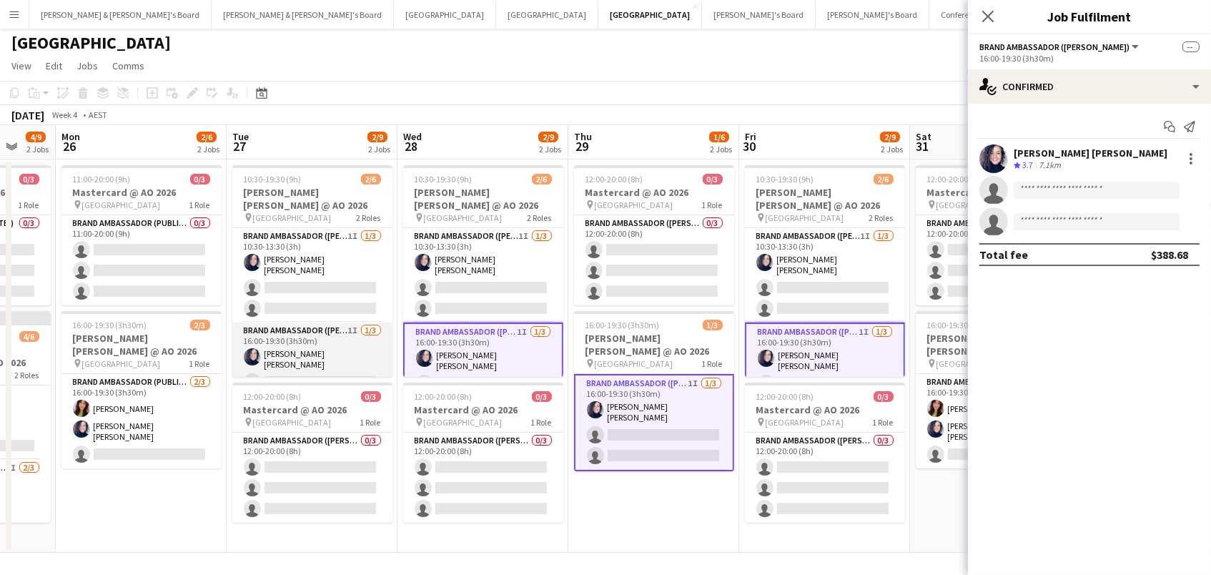
click at [351, 328] on app-card-role "Brand Ambassador (Mon - Fri) 1I 1/3 16:00-19:30 (3h30m) Natalia Ramires Almeida…" at bounding box center [312, 369] width 160 height 94
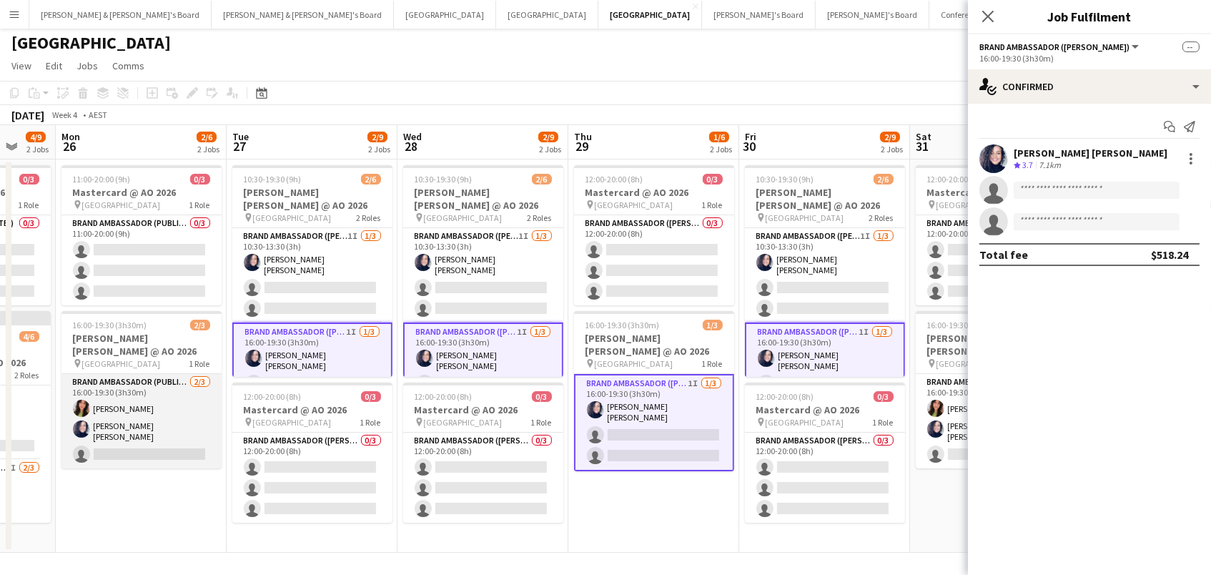
click at [172, 400] on app-card-role "Brand Ambassador (Public Holiday) 2/3 16:00-19:30 (3h30m) Emily Pearson Natalia…" at bounding box center [141, 421] width 160 height 94
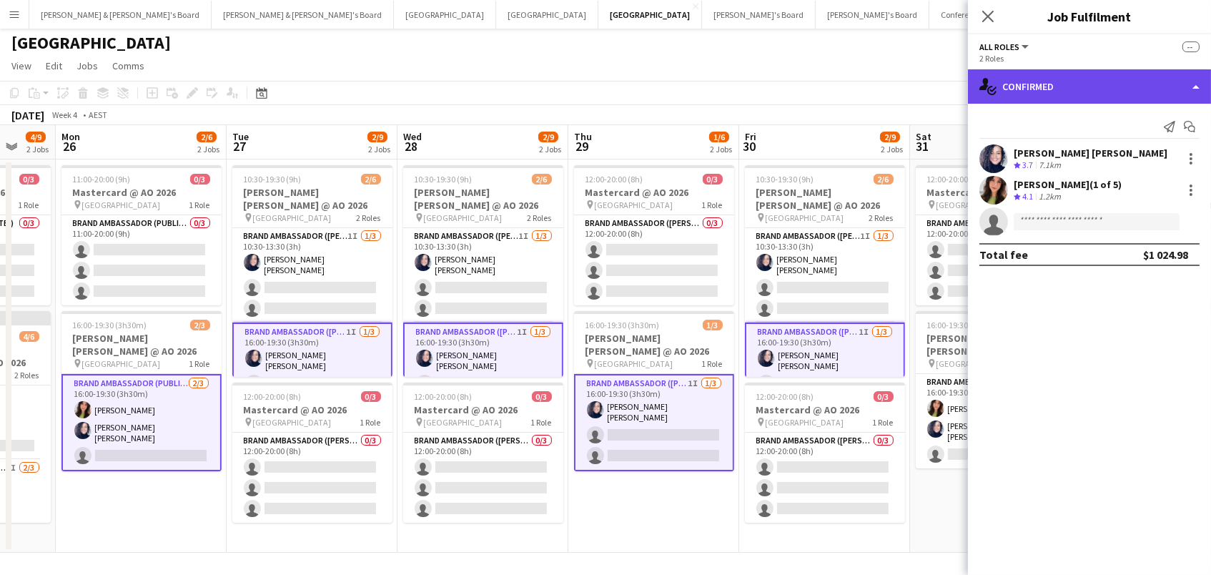
click at [1030, 84] on div "single-neutral-actions-check-2 Confirmed" at bounding box center [1089, 86] width 243 height 34
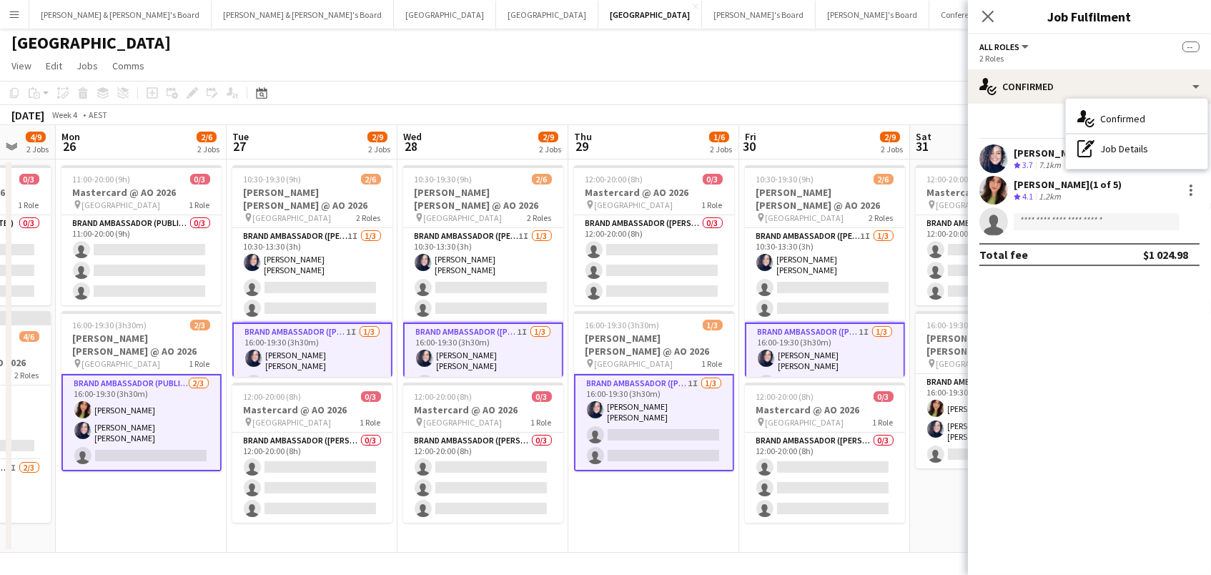
click at [1029, 115] on div "Send notification Start chat" at bounding box center [1089, 127] width 220 height 24
click at [123, 414] on app-card-role "Brand Ambassador (Public Holiday) 2/3 16:00-19:30 (3h30m) Emily Pearson Natalia…" at bounding box center [141, 422] width 160 height 97
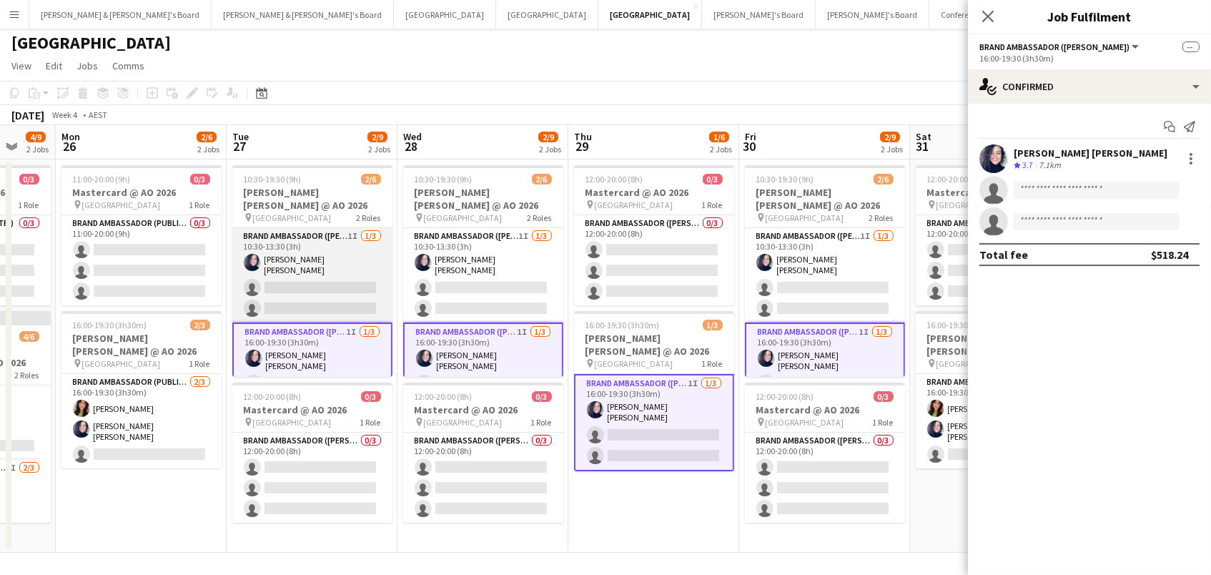
click at [303, 260] on app-card-role "Brand Ambassador (Mon - Fri) 1I 1/3 10:30-13:30 (3h) Natalia Ramires Almeida Ro…" at bounding box center [312, 275] width 160 height 94
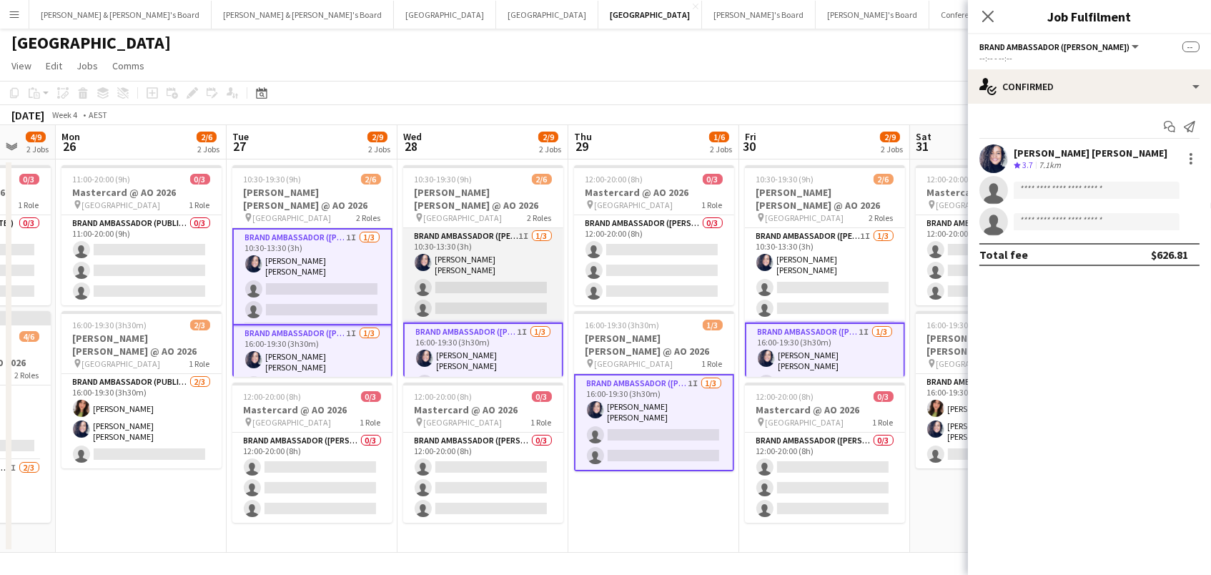
click at [468, 244] on app-card-role "Brand Ambassador (Mon - Fri) 1I 1/3 10:30-13:30 (3h) Natalia Ramires Almeida Ro…" at bounding box center [483, 275] width 160 height 94
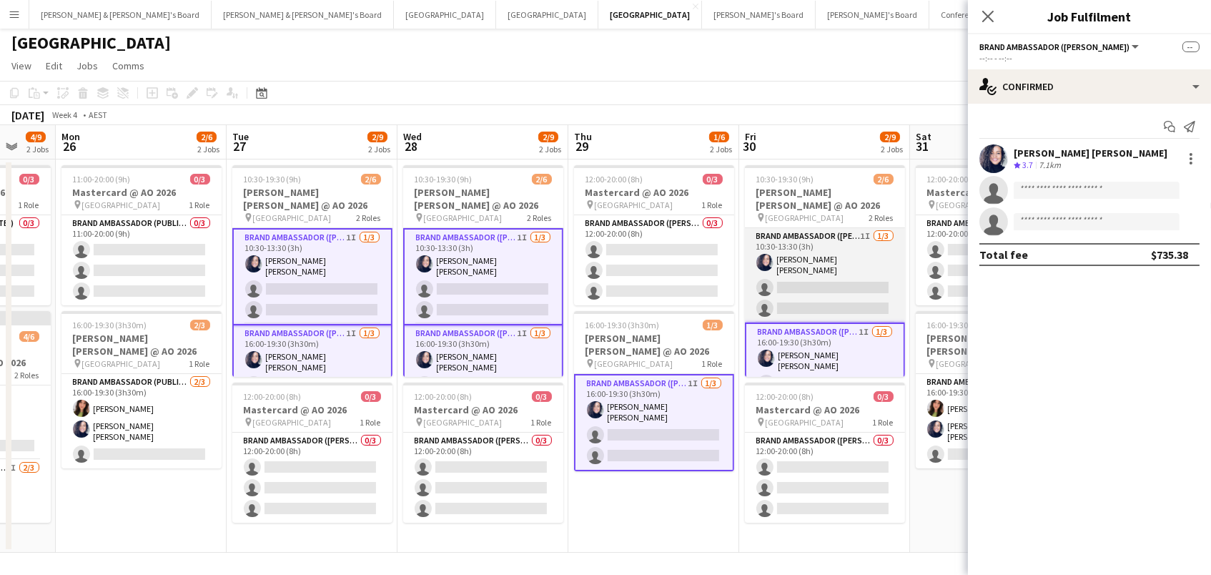
click at [806, 249] on app-card-role "Brand Ambassador (Mon - Fri) 1I 1/3 10:30-13:30 (3h) Natalia Ramires Almeida Ro…" at bounding box center [825, 275] width 160 height 94
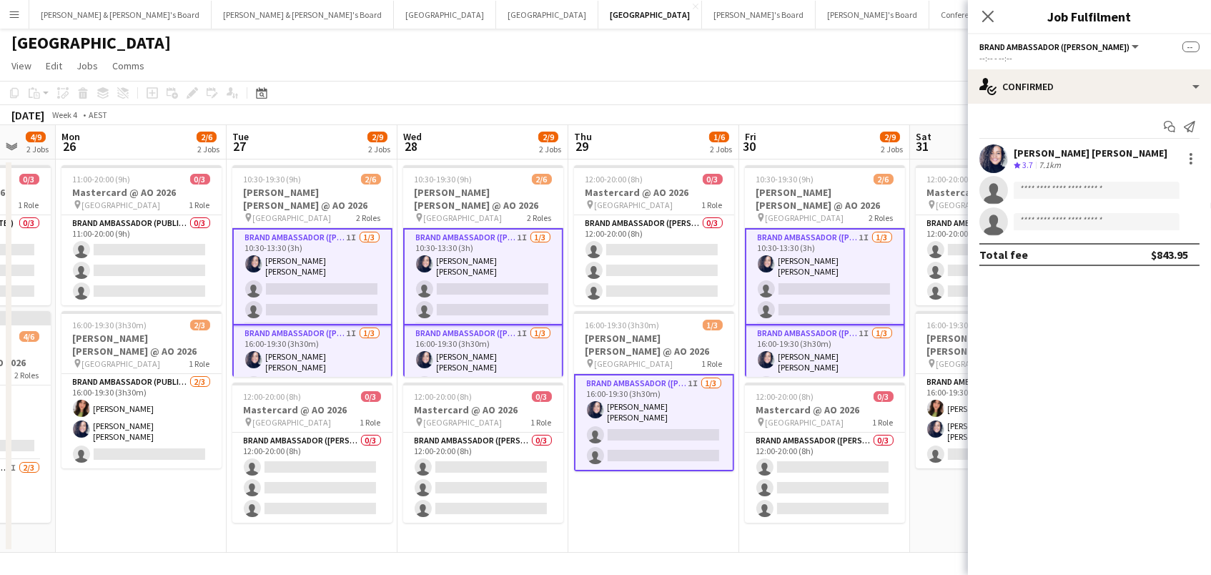
scroll to position [0, 627]
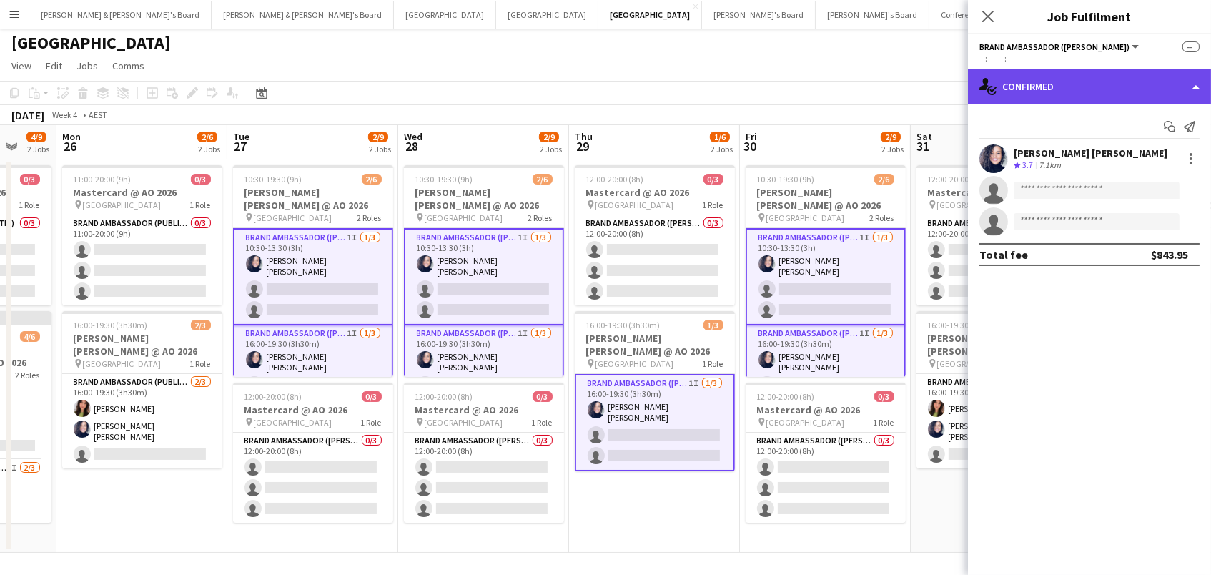
click at [1084, 84] on div "single-neutral-actions-check-2 Confirmed" at bounding box center [1089, 86] width 243 height 34
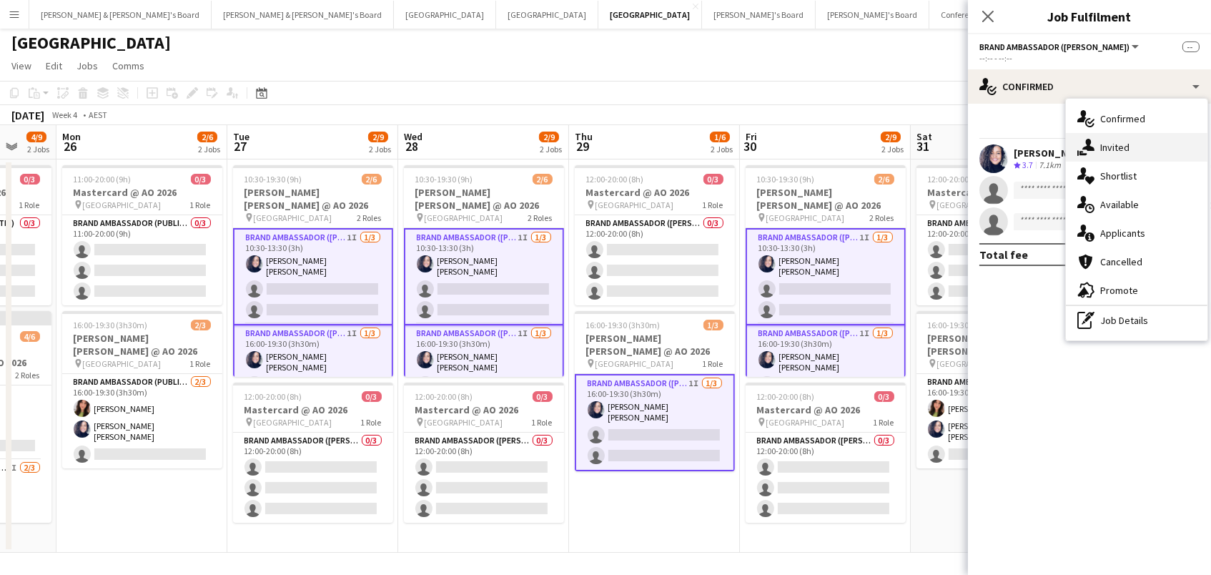
click at [1117, 150] on div "single-neutral-actions-share-1 Invited" at bounding box center [1137, 147] width 142 height 29
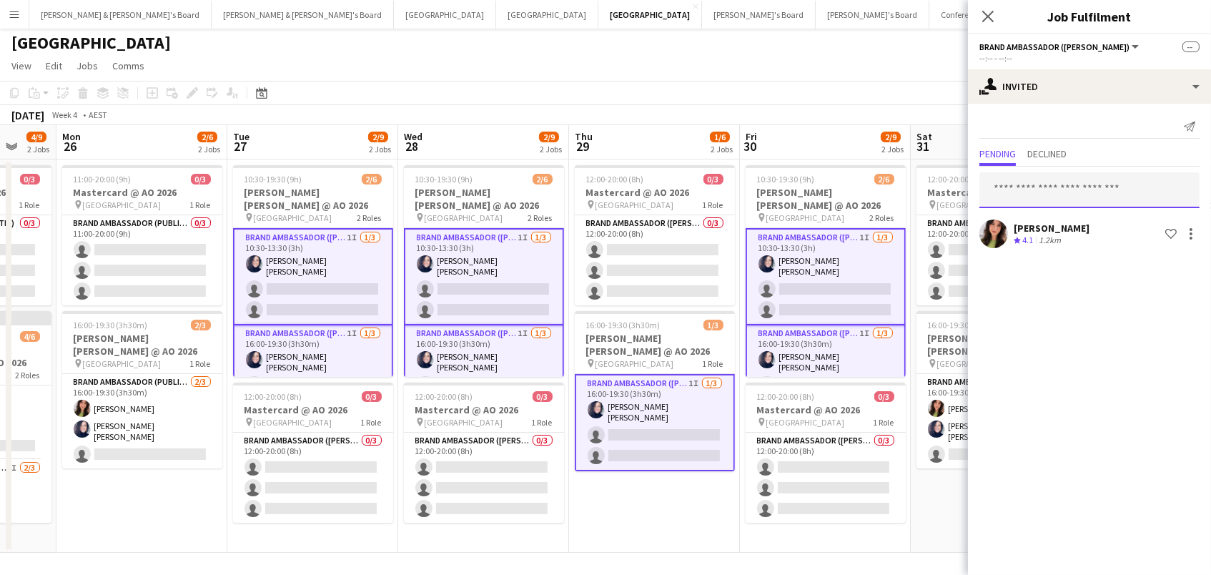
click at [1074, 183] on input "text" at bounding box center [1089, 190] width 220 height 36
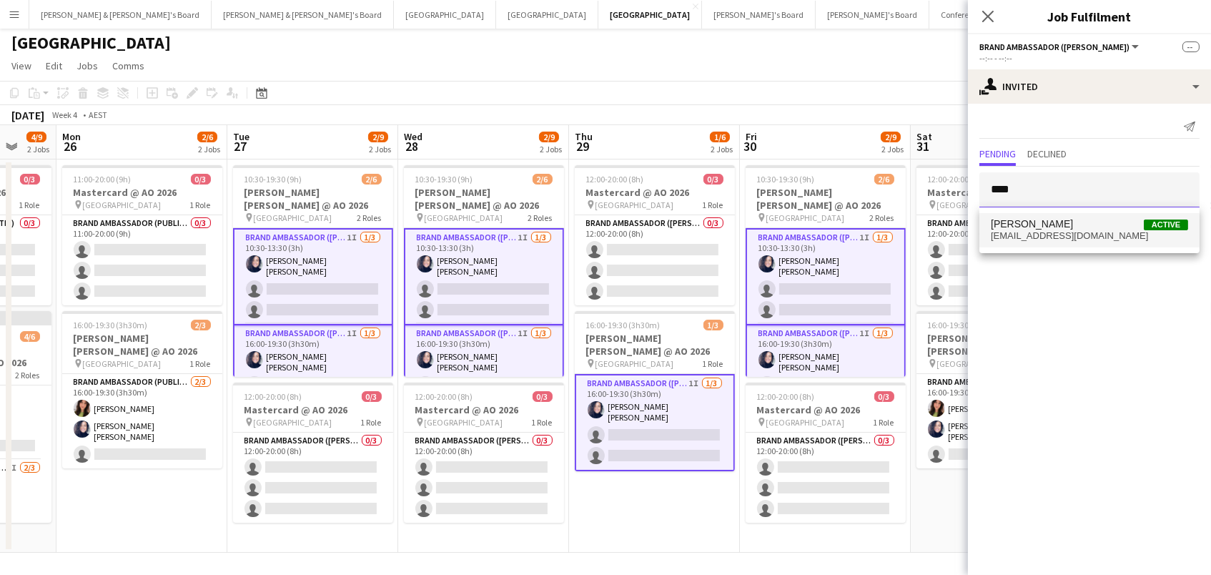
type input "****"
click at [1064, 234] on span "kiahlucey@gmail.com" at bounding box center [1089, 235] width 197 height 11
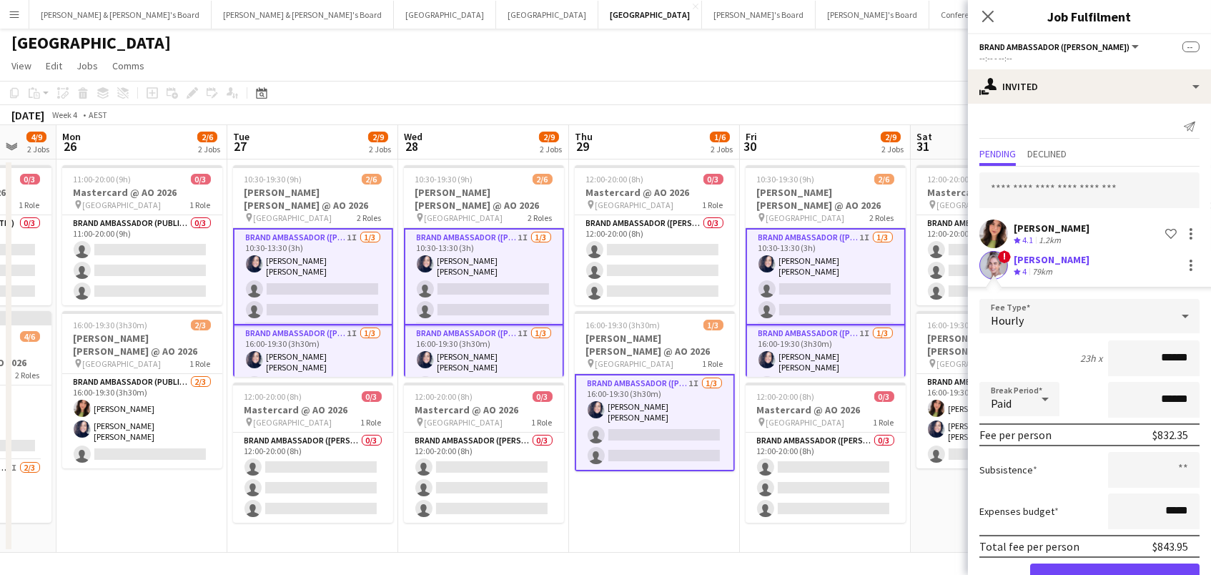
click at [1114, 574] on button "Confirm" at bounding box center [1114, 577] width 169 height 29
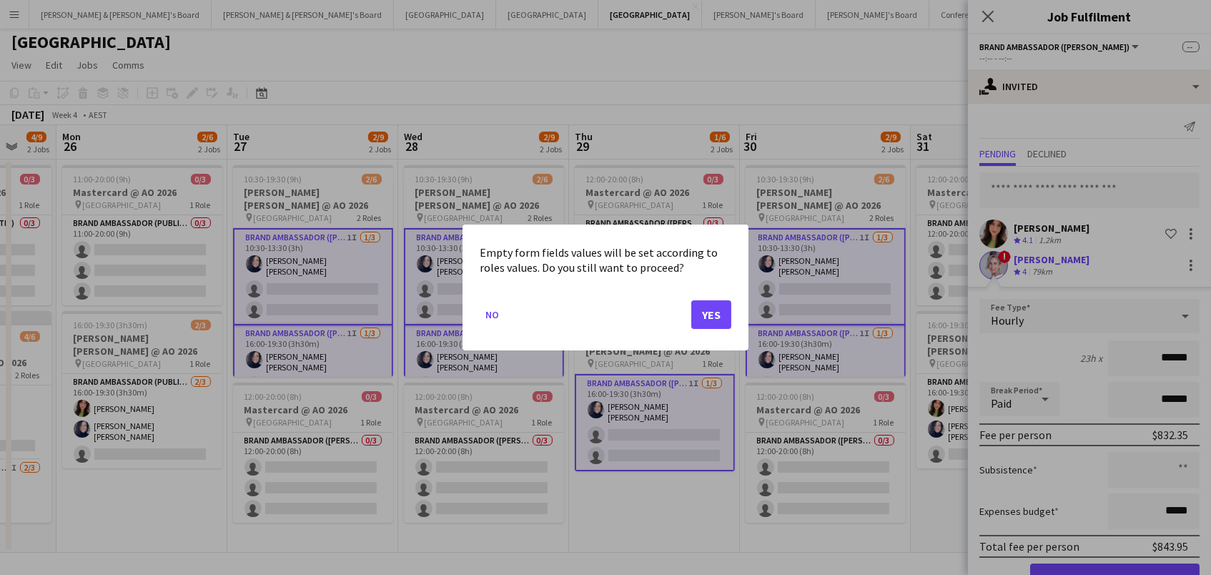
scroll to position [0, 0]
click at [703, 307] on button "Yes" at bounding box center [711, 314] width 40 height 29
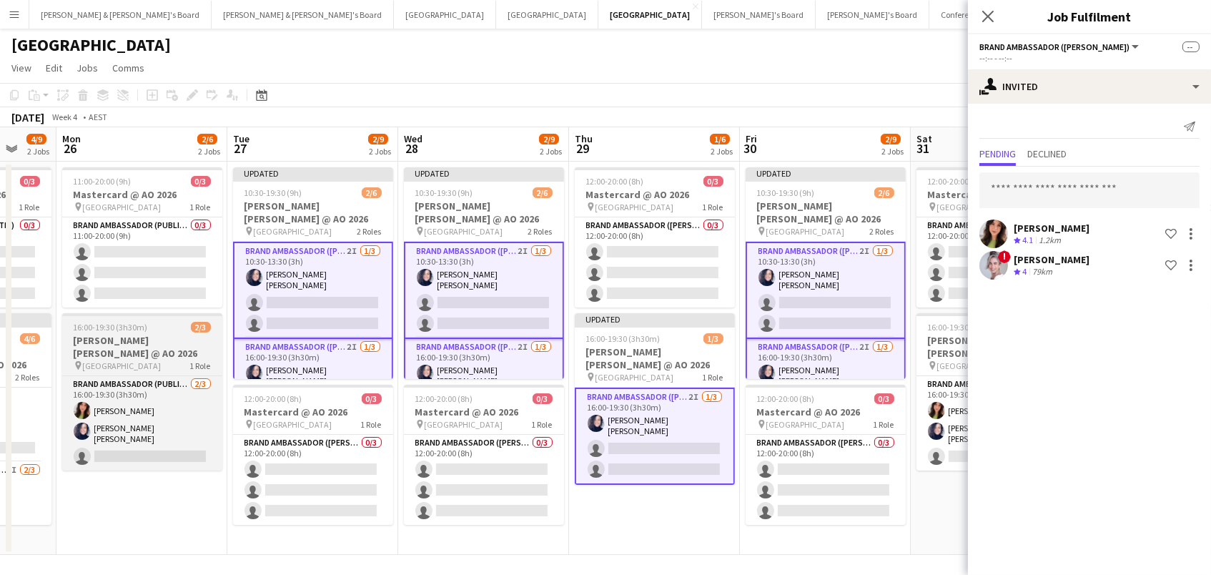
scroll to position [1, 0]
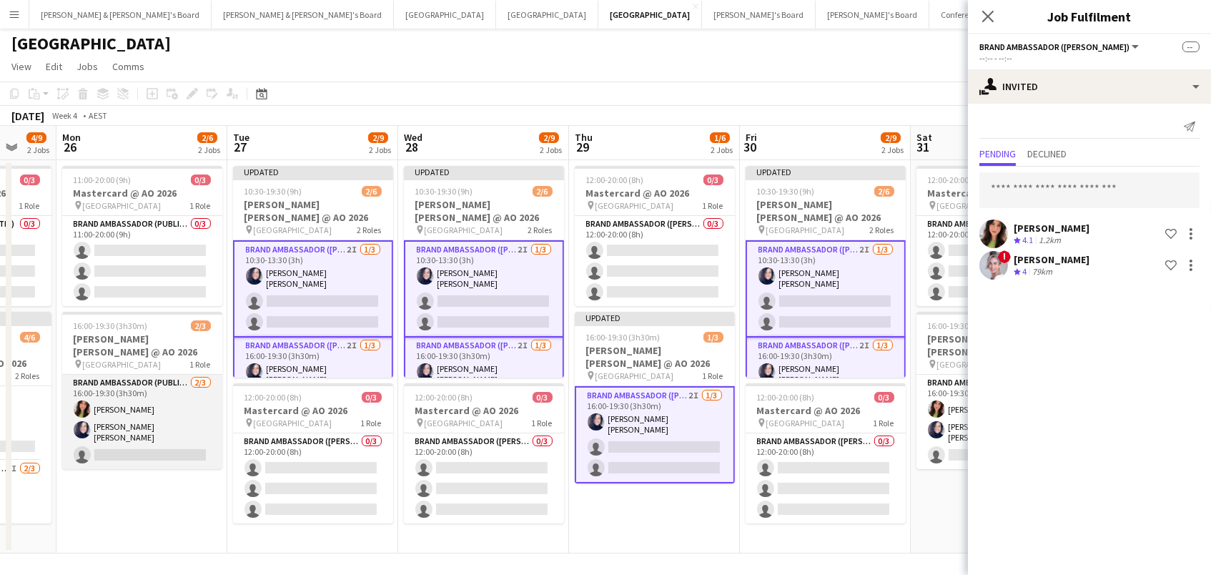
click at [125, 421] on app-card-role "Brand Ambassador (Public Holiday) 2/3 16:00-19:30 (3h30m) Emily Pearson Natalia…" at bounding box center [142, 422] width 160 height 94
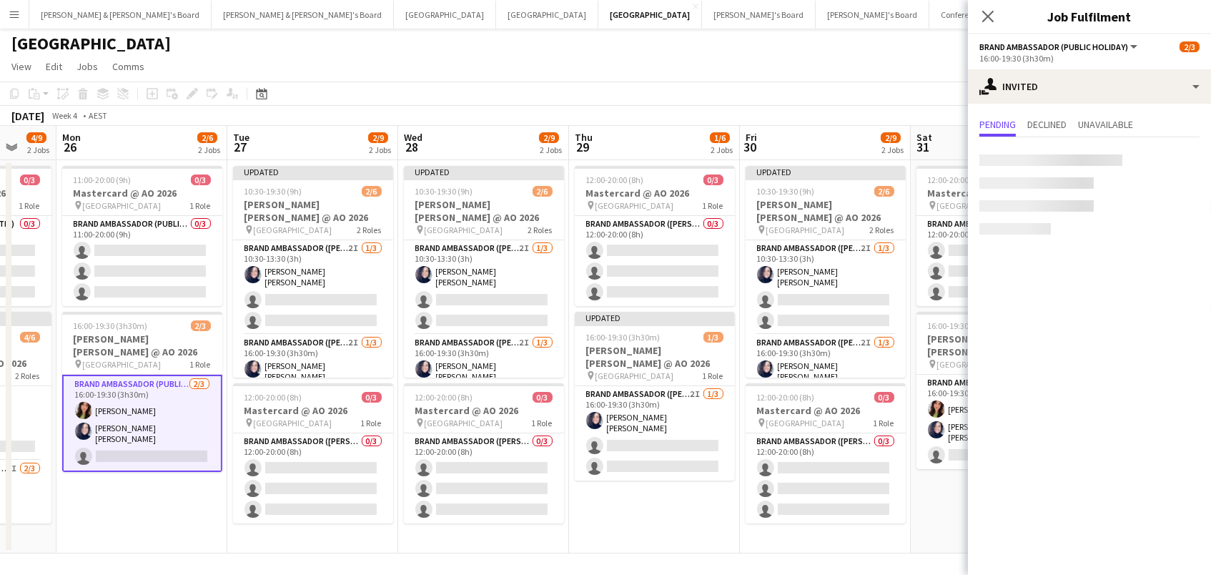
scroll to position [0, 626]
click at [1029, 156] on input "text" at bounding box center [1089, 161] width 220 height 36
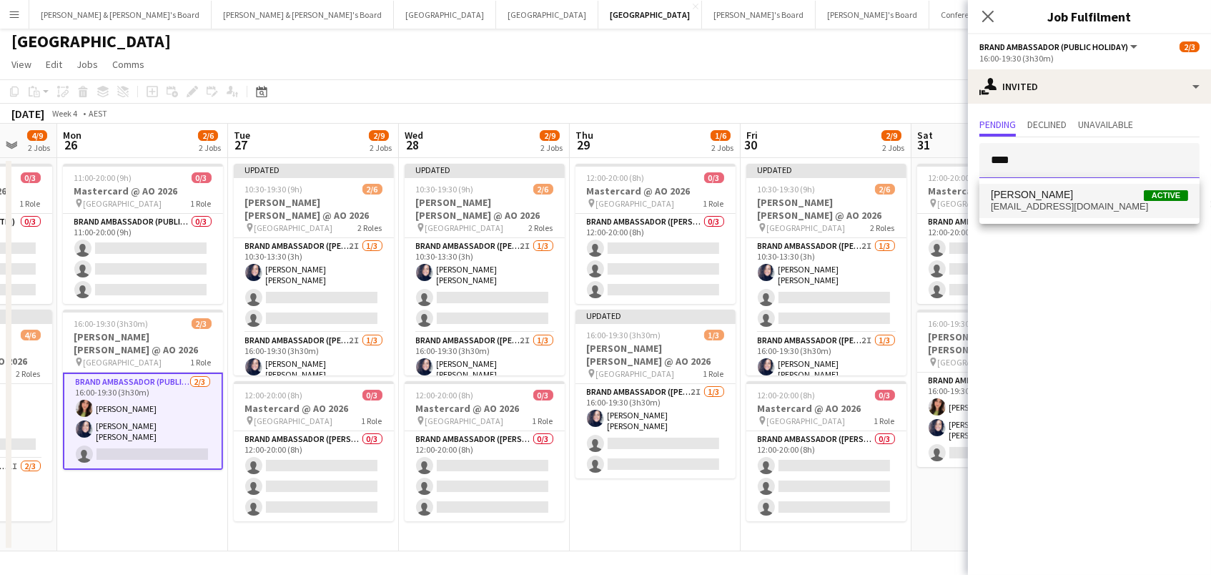
type input "****"
click at [1050, 199] on span "Kiah Lucey Active" at bounding box center [1089, 195] width 197 height 12
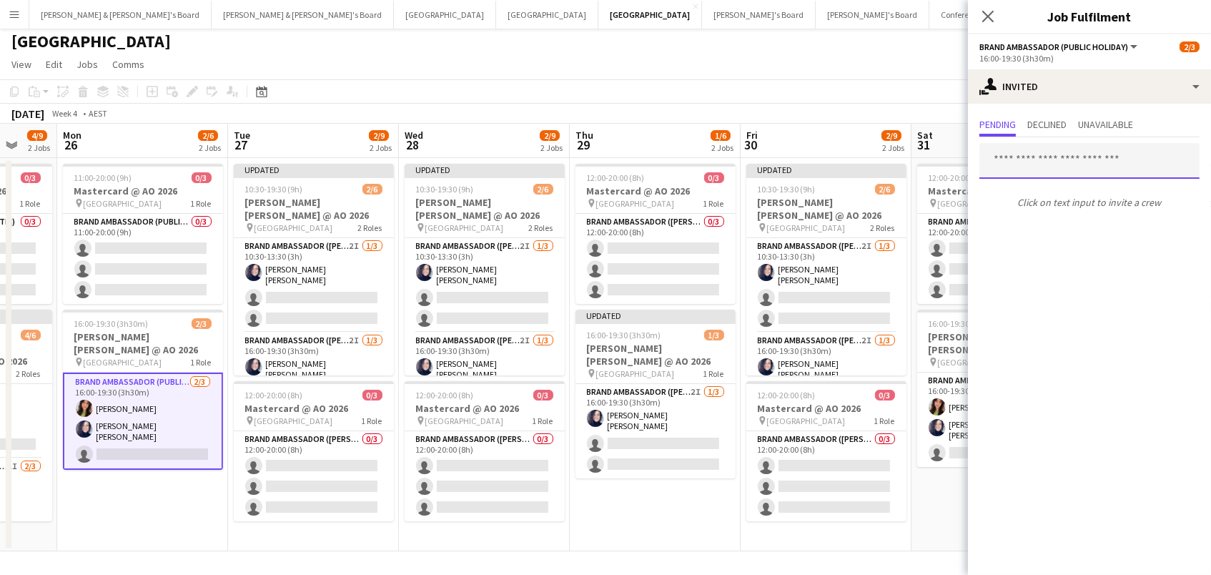
scroll to position [3, 0]
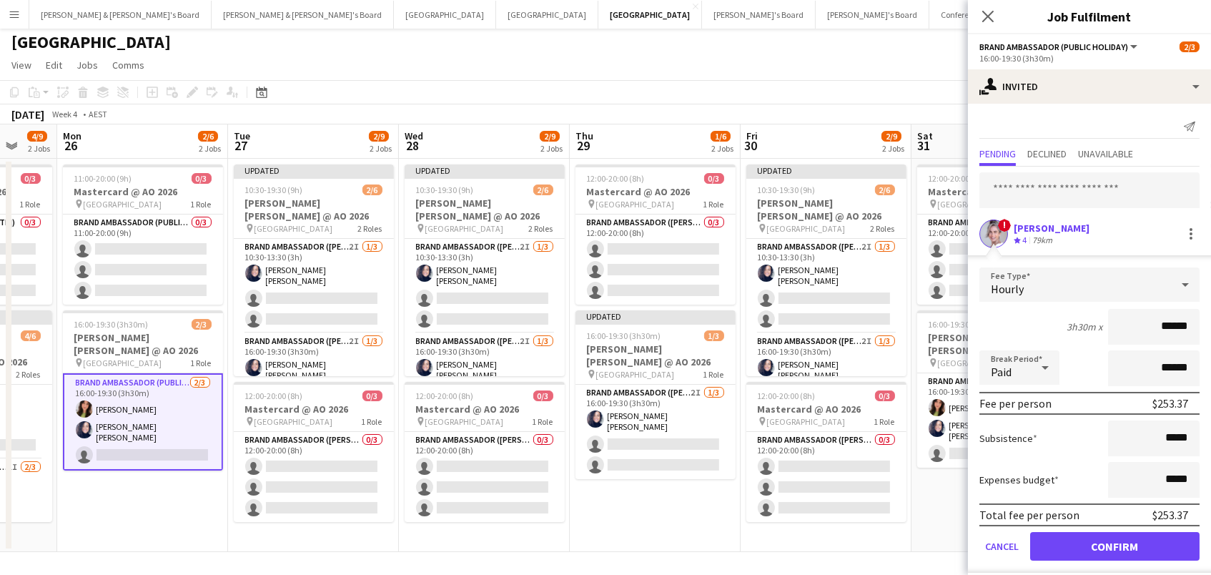
click at [1114, 544] on button "Confirm" at bounding box center [1114, 546] width 169 height 29
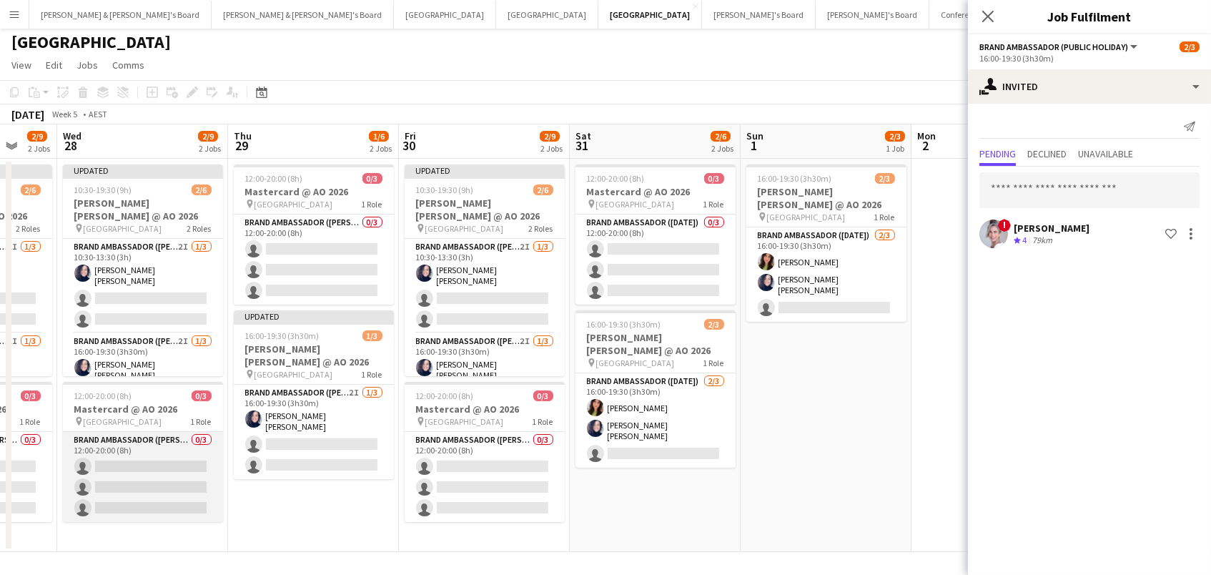
scroll to position [0, 618]
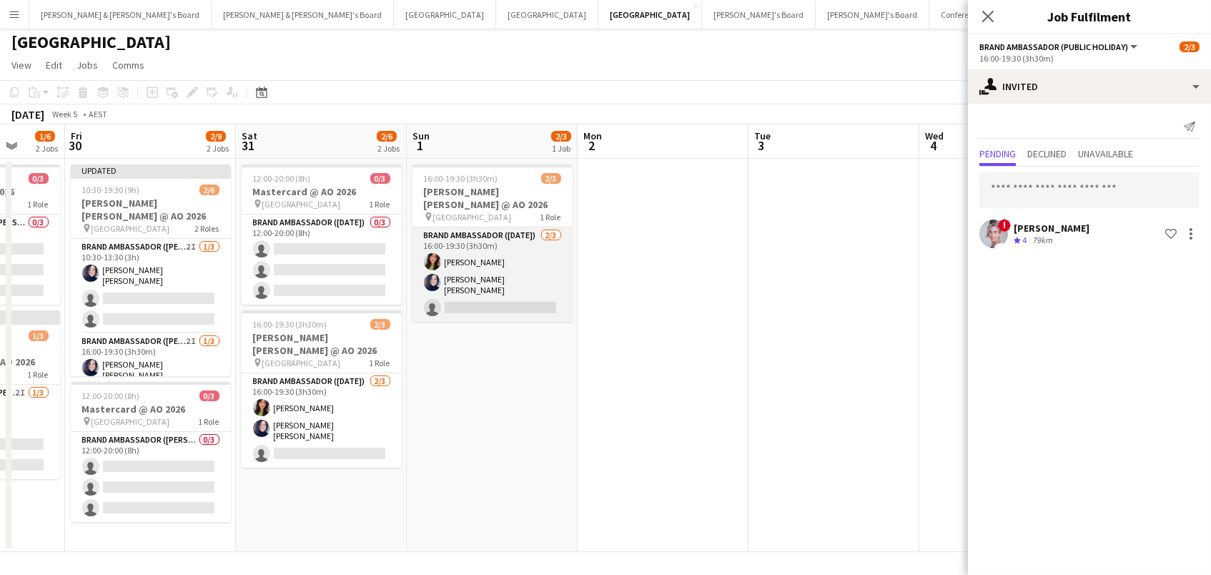
click at [492, 252] on app-card-role "Brand Ambassador (Sunday) 2/3 16:00-19:30 (3h30m) Emily Pearson Natalia Ramires…" at bounding box center [492, 274] width 160 height 94
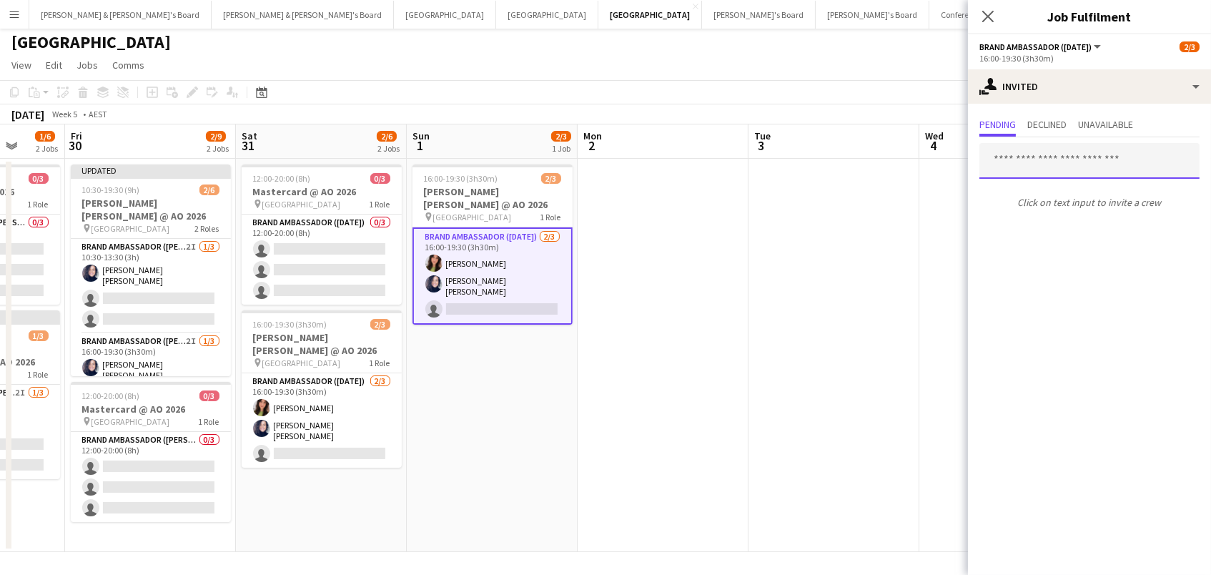
click at [1026, 148] on input "text" at bounding box center [1089, 161] width 220 height 36
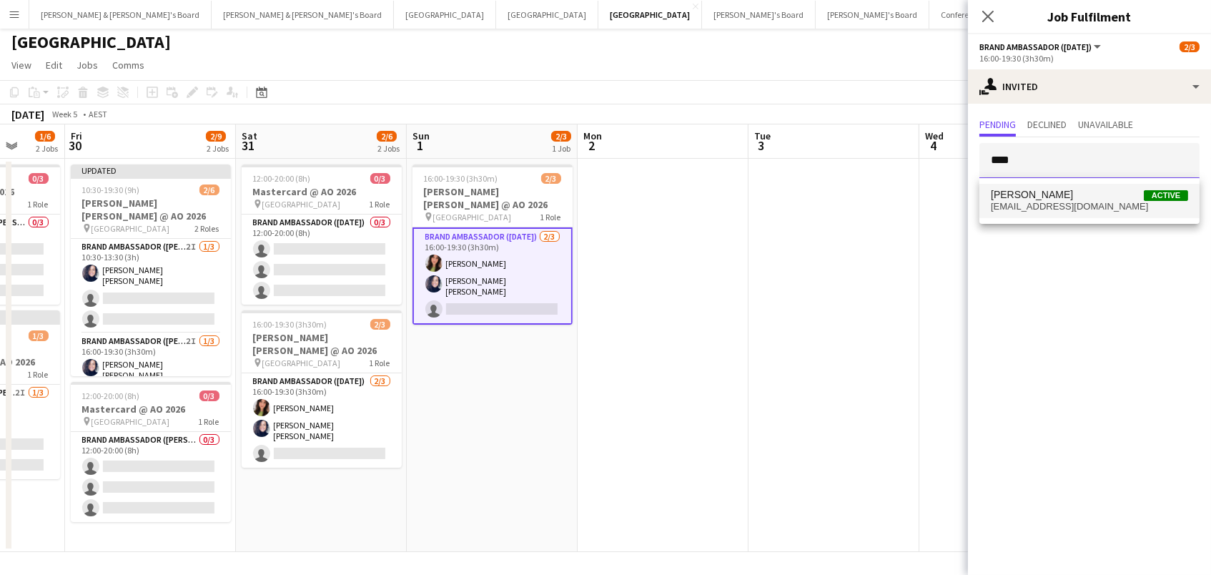
type input "****"
click at [1028, 189] on span "Kiah Lucey" at bounding box center [1032, 195] width 82 height 12
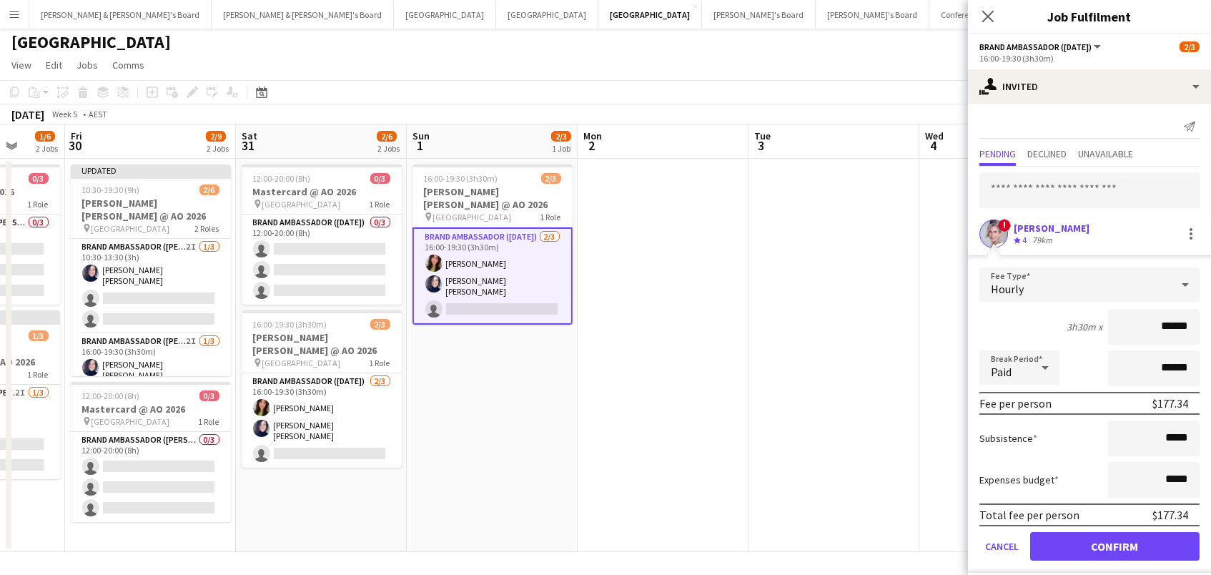
click at [1114, 544] on button "Confirm" at bounding box center [1114, 546] width 169 height 29
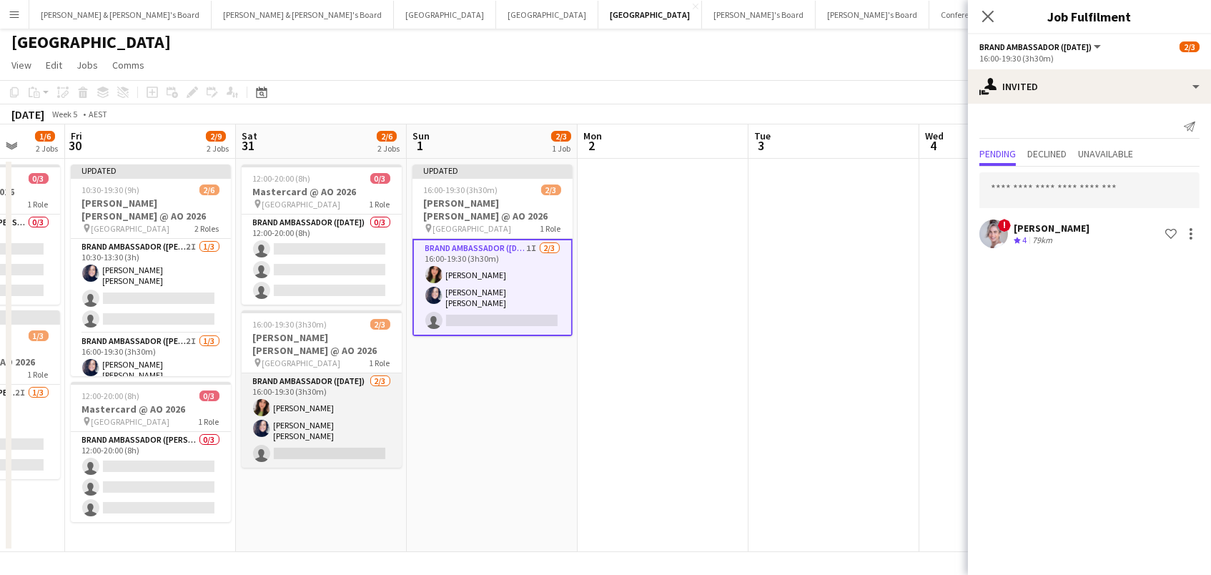
click at [327, 407] on app-card-role "Brand Ambassador (Saturday) 2/3 16:00-19:30 (3h30m) Emily Pearson Natalia Ramir…" at bounding box center [322, 420] width 160 height 94
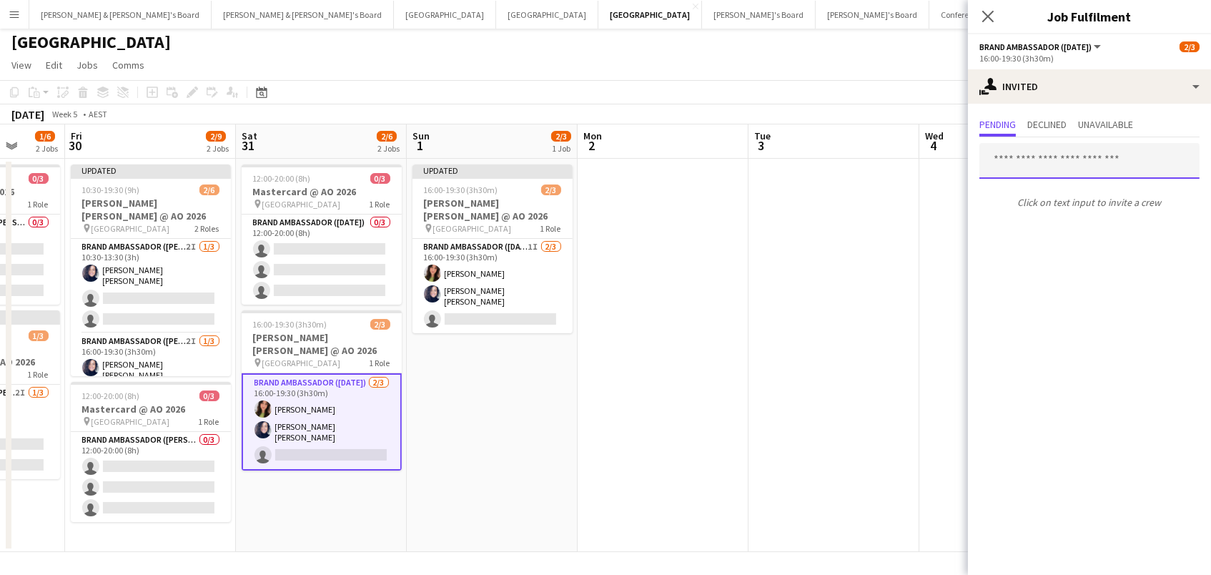
click at [1021, 169] on input "text" at bounding box center [1089, 161] width 220 height 36
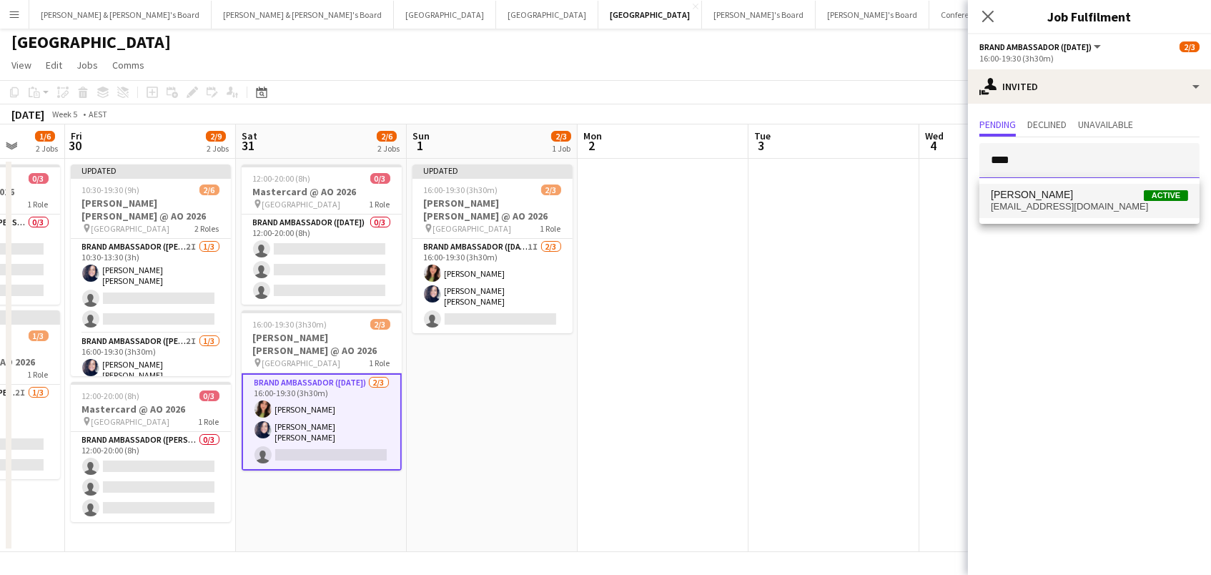
type input "****"
click at [1016, 214] on mat-option "Kiah Lucey Active kiahlucey@gmail.com" at bounding box center [1089, 201] width 220 height 34
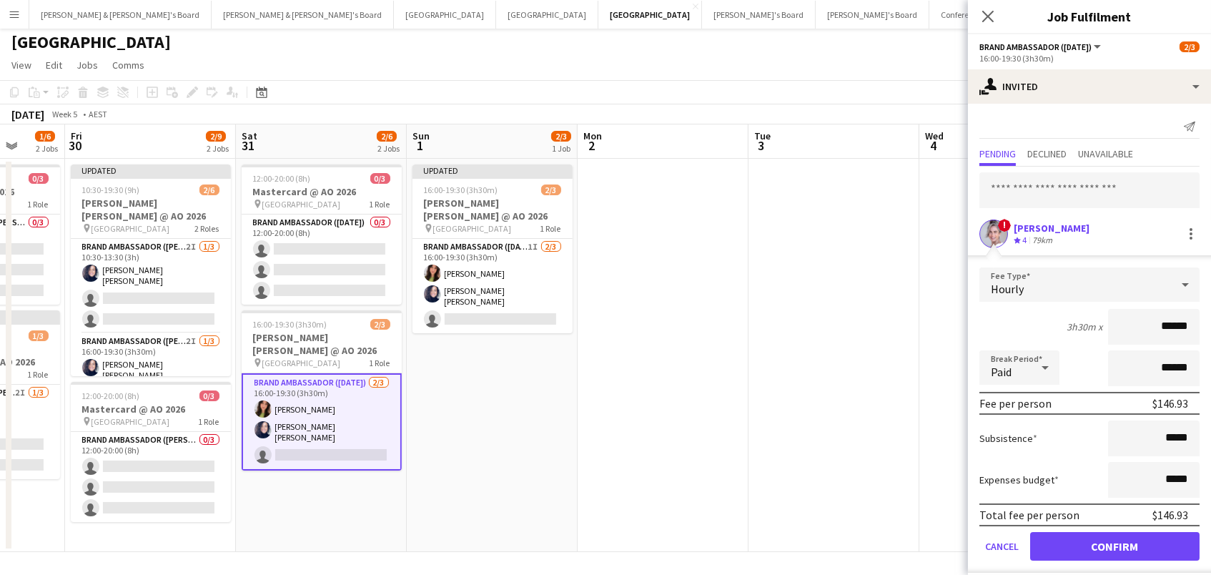
click at [1114, 544] on button "Confirm" at bounding box center [1114, 546] width 169 height 29
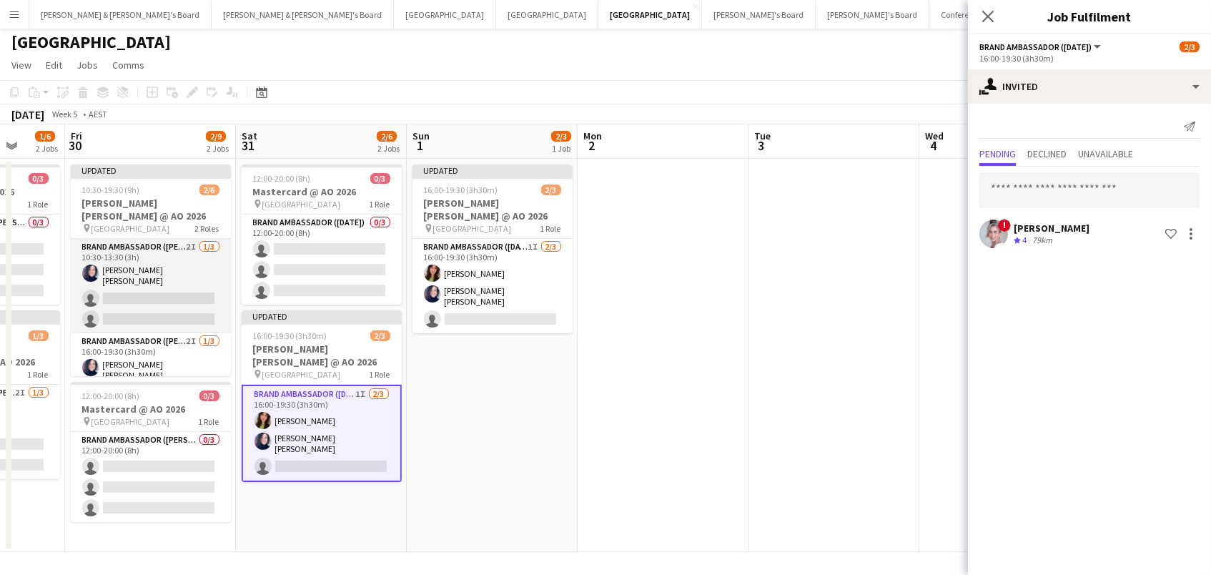
click at [215, 258] on app-card-role "Brand Ambassador (Mon - Fri) 2I 1/3 10:30-13:30 (3h) Natalia Ramires Almeida Ro…" at bounding box center [151, 286] width 160 height 94
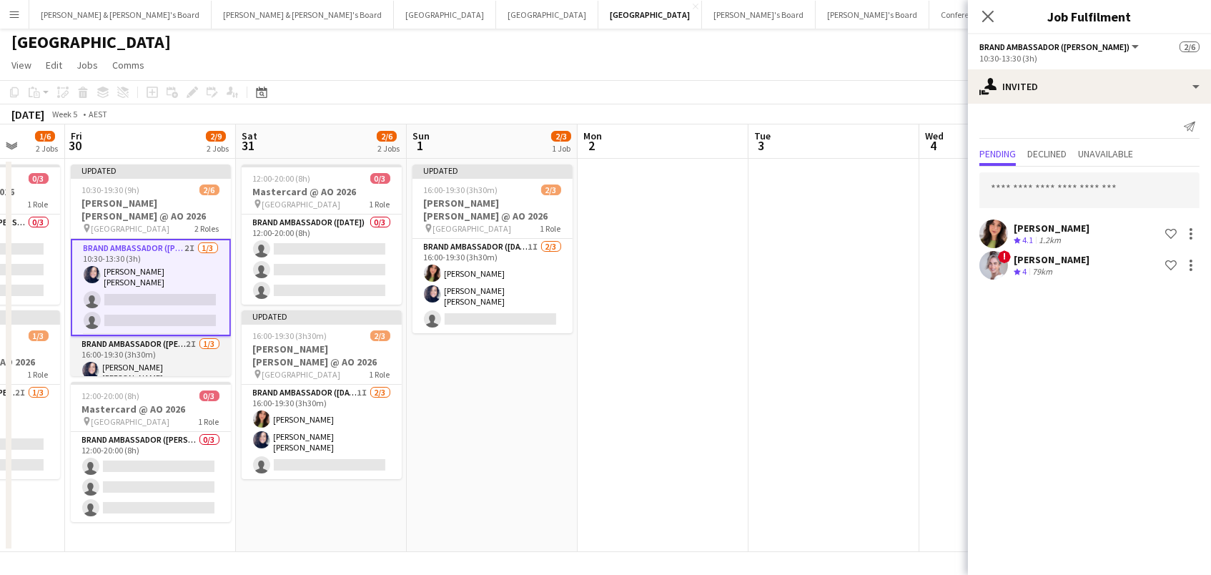
click at [161, 342] on app-card-role "Brand Ambassador (Mon - Fri) 2I 1/3 16:00-19:30 (3h30m) Natalia Ramires Almeida…" at bounding box center [151, 383] width 160 height 94
click at [830, 87] on app-toolbar "Copy Paste Paste Command V Paste with crew Command Shift V Paste linked Job Del…" at bounding box center [605, 92] width 1211 height 24
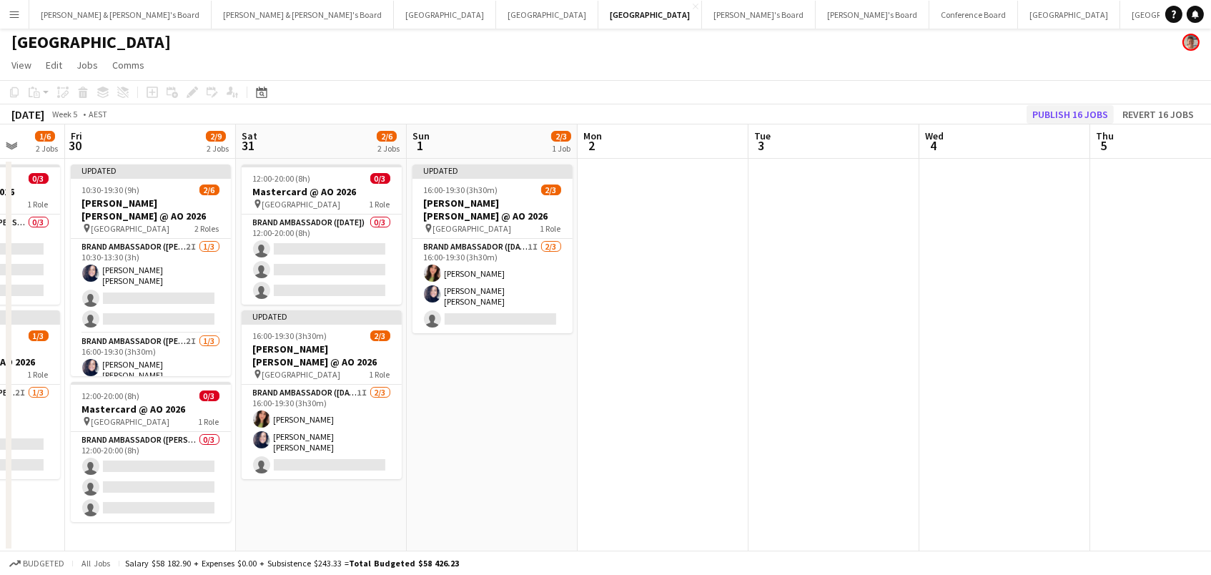
click at [1084, 111] on button "Publish 16 jobs" at bounding box center [1069, 114] width 87 height 19
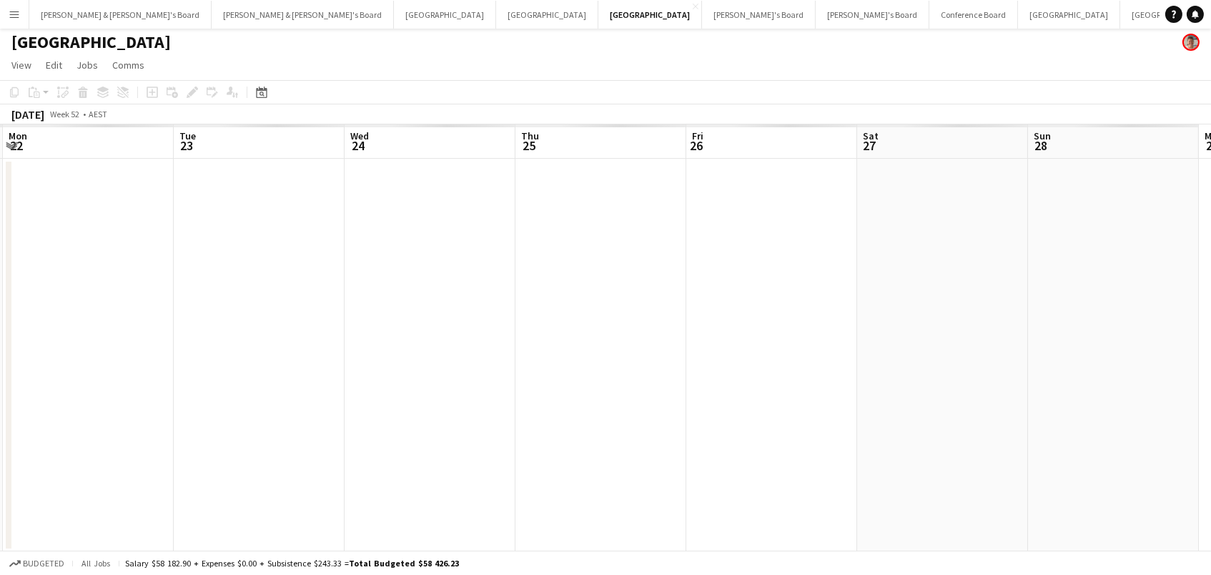
scroll to position [0, 445]
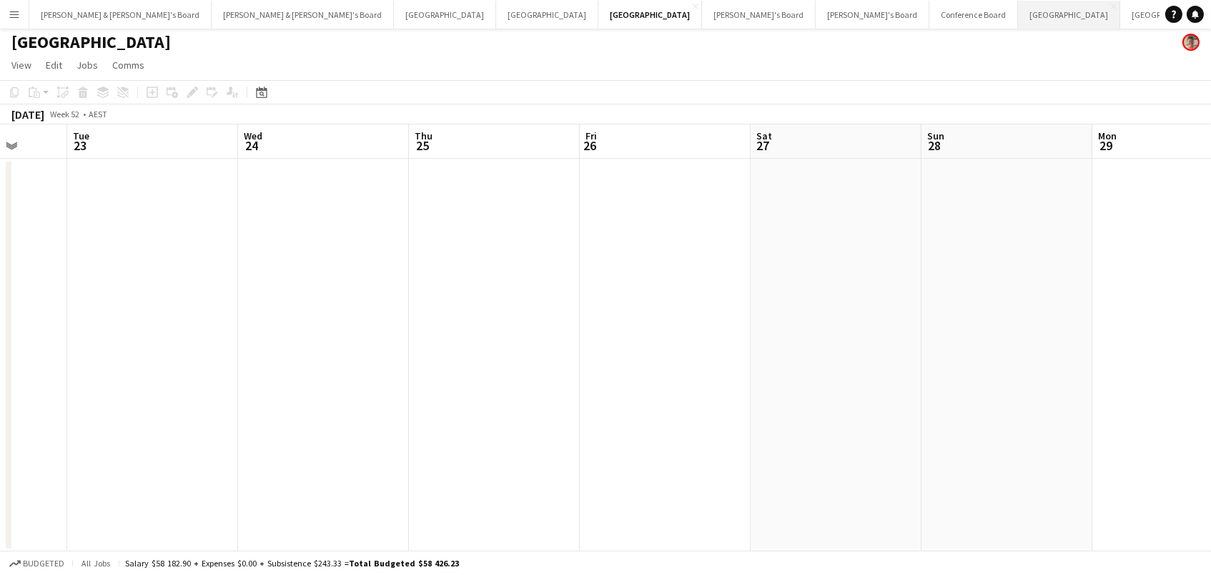
click at [1018, 18] on button "Sydney Close" at bounding box center [1069, 15] width 102 height 28
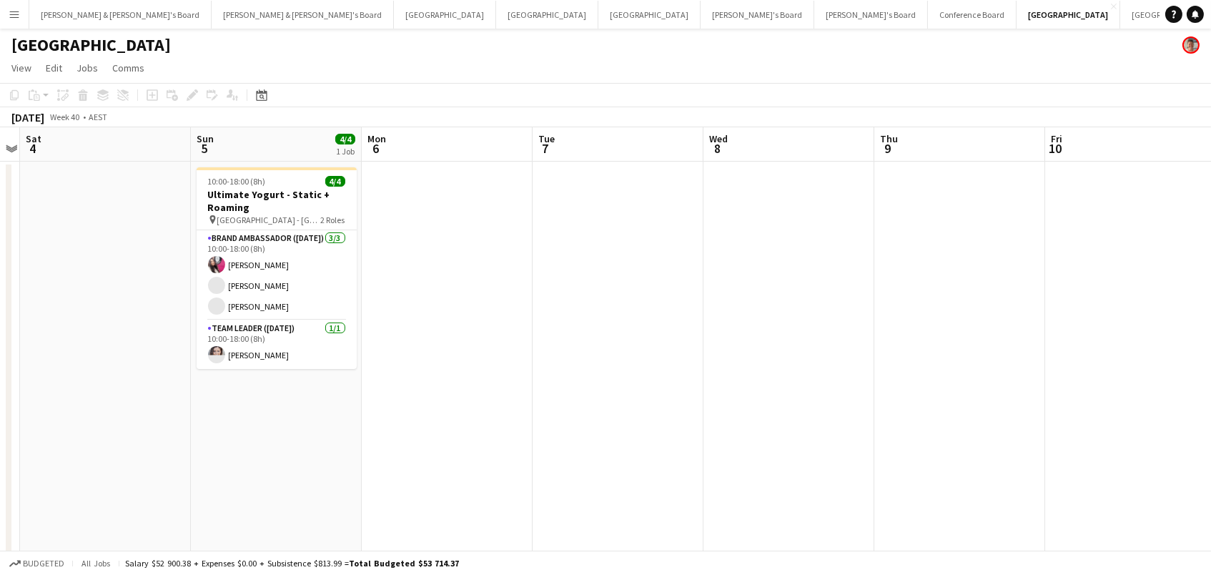
scroll to position [0, 351]
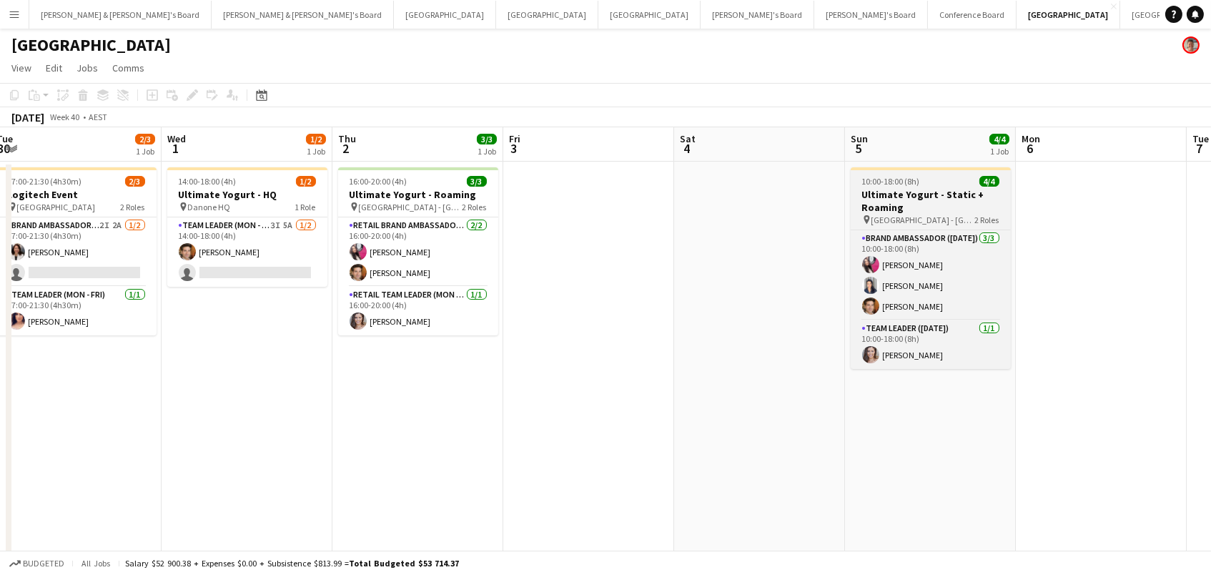
click at [942, 188] on h3 "Ultimate Yogurt - Static + Roaming" at bounding box center [931, 201] width 160 height 26
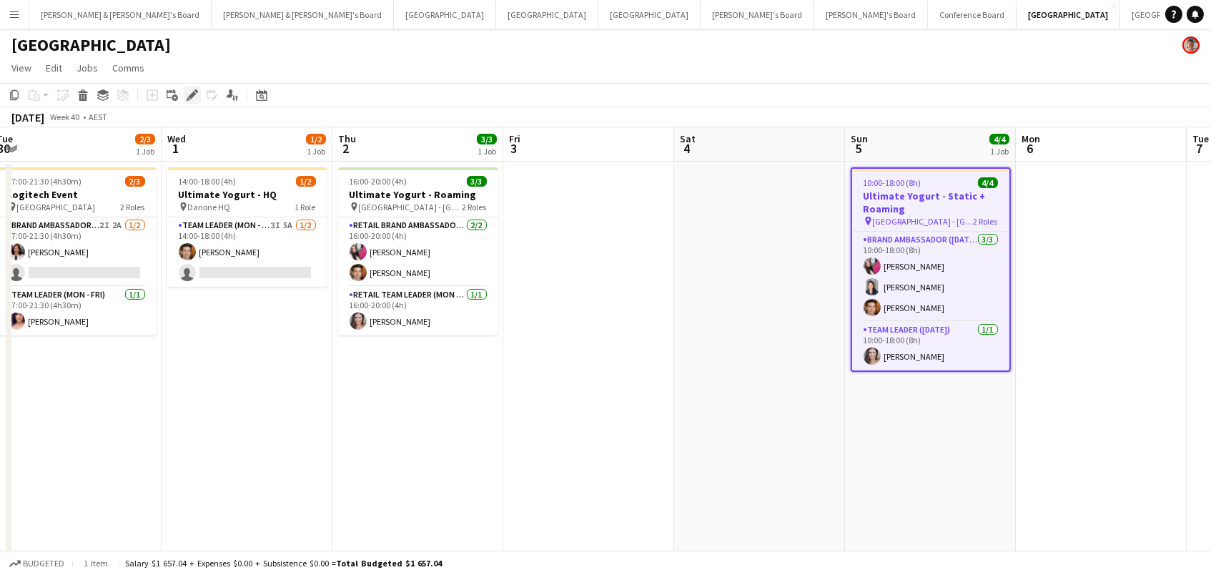
click at [187, 98] on icon at bounding box center [189, 99] width 4 height 4
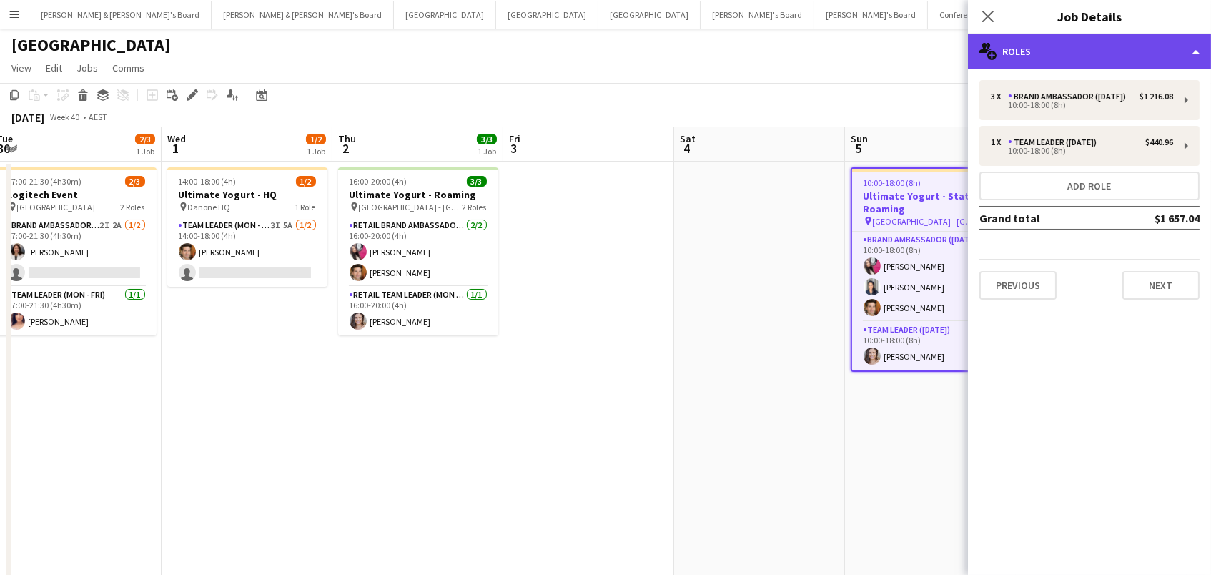
click at [1033, 54] on div "multiple-users-add Roles" at bounding box center [1089, 51] width 243 height 34
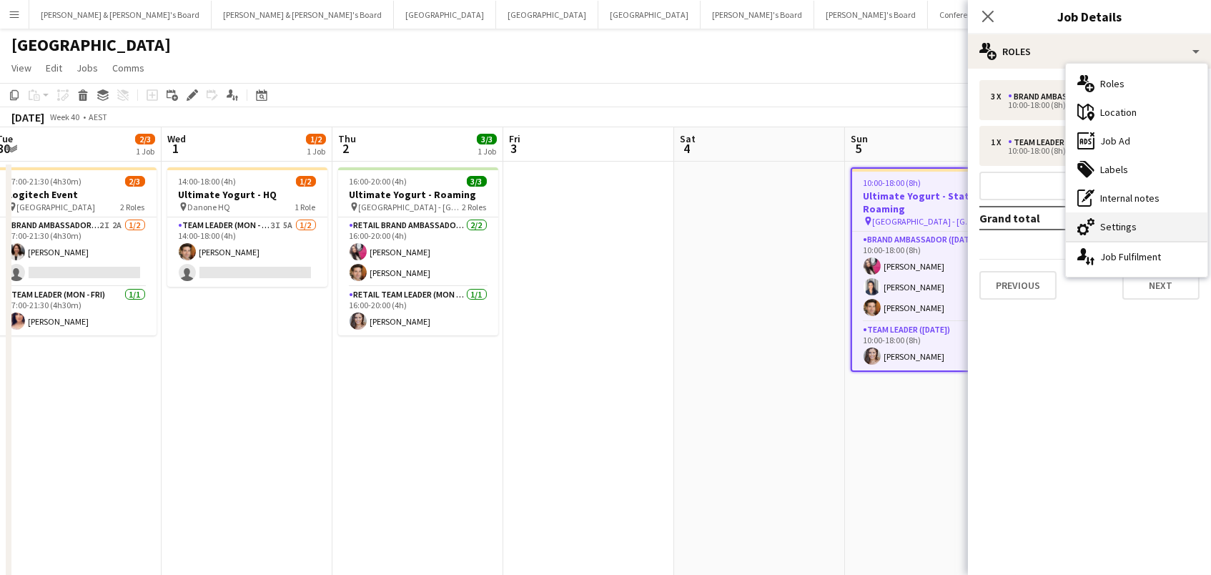
click at [1087, 224] on icon "cog-double-3" at bounding box center [1085, 226] width 17 height 17
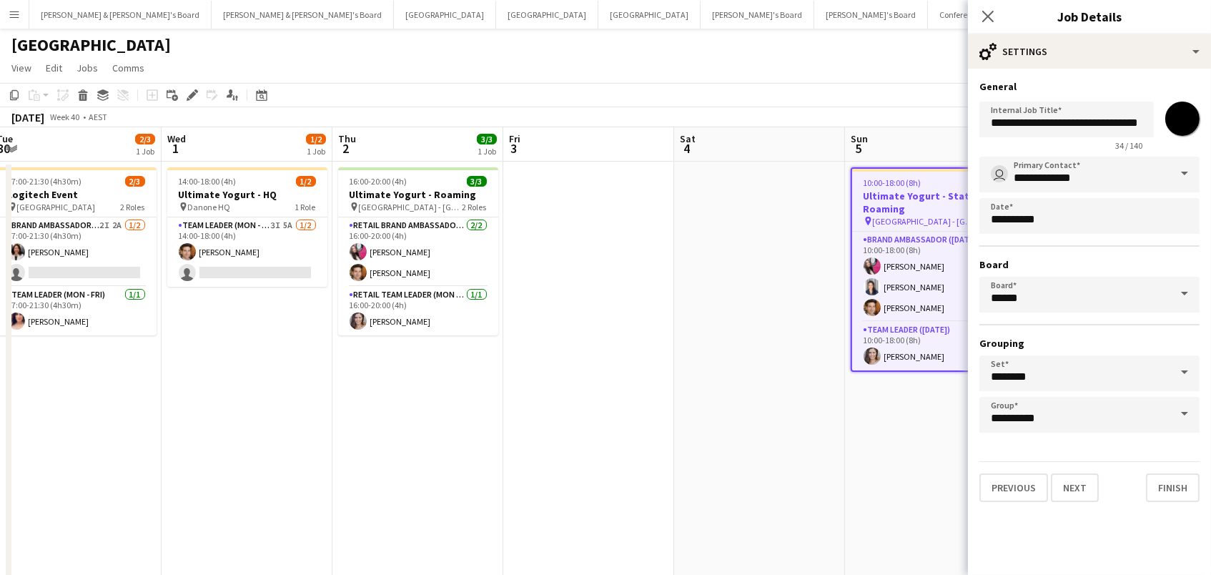
click at [1189, 126] on input "*******" at bounding box center [1182, 118] width 51 height 51
type input "*******"
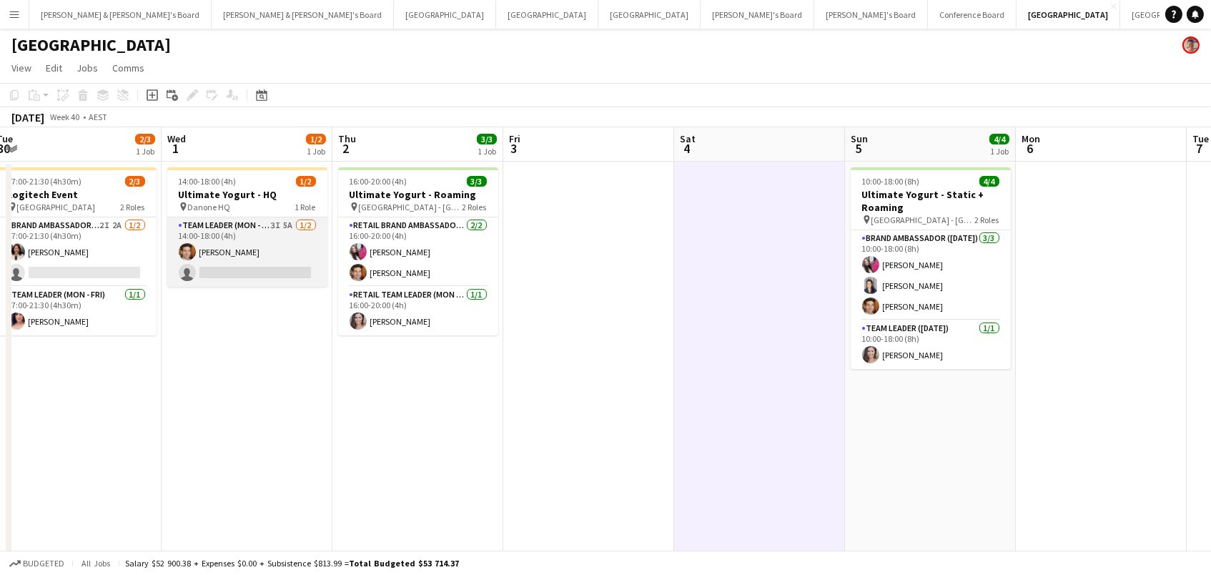
click at [261, 272] on app-card-role "Team Leader (Mon - Fri) 3I 5A 1/2 14:00-18:00 (4h) Juan Montes single-neutral-a…" at bounding box center [247, 251] width 160 height 69
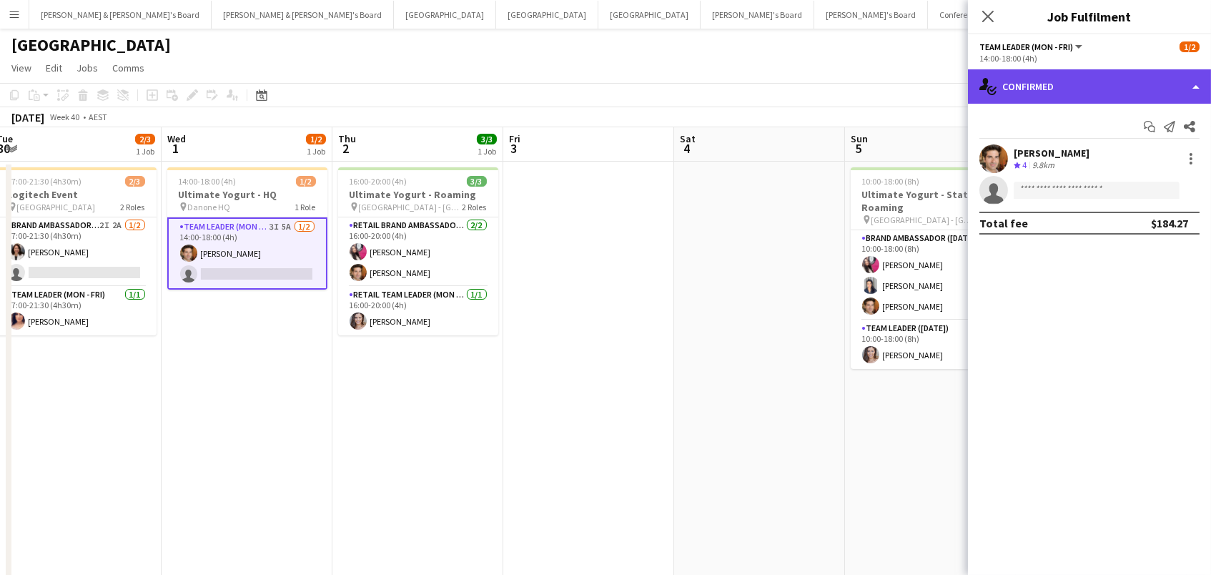
click at [1002, 82] on div "single-neutral-actions-check-2 Confirmed" at bounding box center [1089, 86] width 243 height 34
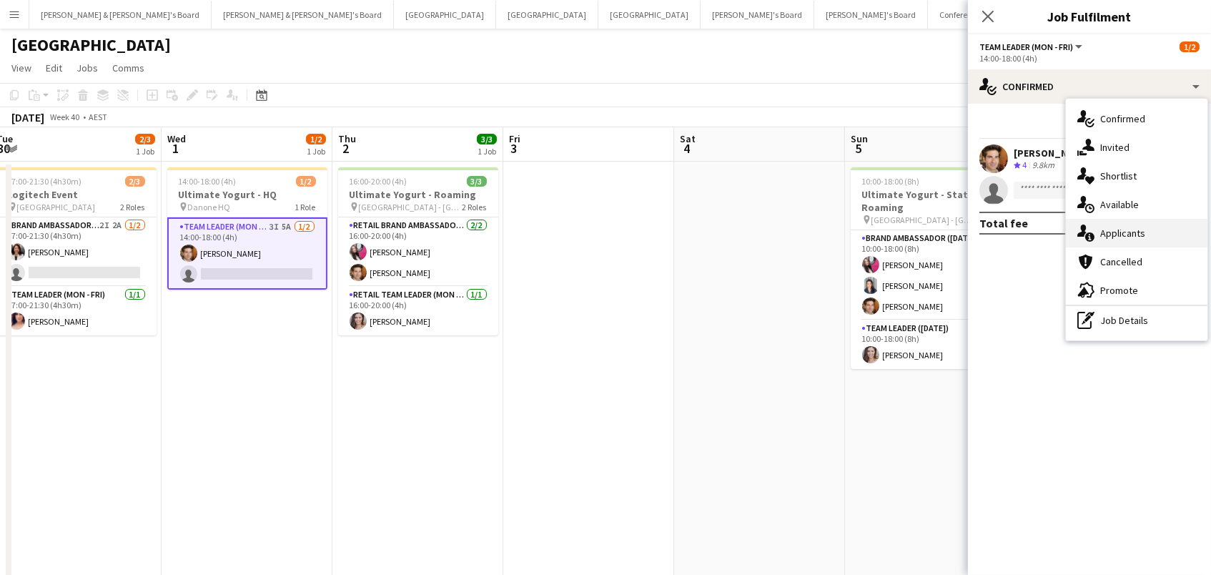
click at [1119, 230] on div "single-neutral-actions-information Applicants" at bounding box center [1137, 233] width 142 height 29
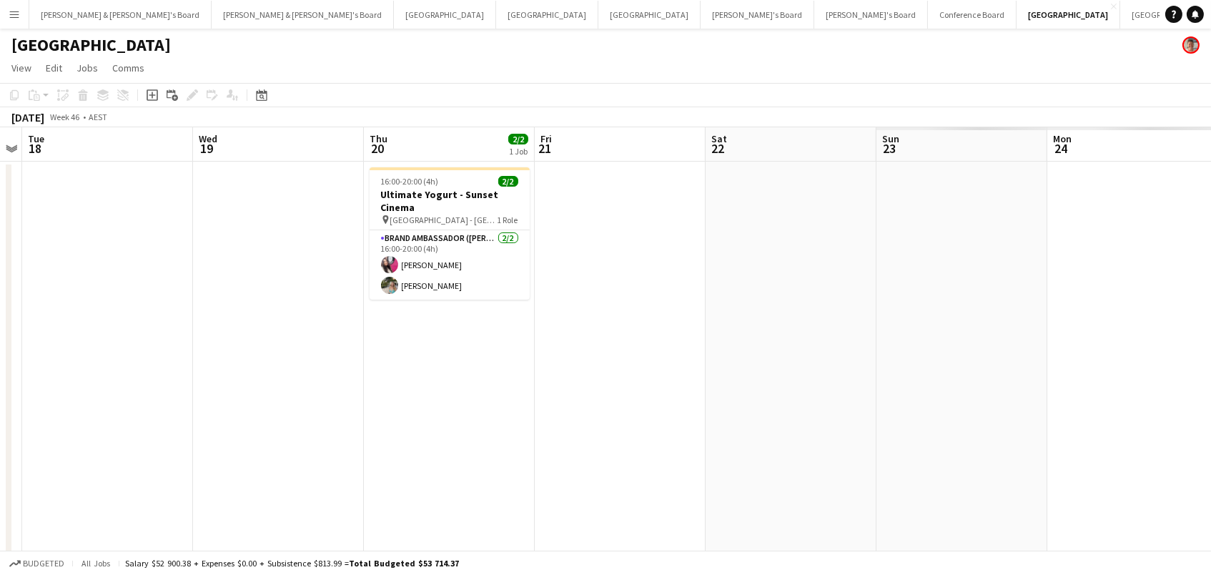
scroll to position [0, 722]
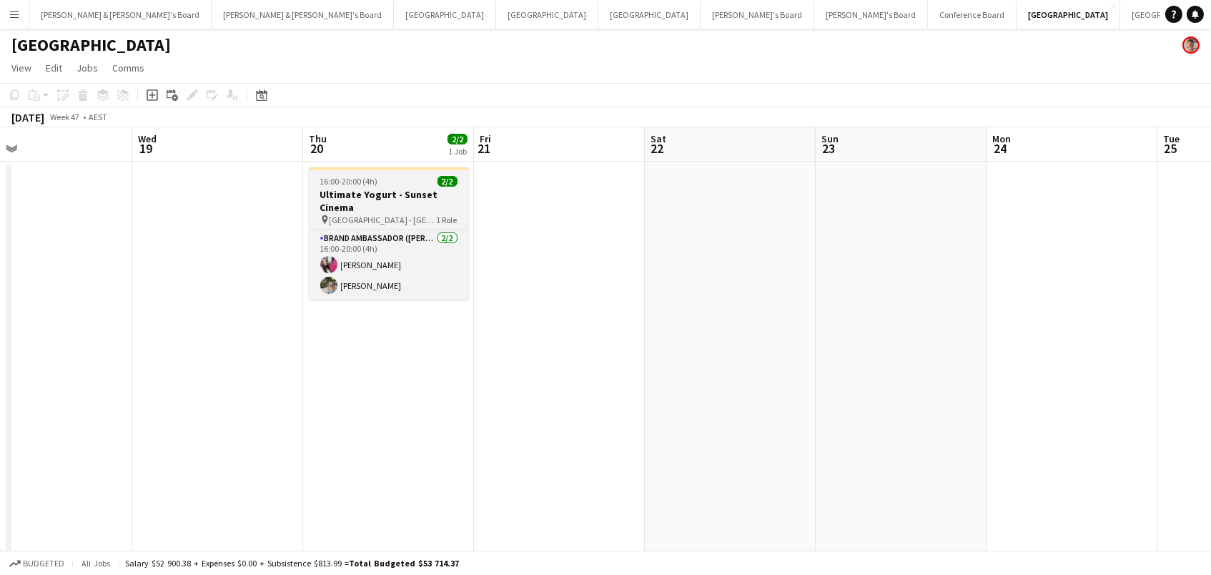
click at [440, 209] on h3 "Ultimate Yogurt - Sunset Cinema" at bounding box center [389, 201] width 160 height 26
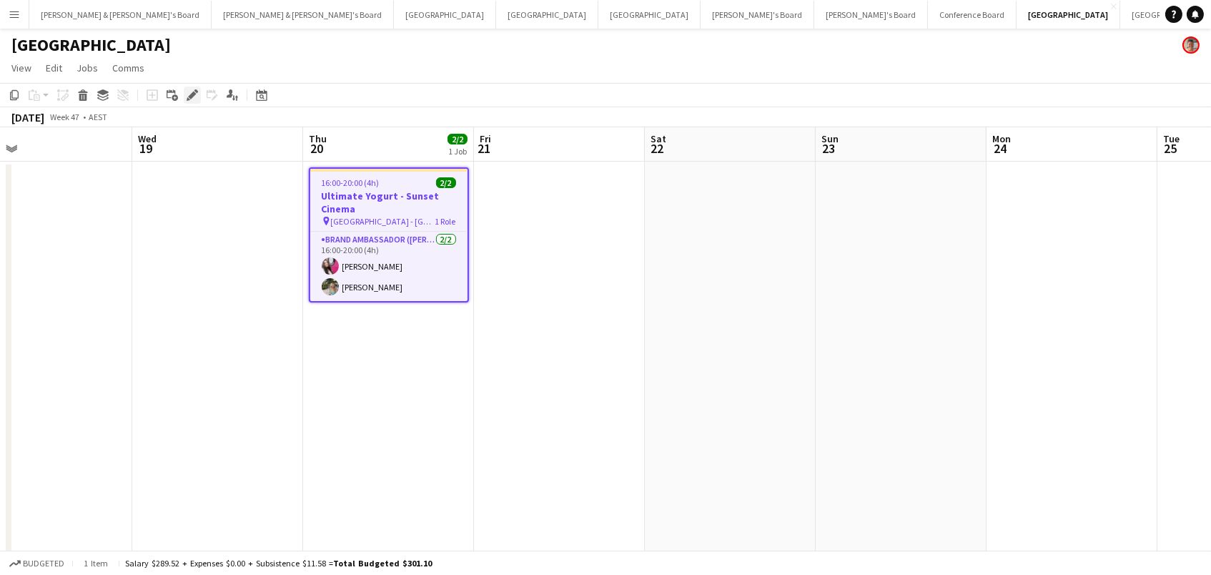
click at [194, 96] on icon "Edit" at bounding box center [192, 94] width 11 height 11
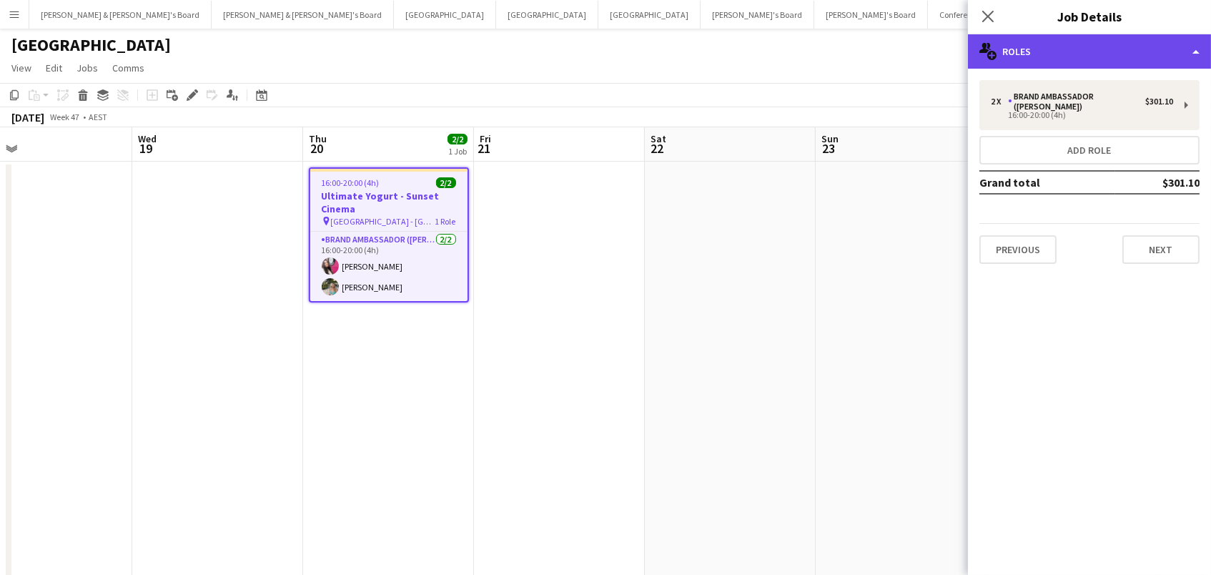
click at [1063, 51] on div "multiple-users-add Roles" at bounding box center [1089, 51] width 243 height 34
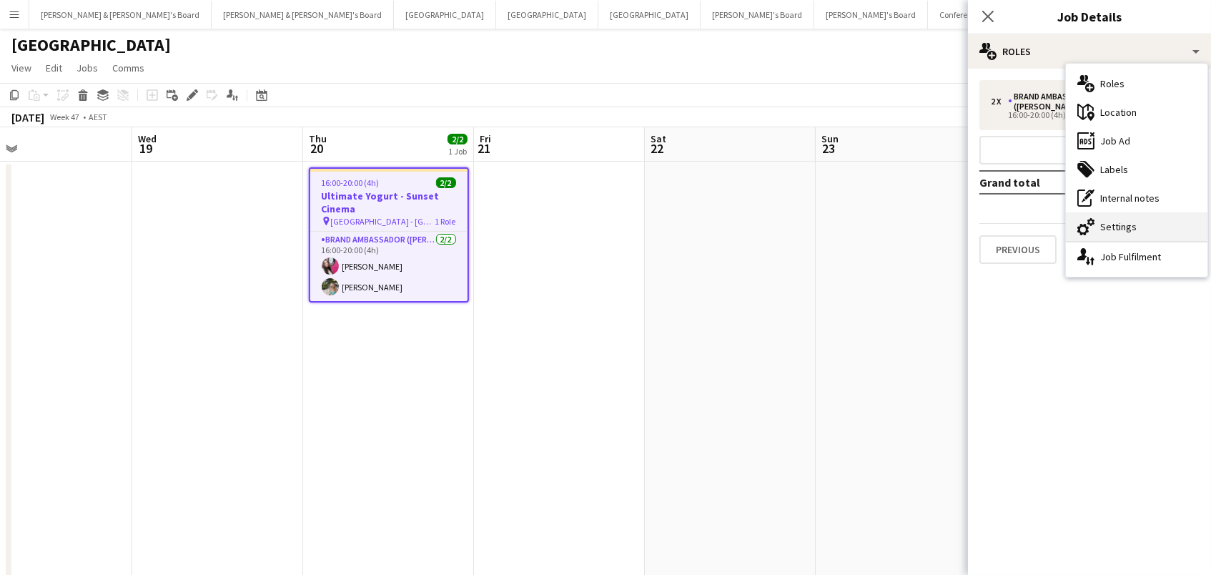
click at [1116, 223] on div "cog-double-3 Settings" at bounding box center [1137, 226] width 142 height 29
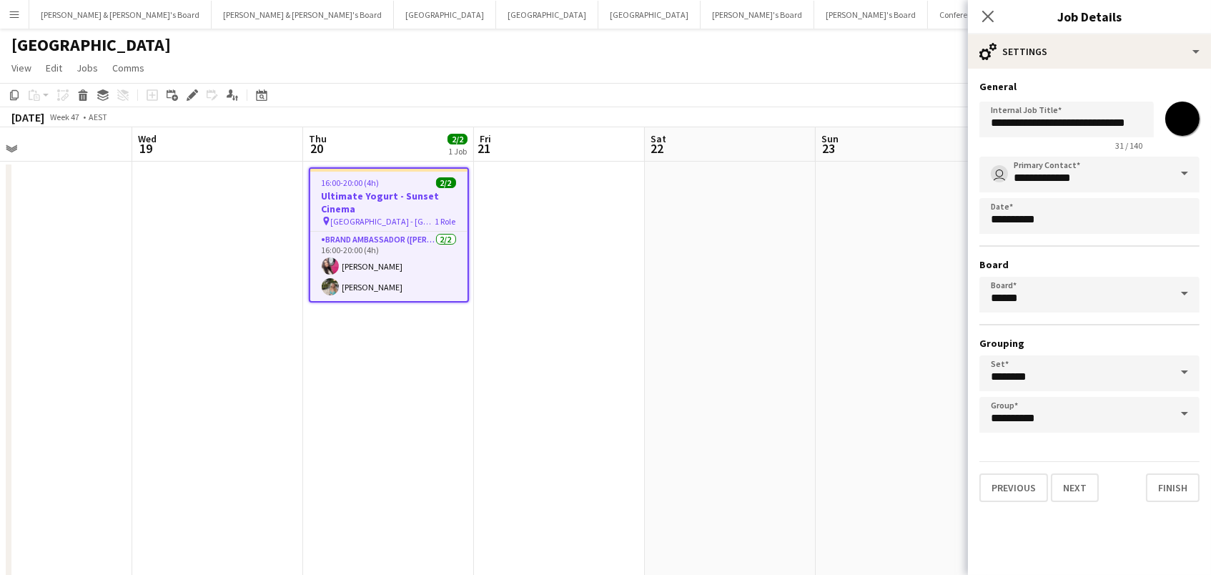
click at [1173, 119] on input "*******" at bounding box center [1182, 118] width 51 height 51
type input "*******"
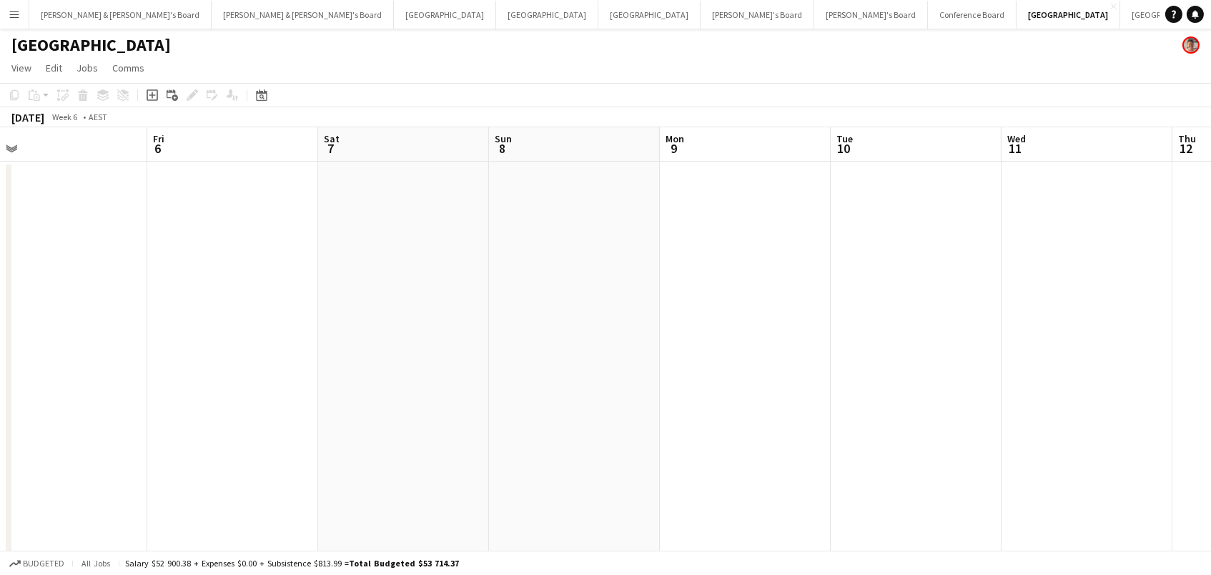
scroll to position [0, 341]
click at [264, 96] on icon "Date picker" at bounding box center [261, 94] width 11 height 11
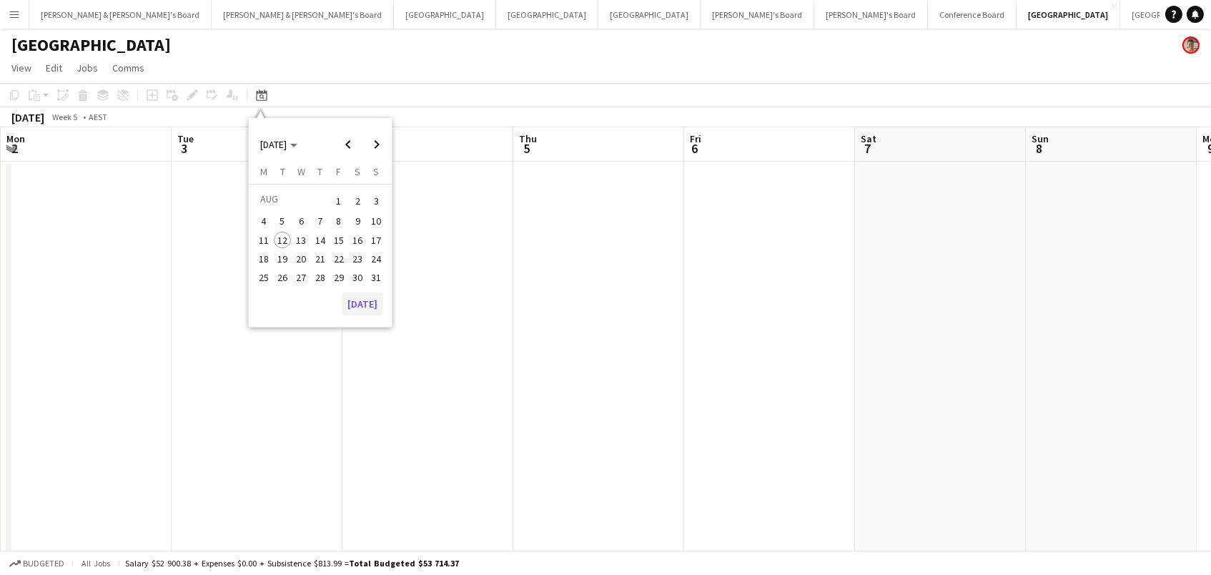
click at [373, 304] on button "[DATE]" at bounding box center [362, 303] width 41 height 23
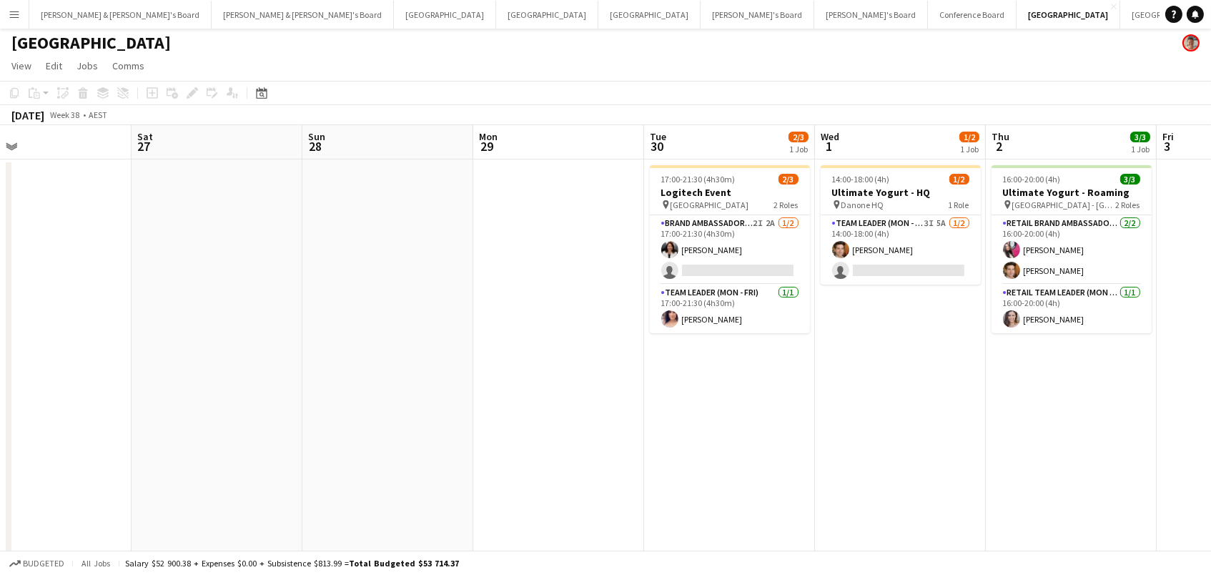
scroll to position [0, 573]
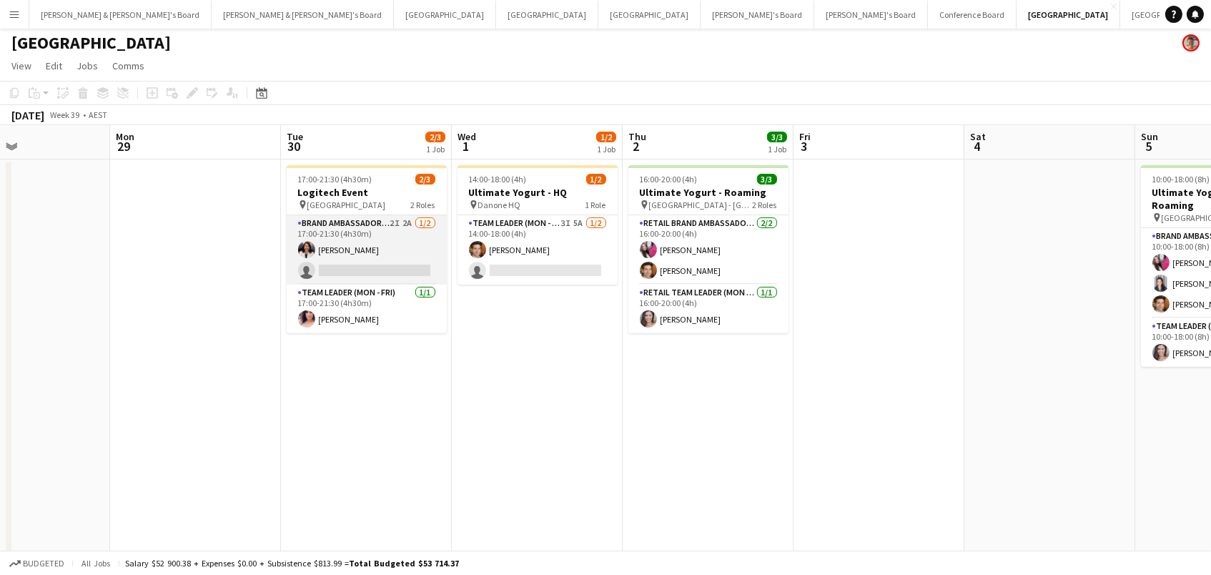
click at [387, 260] on app-card-role "Brand Ambassador (Mon - Fri) 2I 2A 1/2 17:00-21:30 (4h30m) Marina Dietz single-…" at bounding box center [367, 249] width 160 height 69
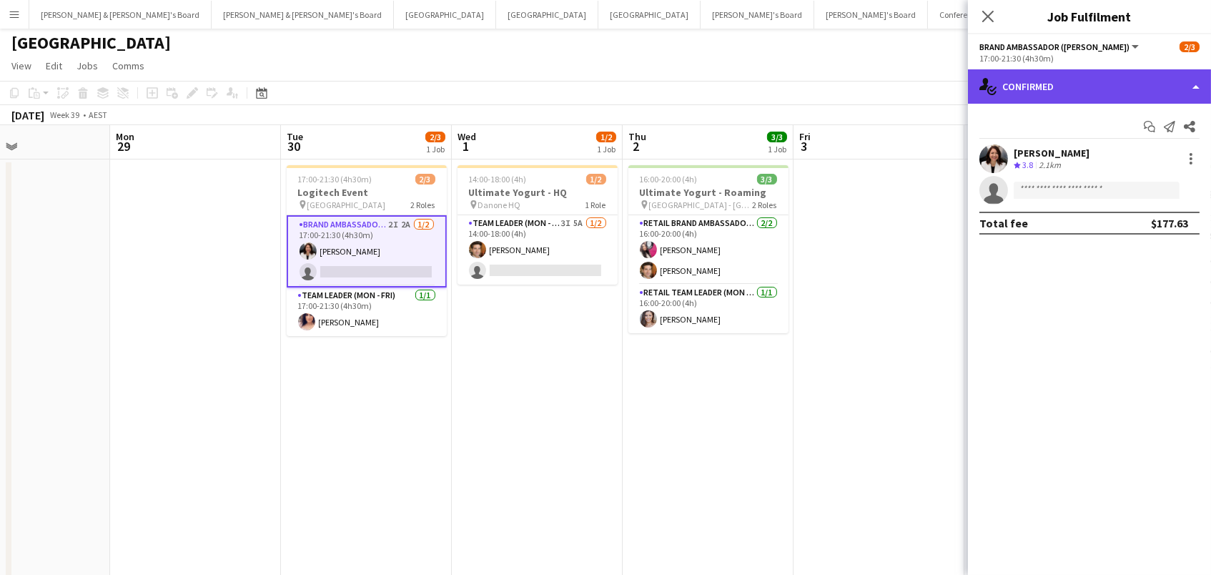
drag, startPoint x: 1041, startPoint y: 79, endPoint x: 1049, endPoint y: 89, distance: 12.2
click at [1042, 79] on div "single-neutral-actions-check-2 Confirmed" at bounding box center [1089, 86] width 243 height 34
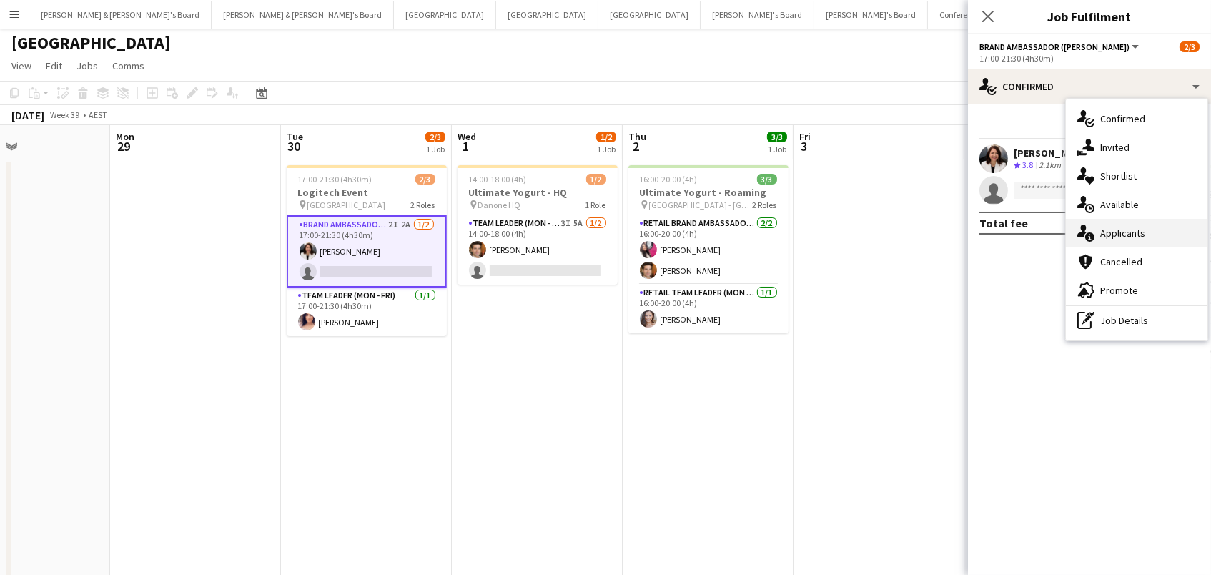
click at [1124, 228] on div "single-neutral-actions-information Applicants" at bounding box center [1137, 233] width 142 height 29
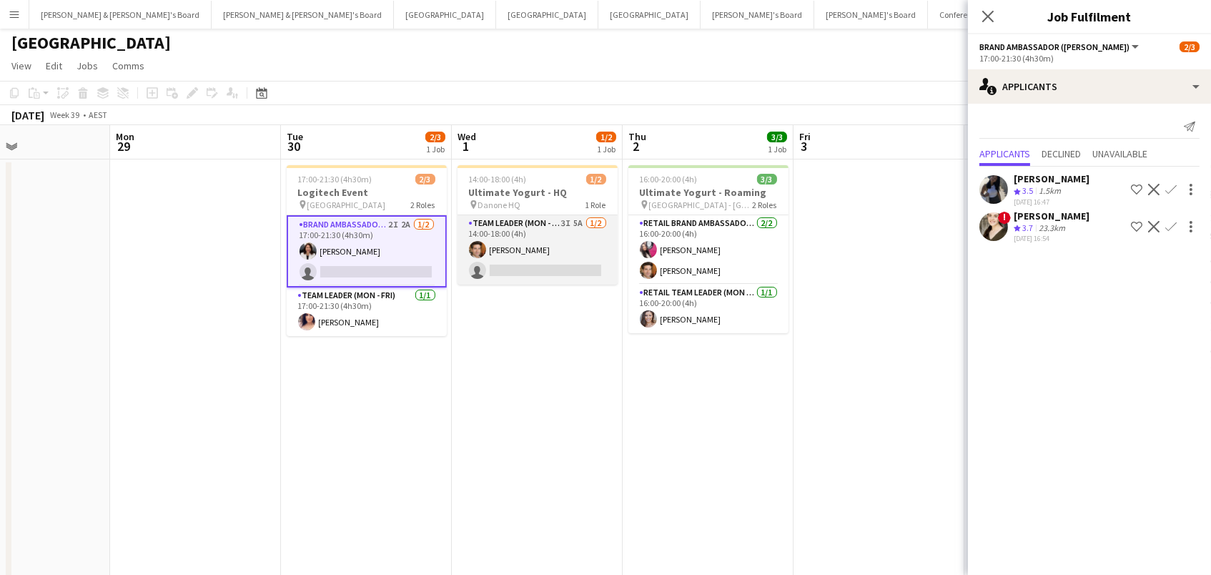
click at [546, 250] on app-card-role "Team Leader (Mon - Fri) 3I 5A 1/2 14:00-18:00 (4h) Juan Montes single-neutral-a…" at bounding box center [537, 249] width 160 height 69
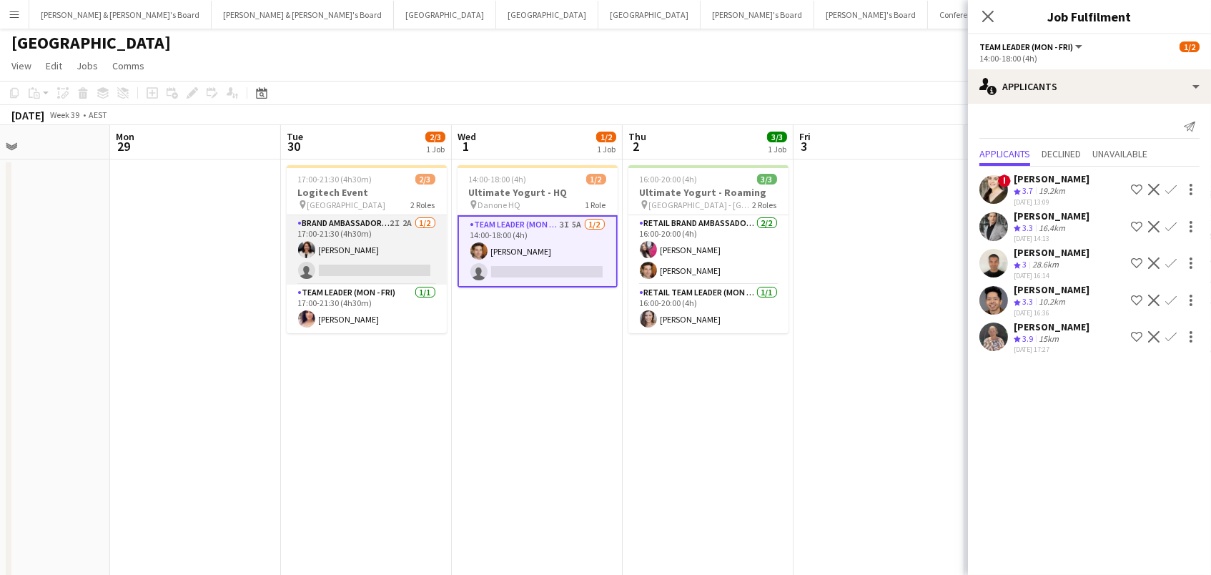
click at [404, 269] on app-card-role "Brand Ambassador (Mon - Fri) 2I 2A 1/2 17:00-21:30 (4h30m) Marina Dietz single-…" at bounding box center [367, 249] width 160 height 69
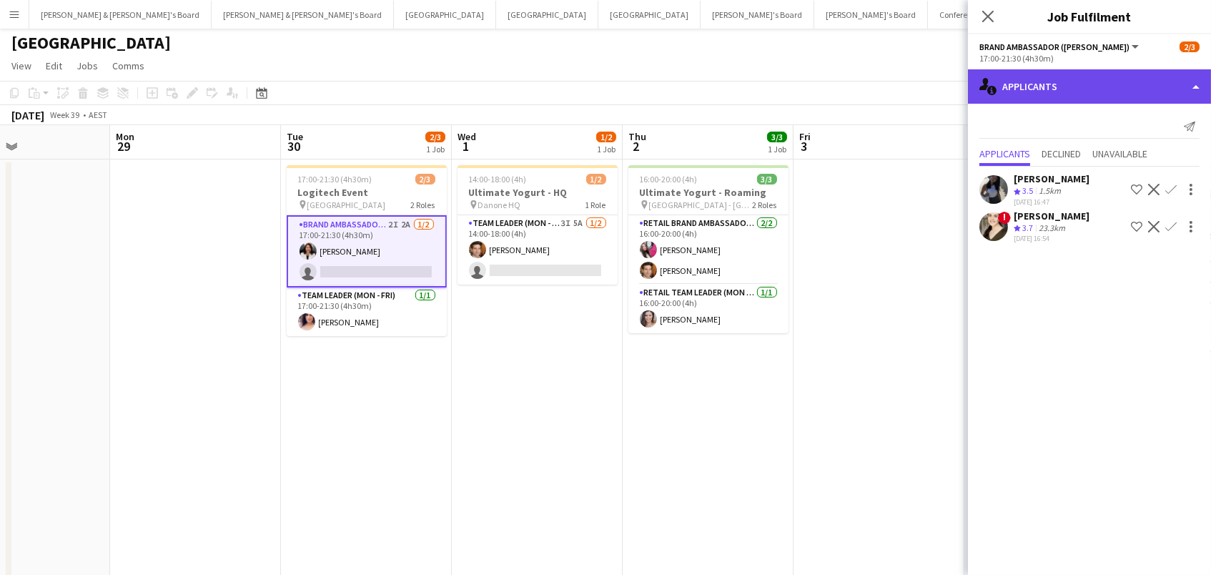
click at [1041, 81] on div "single-neutral-actions-information Applicants" at bounding box center [1089, 86] width 243 height 34
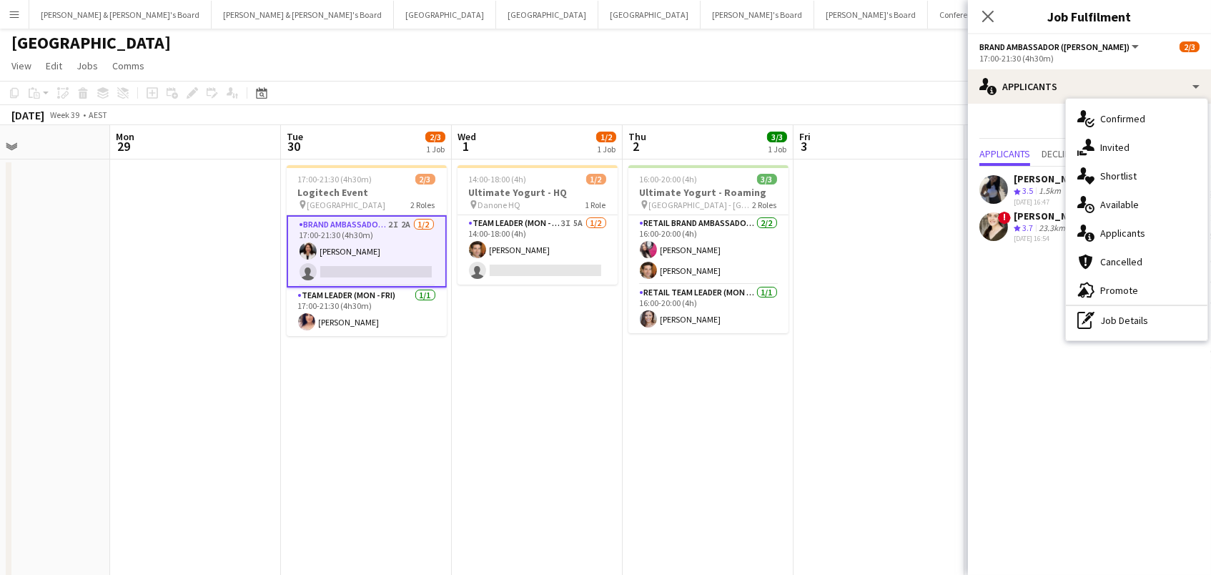
click at [876, 89] on app-toolbar "Copy Paste Paste Command V Paste with crew Command Shift V Paste linked Job Del…" at bounding box center [605, 93] width 1211 height 24
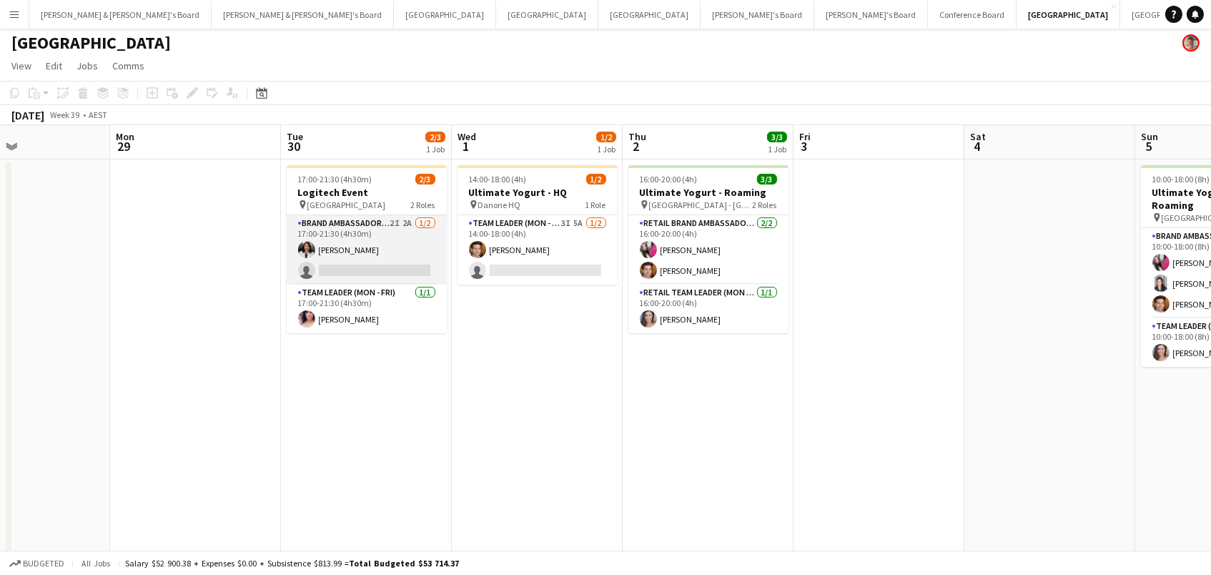
click at [362, 258] on app-card-role "Brand Ambassador (Mon - Fri) 2I 2A 1/2 17:00-21:30 (4h30m) Marina Dietz single-…" at bounding box center [367, 249] width 160 height 69
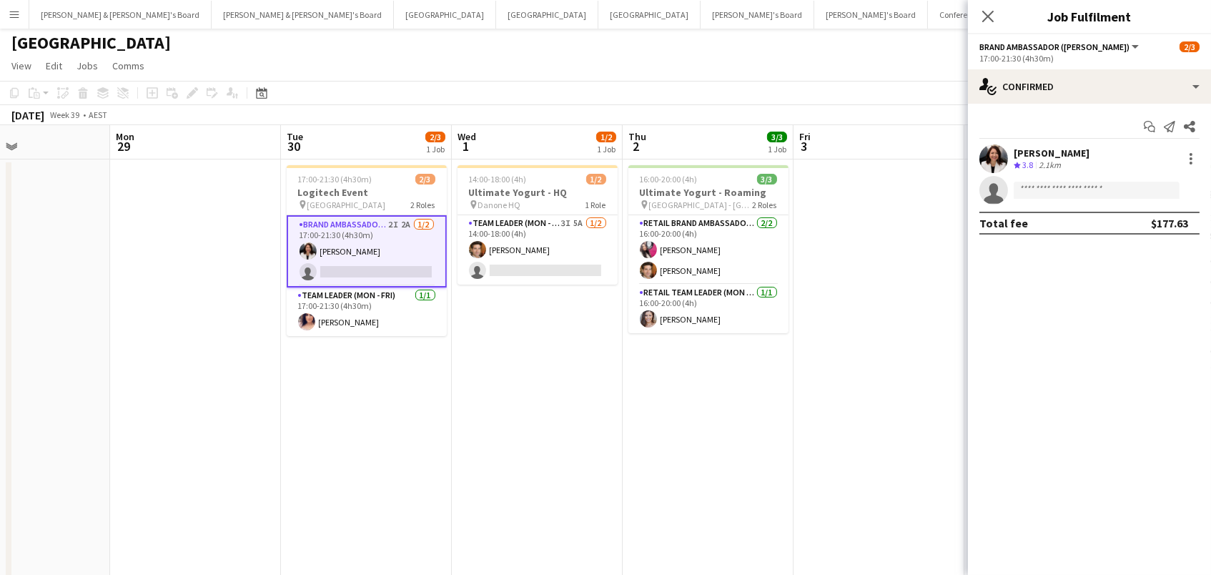
click at [555, 89] on app-toolbar "Copy Paste Paste Command V Paste with crew Command Shift V Paste linked Job Del…" at bounding box center [605, 93] width 1211 height 24
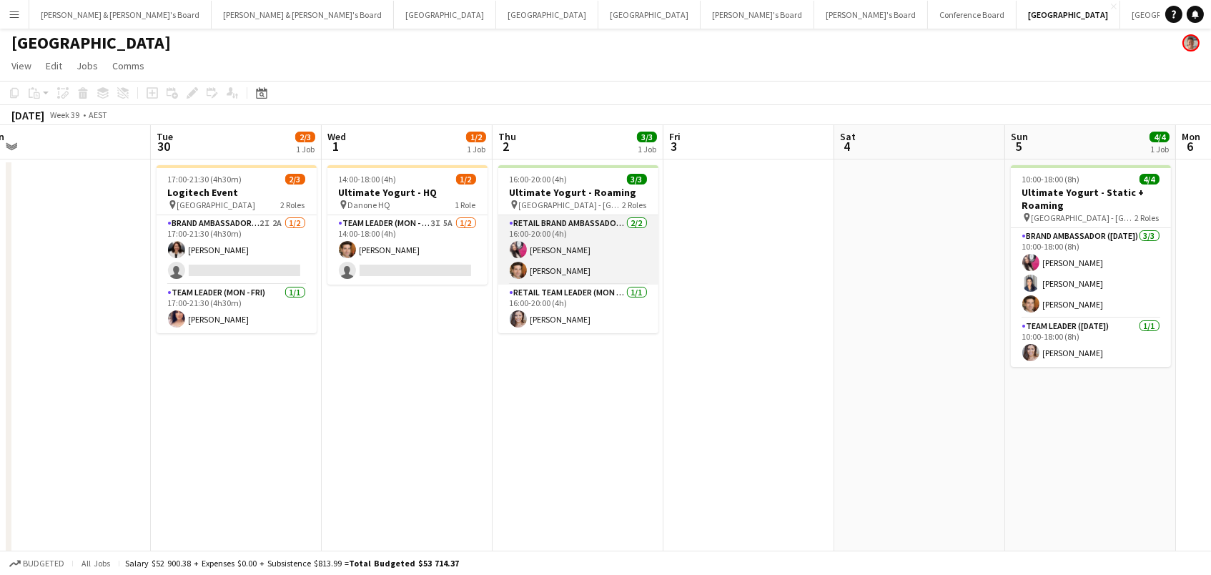
scroll to position [0, 706]
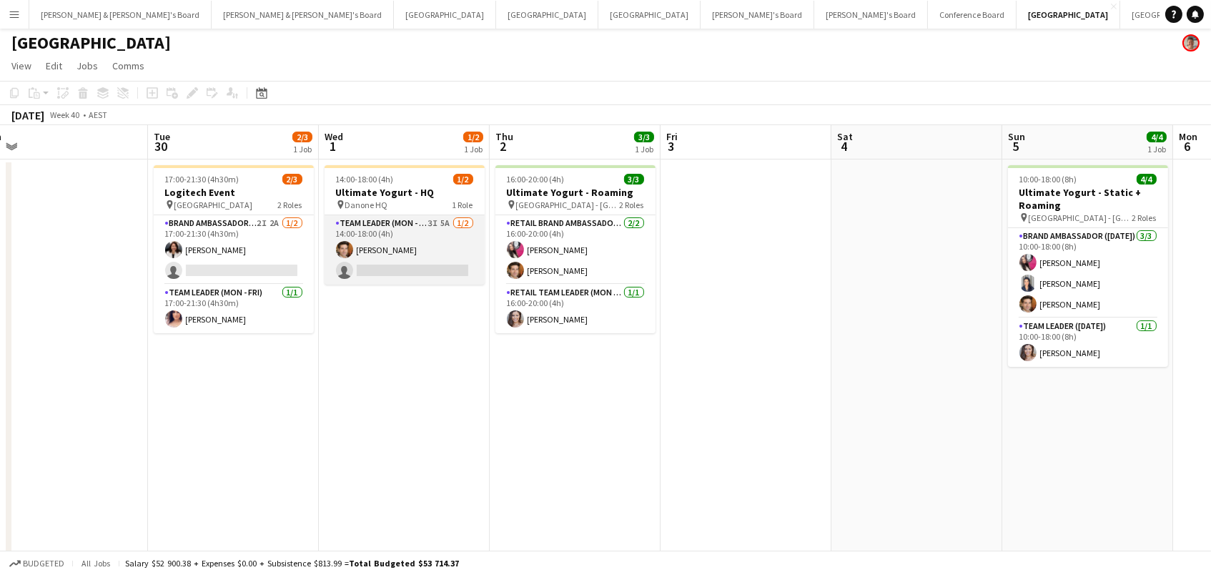
click at [430, 254] on app-card-role "Team Leader (Mon - Fri) 3I 5A 1/2 14:00-18:00 (4h) Juan Montes single-neutral-a…" at bounding box center [405, 249] width 160 height 69
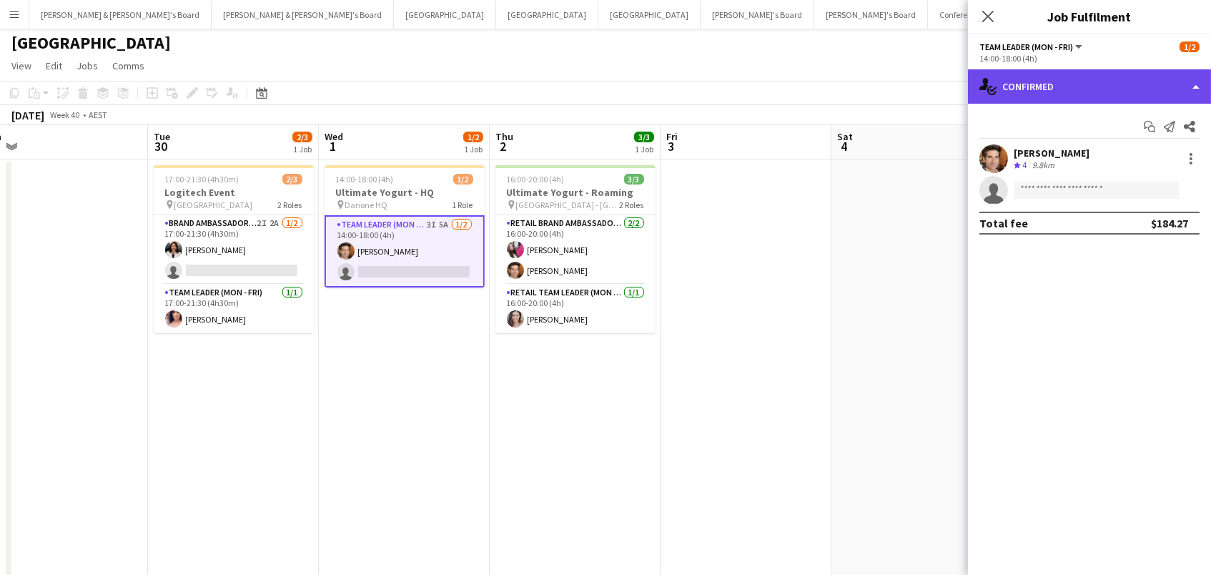
click at [1024, 84] on div "single-neutral-actions-check-2 Confirmed" at bounding box center [1089, 86] width 243 height 34
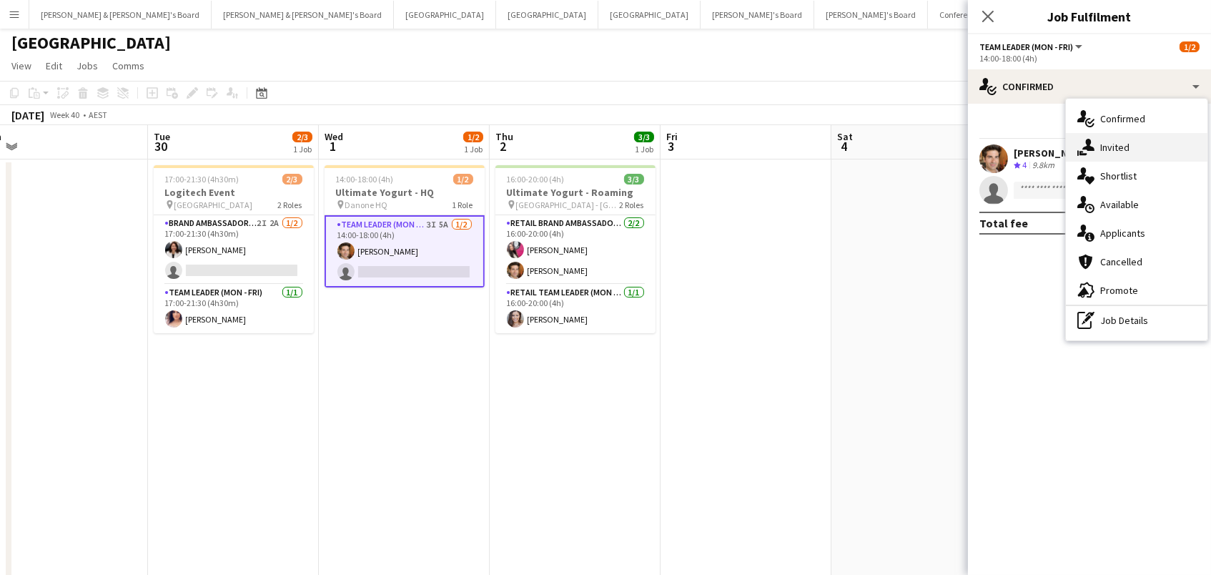
click at [1093, 146] on icon "single-neutral-actions-share-1" at bounding box center [1085, 147] width 17 height 17
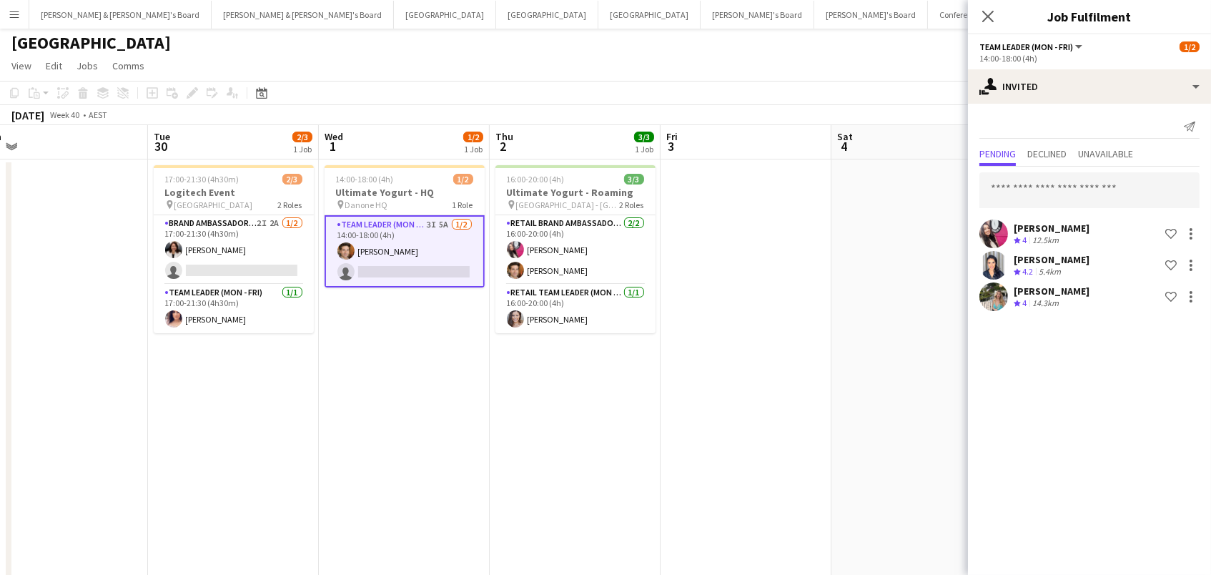
click at [980, 6] on div "Close pop-in" at bounding box center [988, 16] width 40 height 33
click at [984, 8] on app-icon "Close pop-in" at bounding box center [988, 16] width 21 height 21
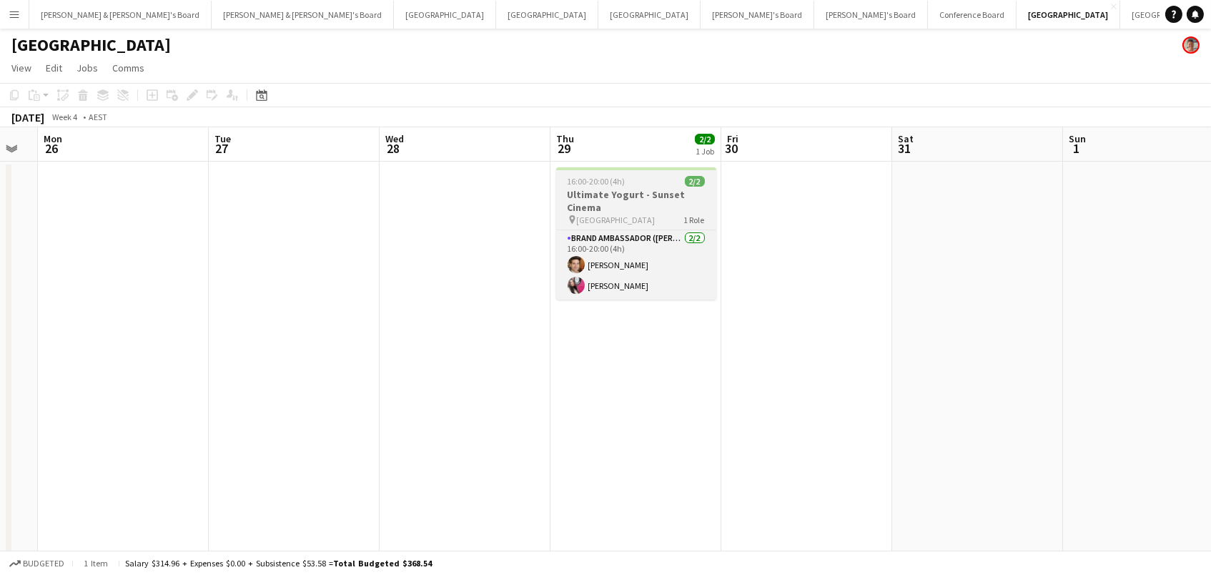
scroll to position [0, 302]
click at [565, 199] on h3 "Ultimate Yogurt - Sunset Cinema" at bounding box center [638, 201] width 160 height 26
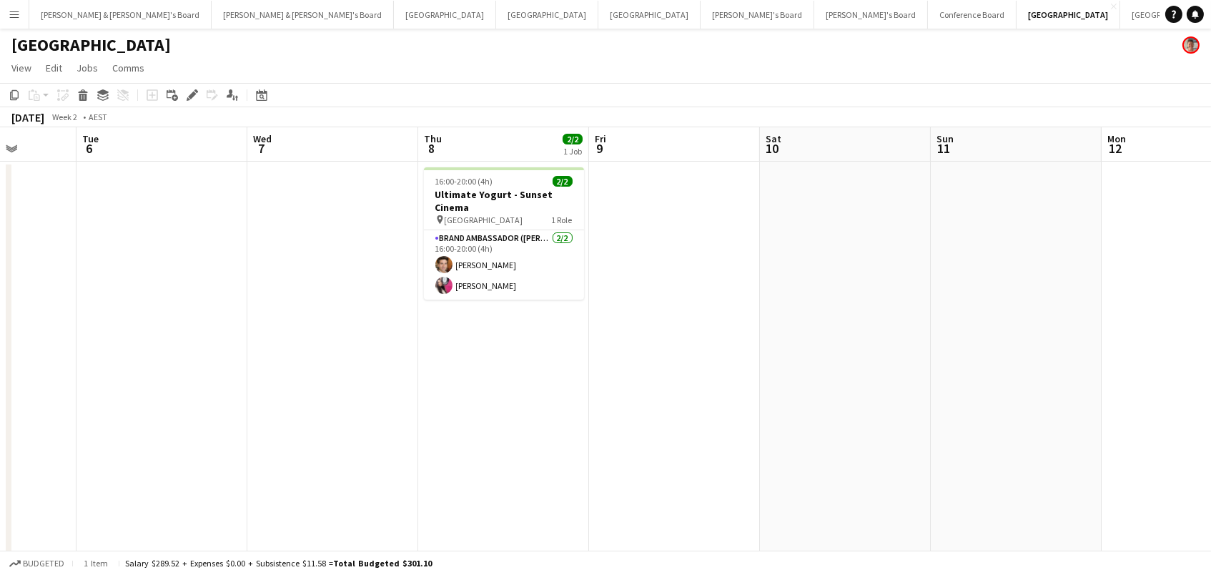
scroll to position [0, 417]
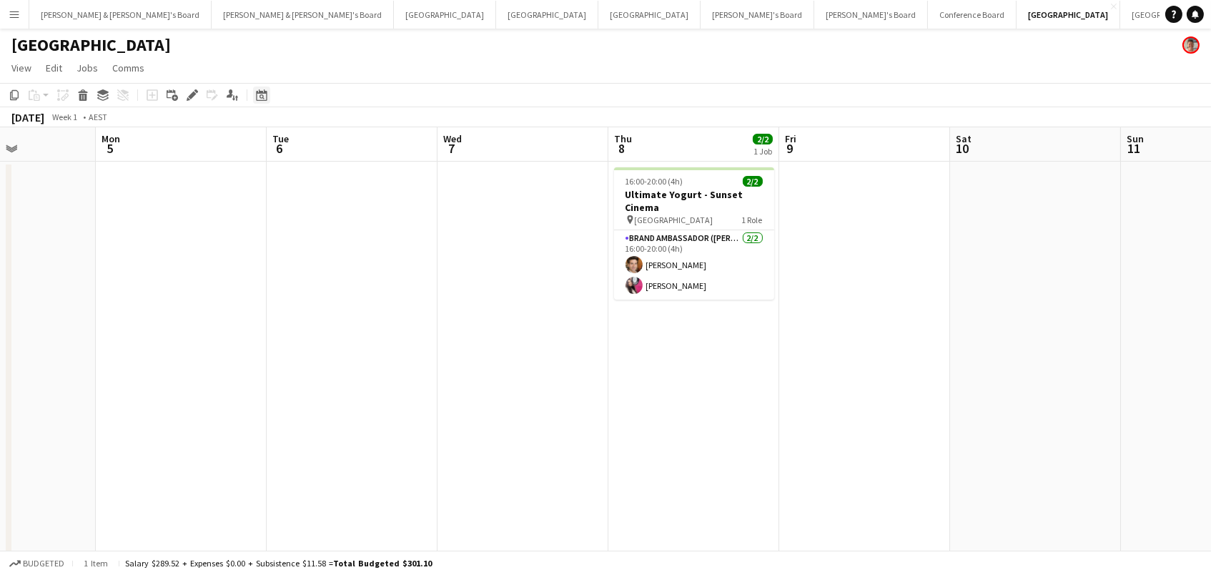
click at [256, 94] on icon "Date picker" at bounding box center [261, 94] width 11 height 11
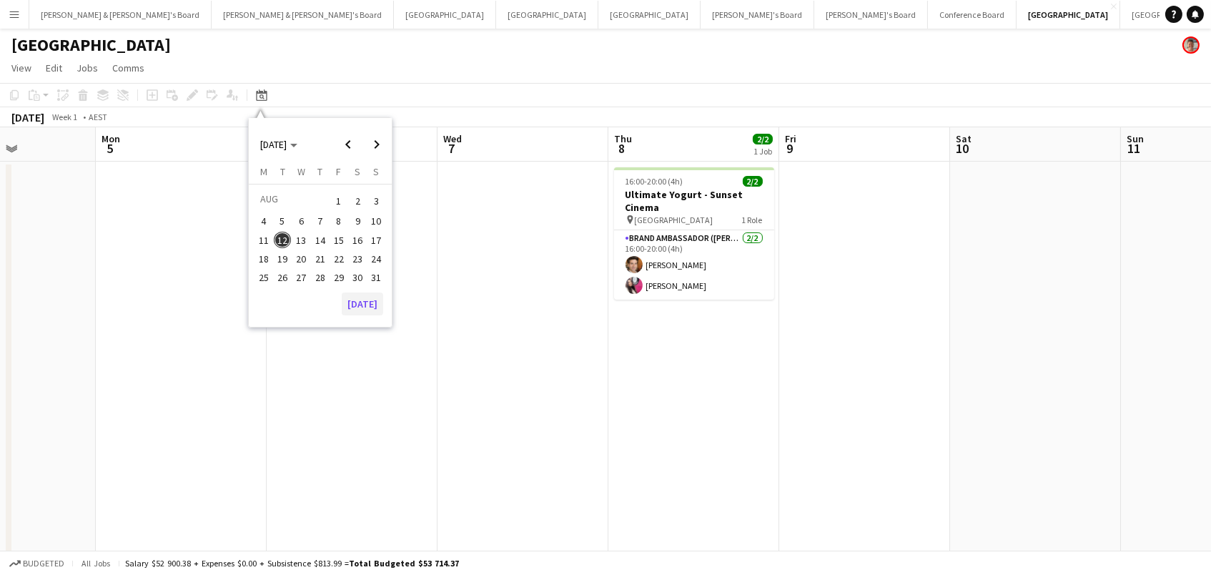
click at [360, 296] on button "[DATE]" at bounding box center [362, 303] width 41 height 23
